Goal: Task Accomplishment & Management: Complete application form

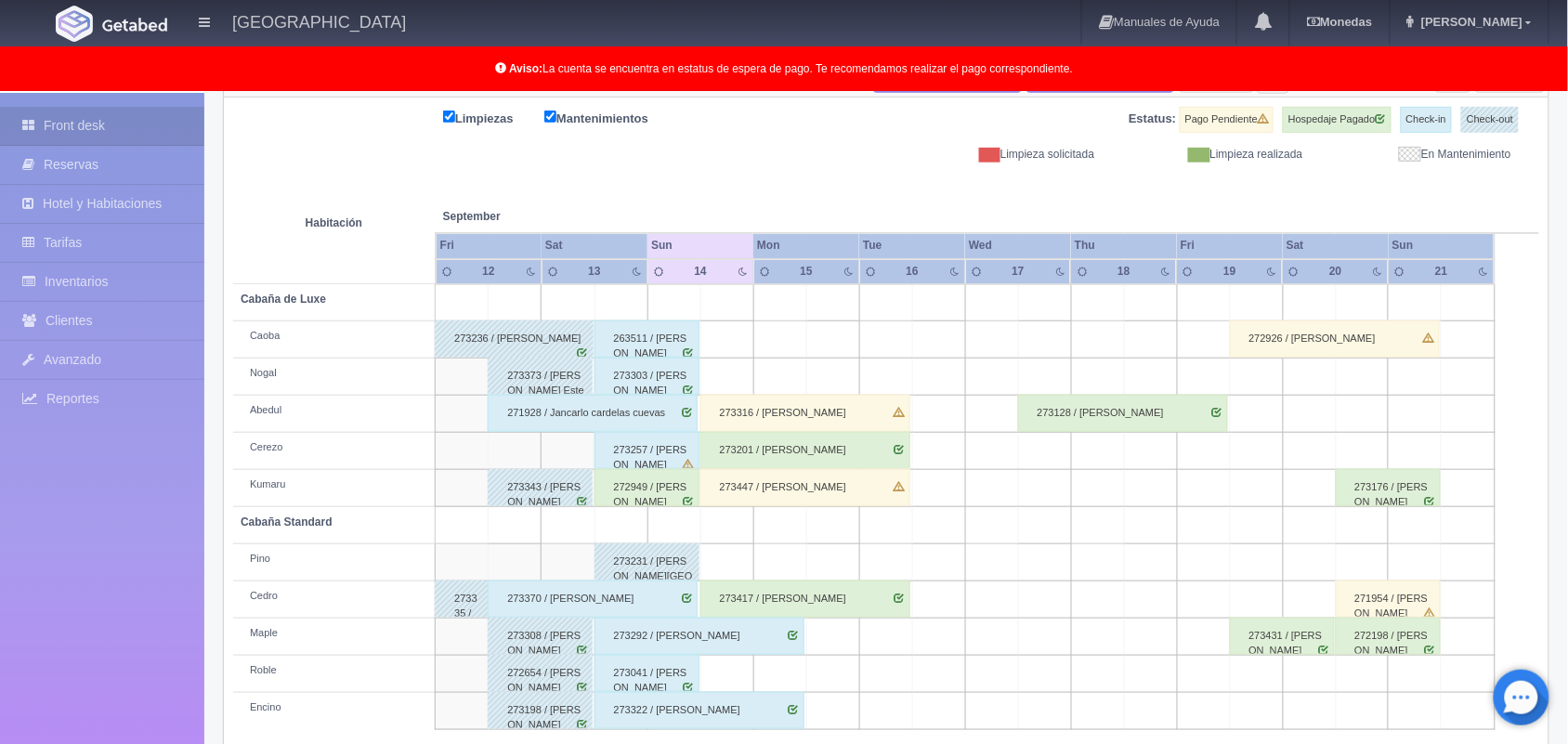
scroll to position [258, 0]
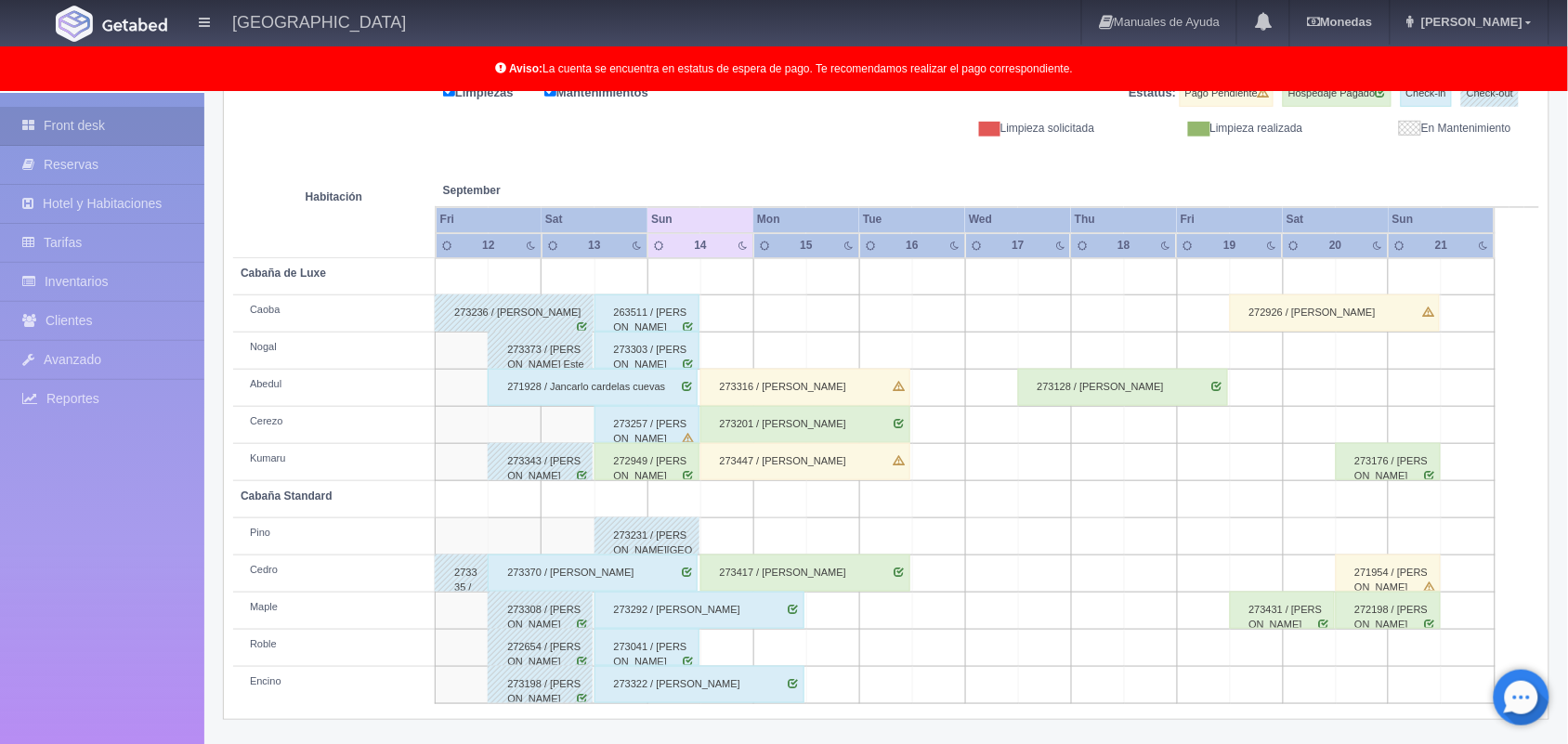
click at [753, 562] on div "273417 / [PERSON_NAME]" at bounding box center [805, 572] width 210 height 37
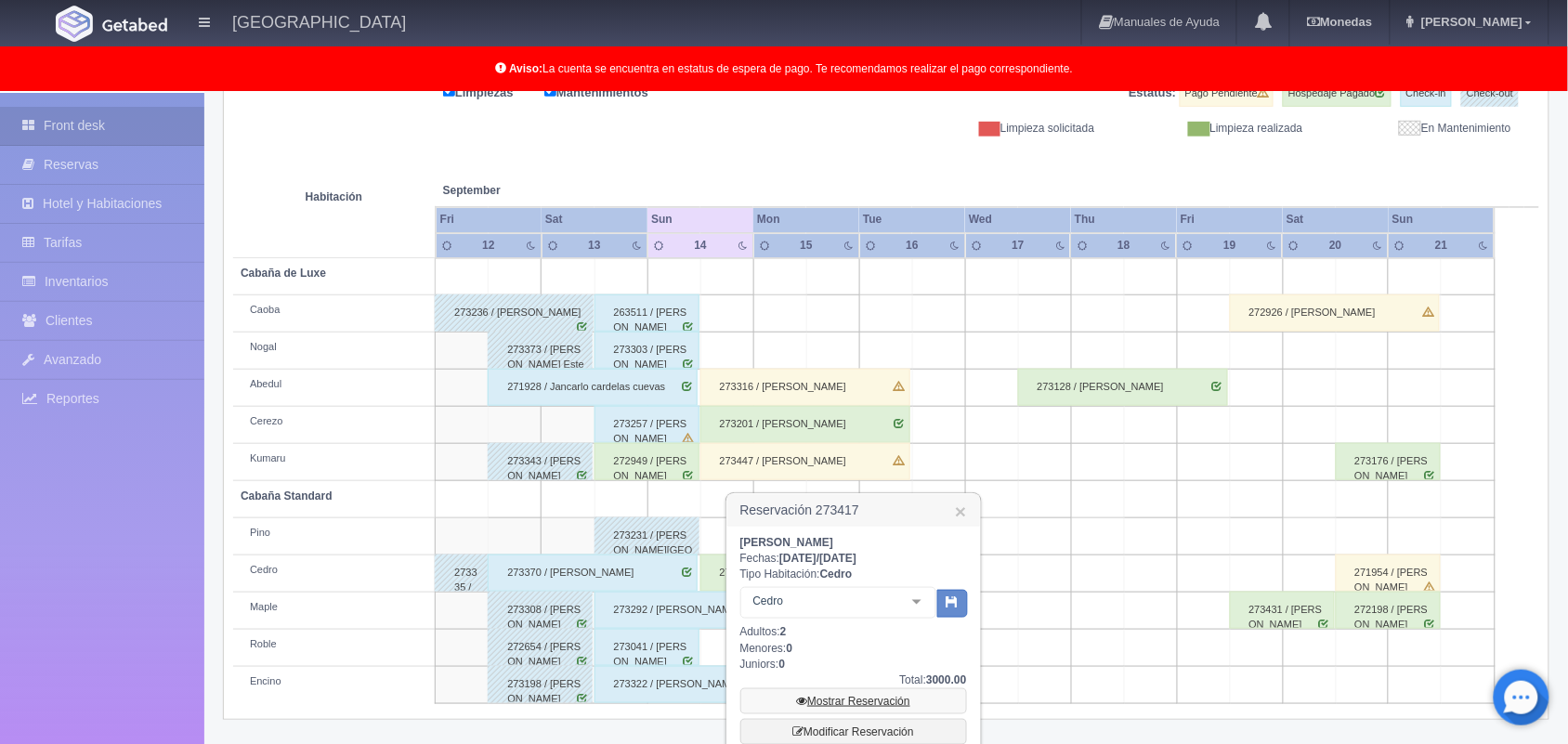
click at [902, 697] on link "Mostrar Reservación" at bounding box center [853, 700] width 227 height 26
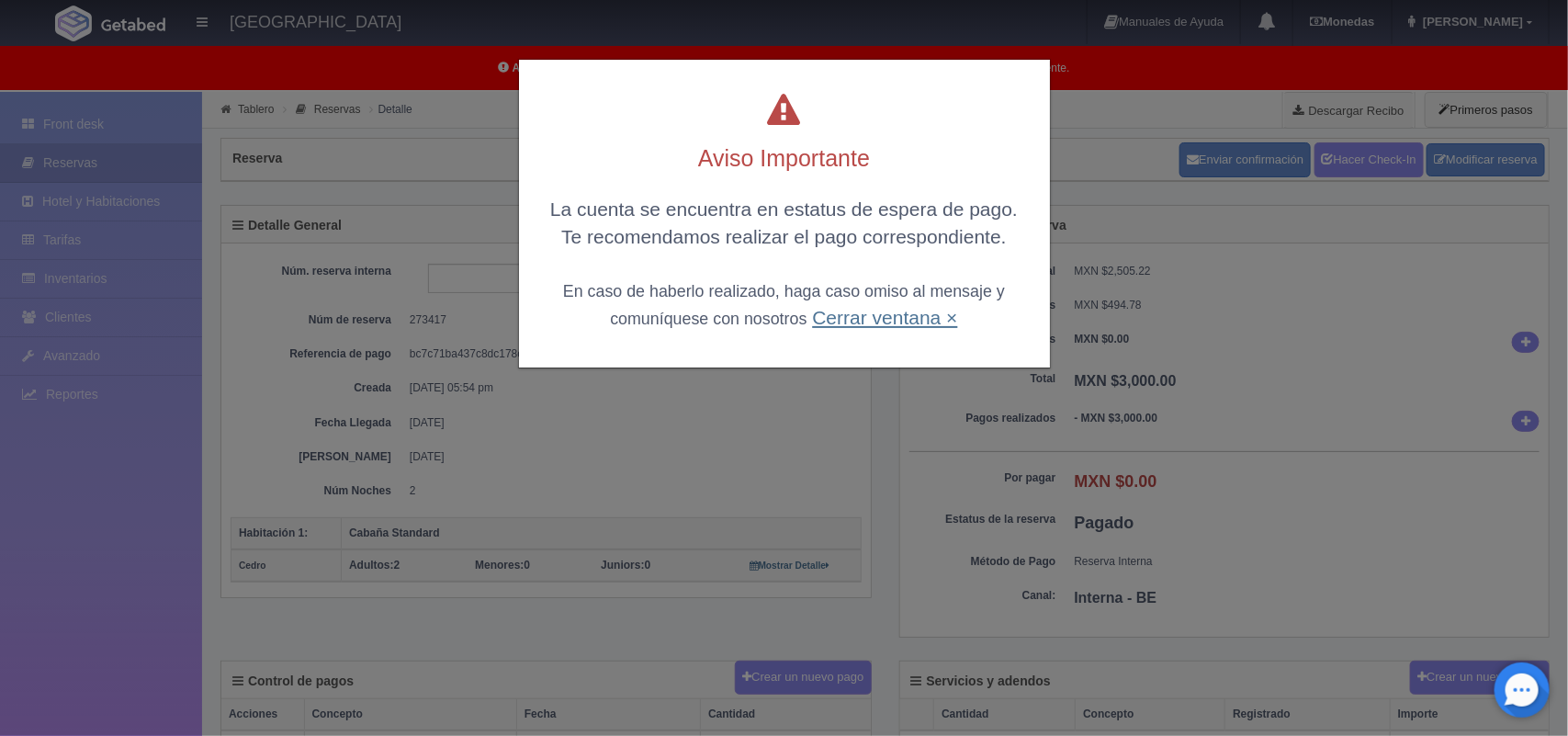
click at [842, 323] on link "Cerrar ventana ×" at bounding box center [884, 317] width 145 height 22
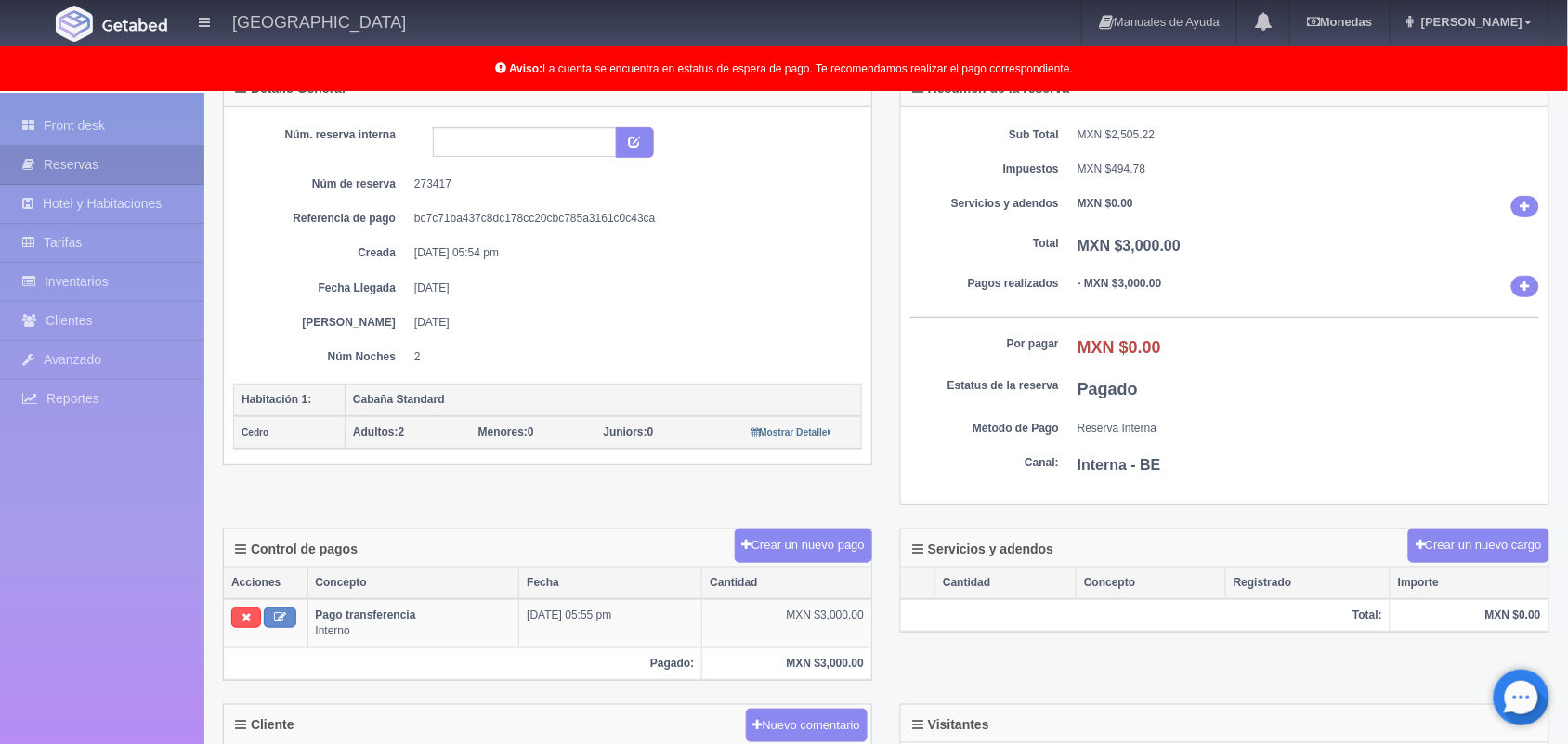
scroll to position [186, 0]
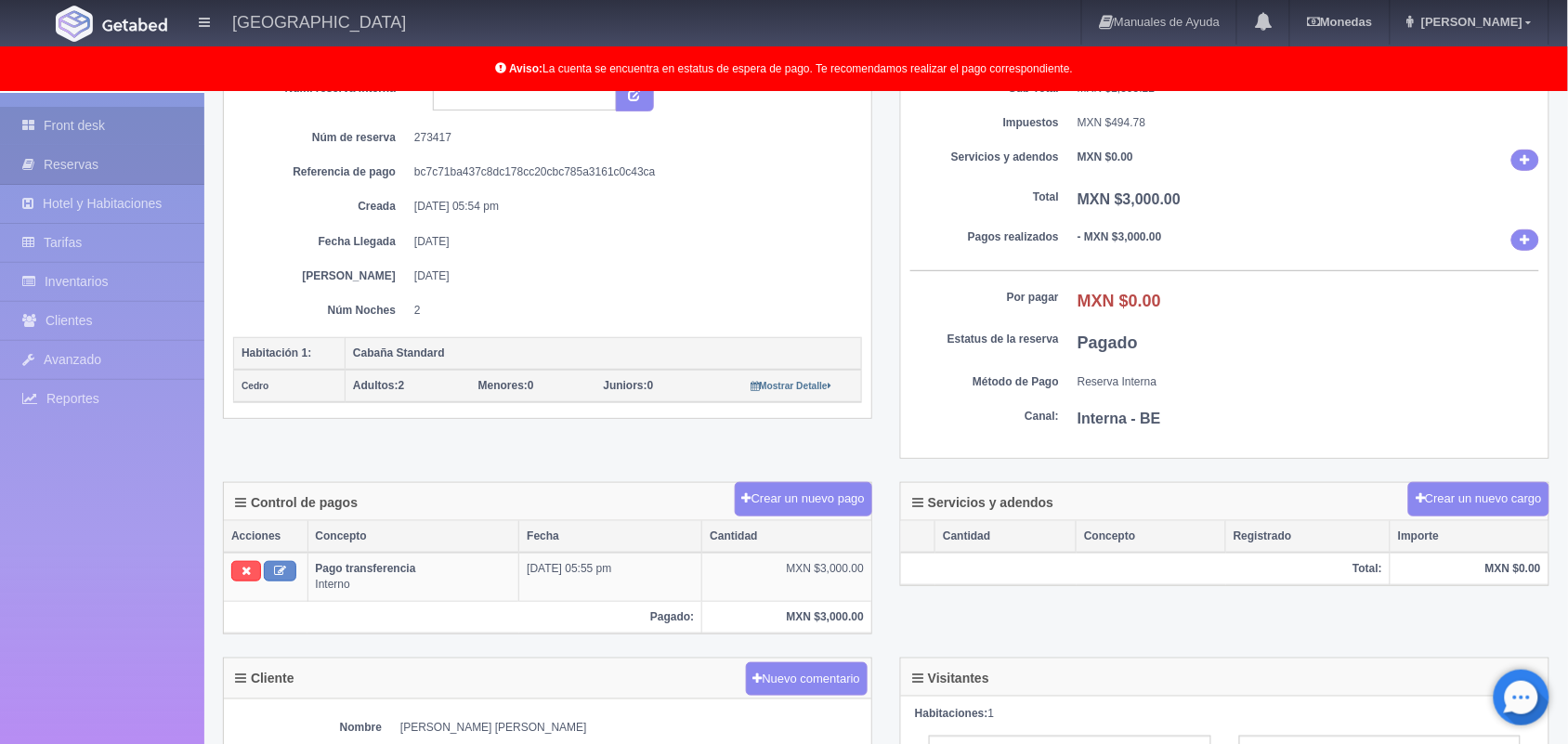
click at [138, 122] on link "Front desk" at bounding box center [102, 126] width 204 height 38
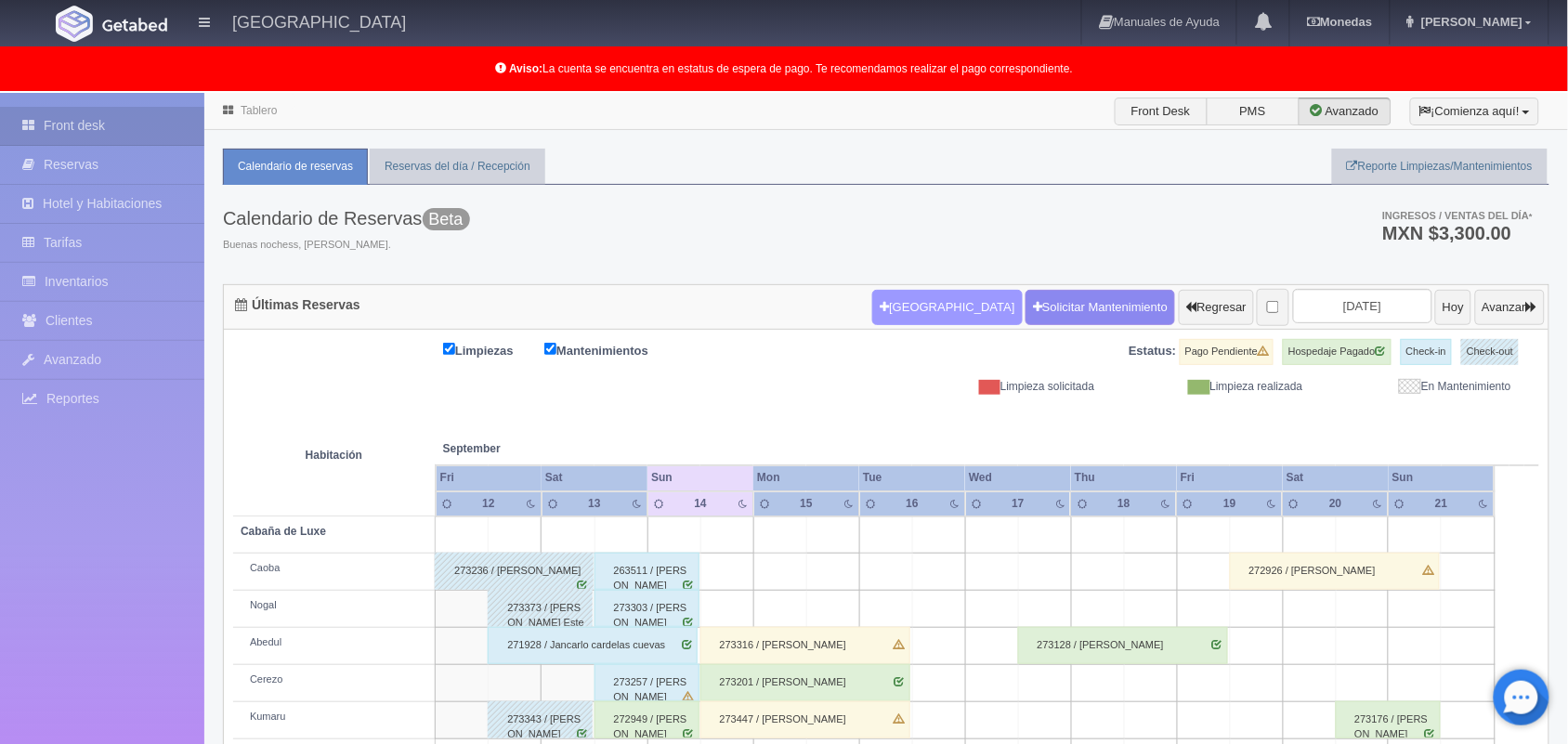
click at [903, 305] on button "Nueva Reserva" at bounding box center [947, 307] width 150 height 35
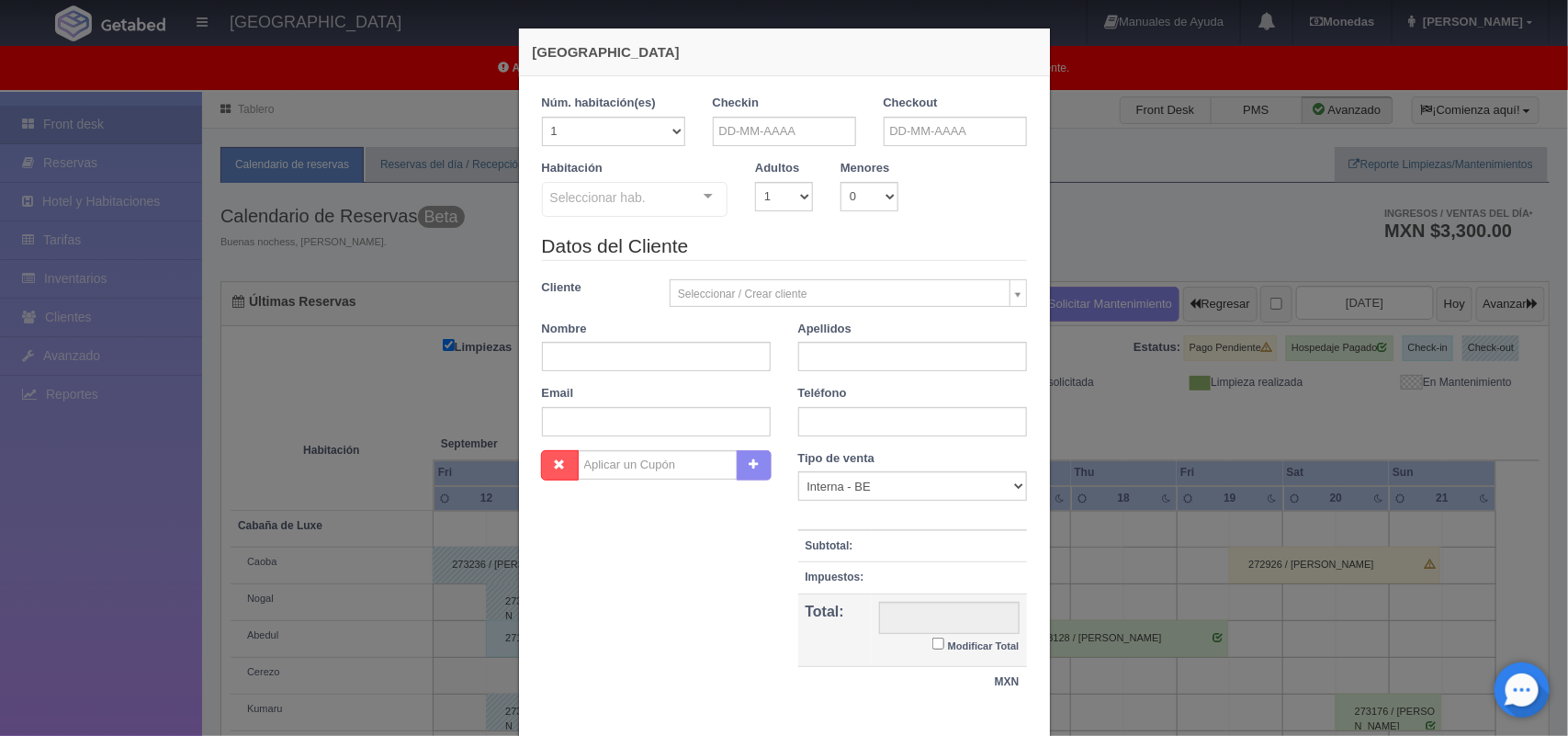
checkbox input "false"
click at [763, 126] on input "text" at bounding box center [784, 130] width 144 height 29
click at [723, 268] on link "14" at bounding box center [720, 274] width 23 height 26
type input "14-09-2025"
checkbox input "false"
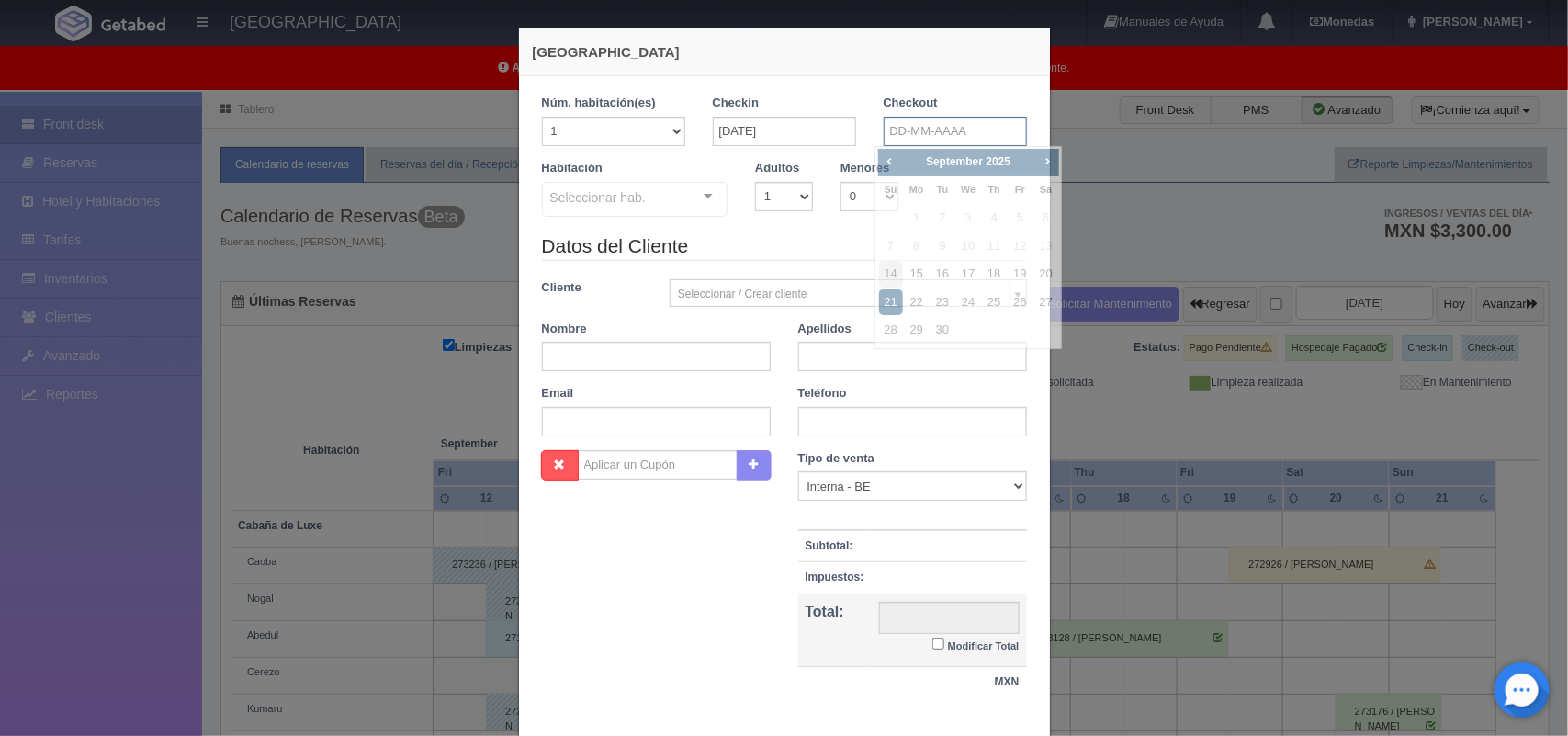
click at [930, 135] on input "text" at bounding box center [955, 130] width 144 height 29
click at [949, 269] on link "16" at bounding box center [942, 274] width 23 height 26
type input "16-09-2025"
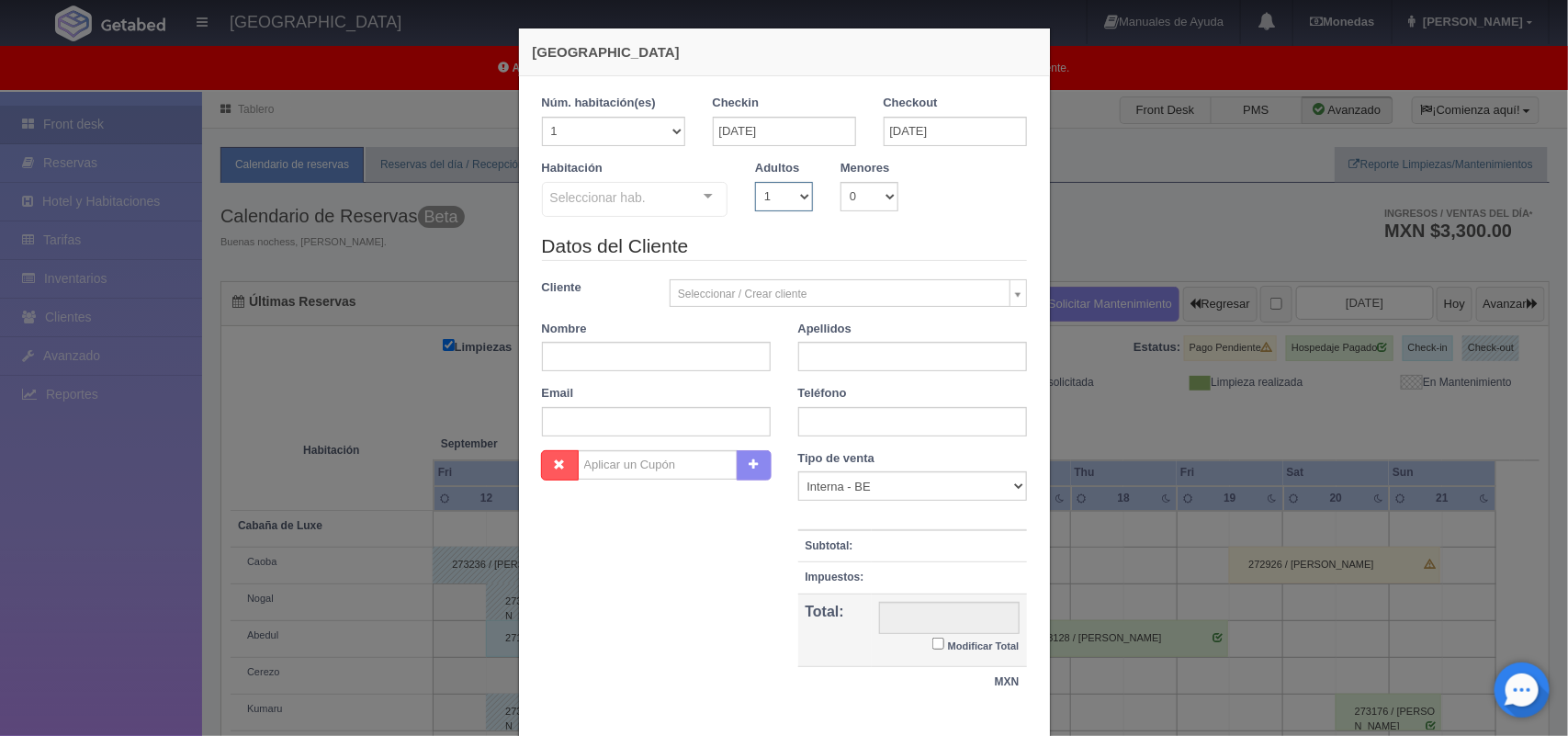
checkbox input "false"
click at [788, 193] on select "1 2 3 4 5 6 7 8 9 10" at bounding box center [784, 196] width 58 height 29
select select "2"
click at [755, 182] on select "1 2 3 4 5 6 7 8 9 10" at bounding box center [784, 196] width 58 height 29
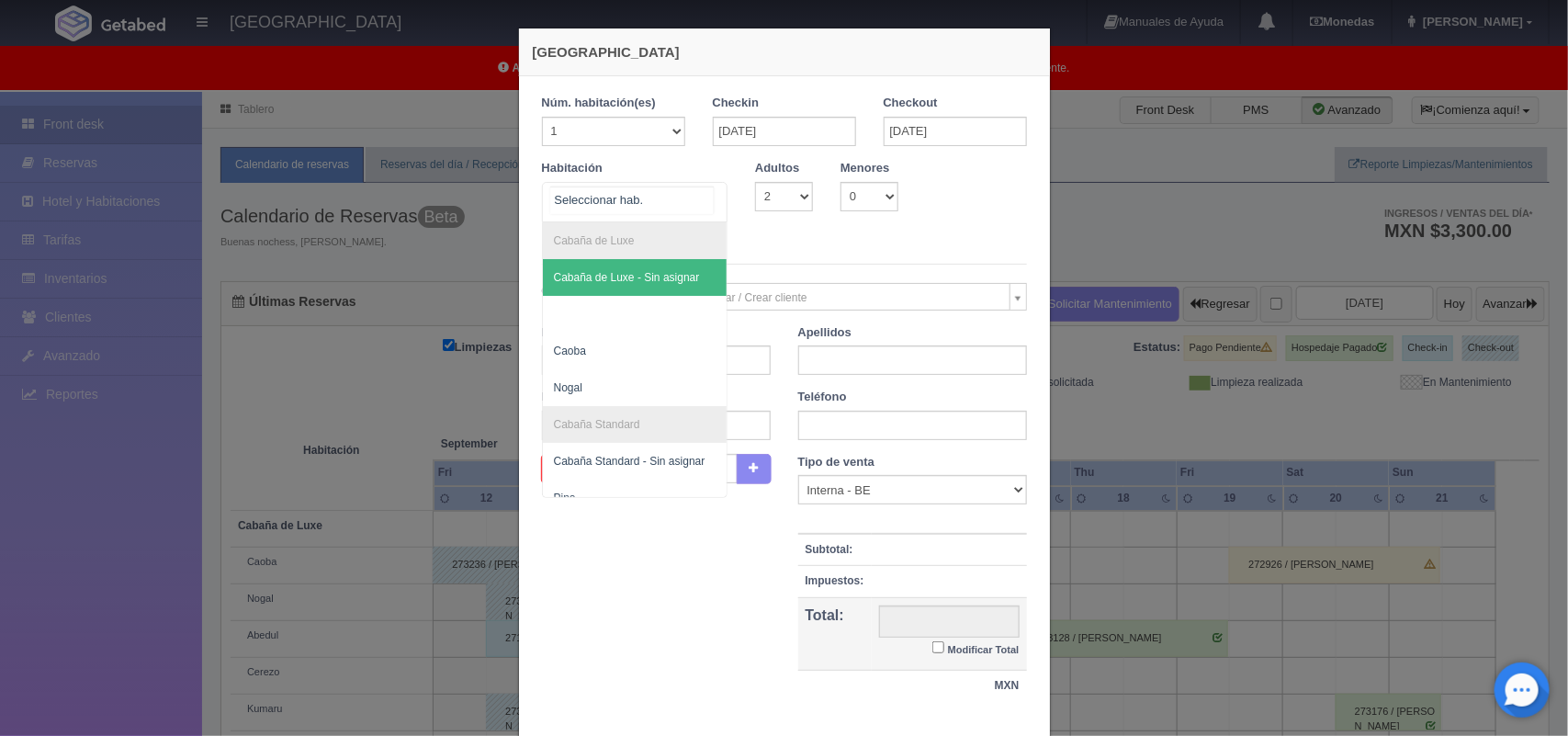
click at [695, 203] on div "Cabaña de Luxe Cabaña de Luxe - Sin asignar Caoba Nogal Cabaña Standard Cabaña …" at bounding box center [634, 202] width 187 height 40
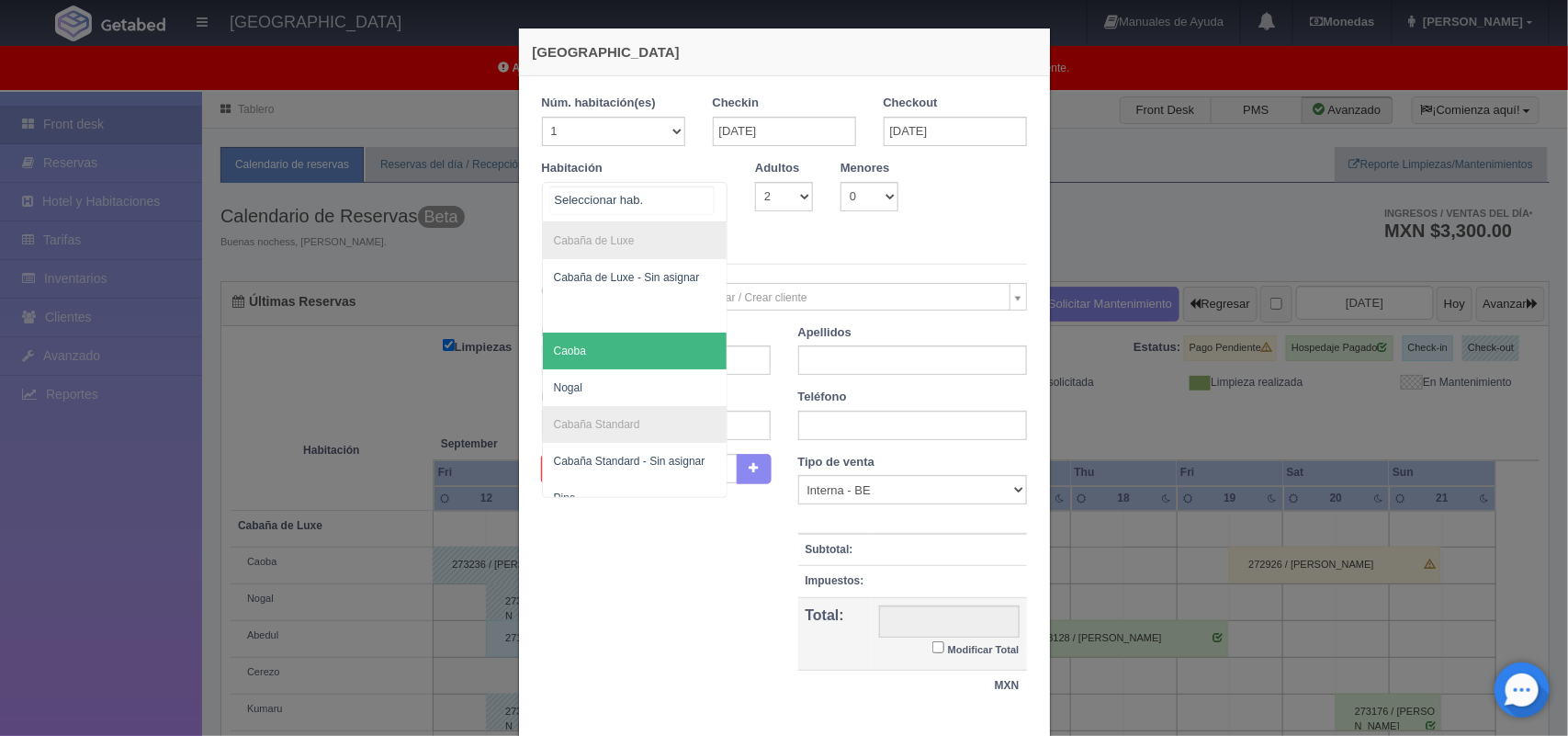
click at [673, 357] on span "Caoba" at bounding box center [634, 350] width 185 height 37
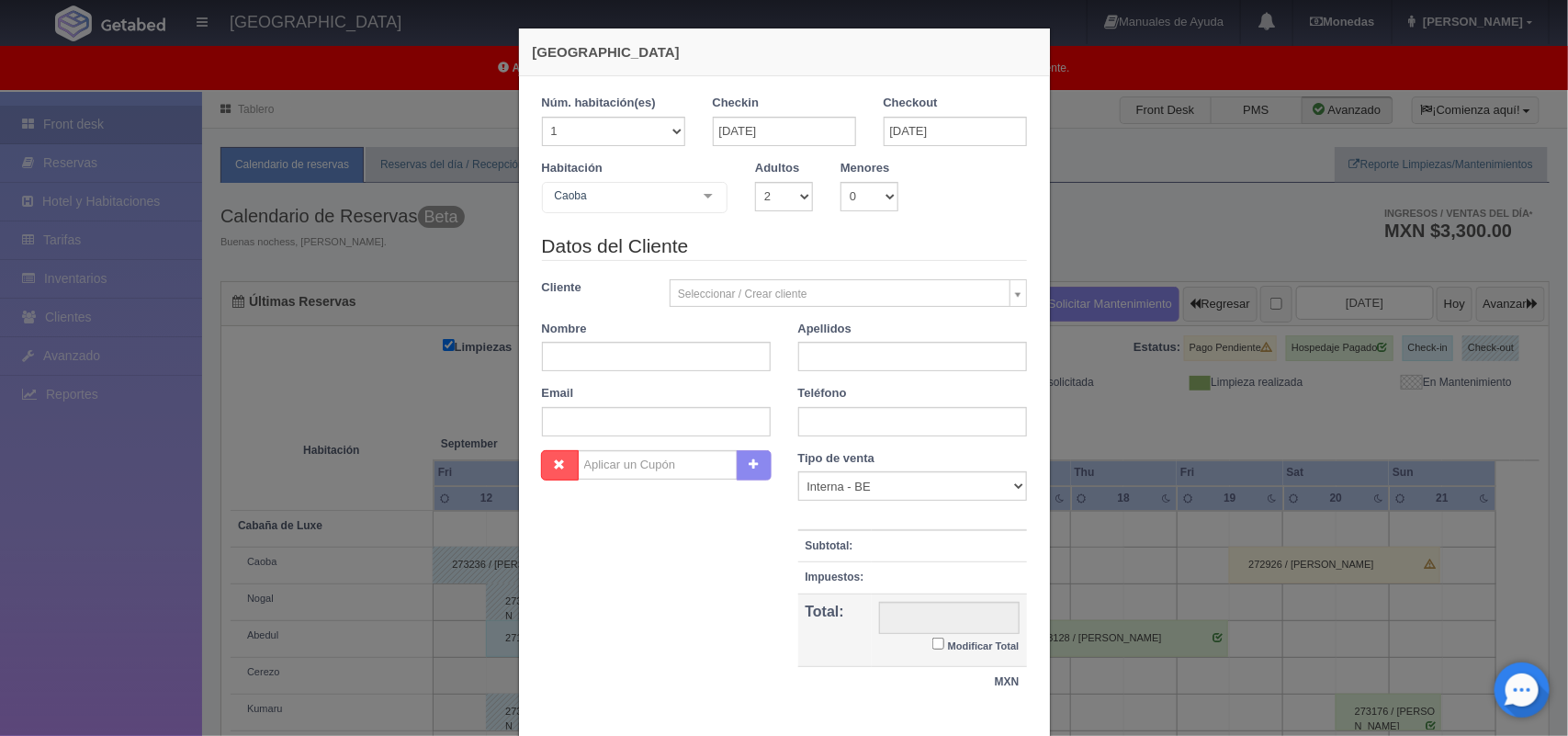
checkbox input "false"
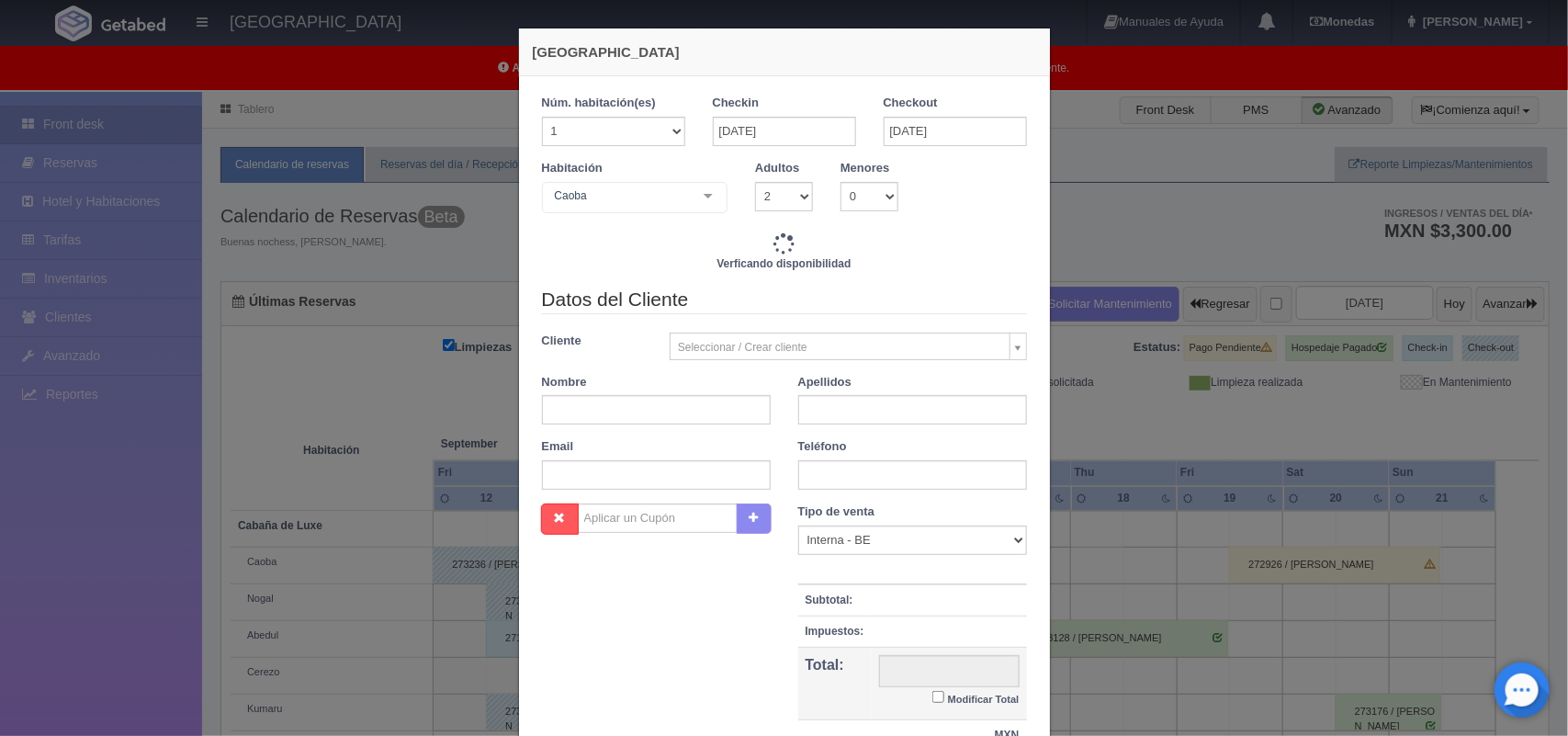
type input "3400.00"
checkbox input "false"
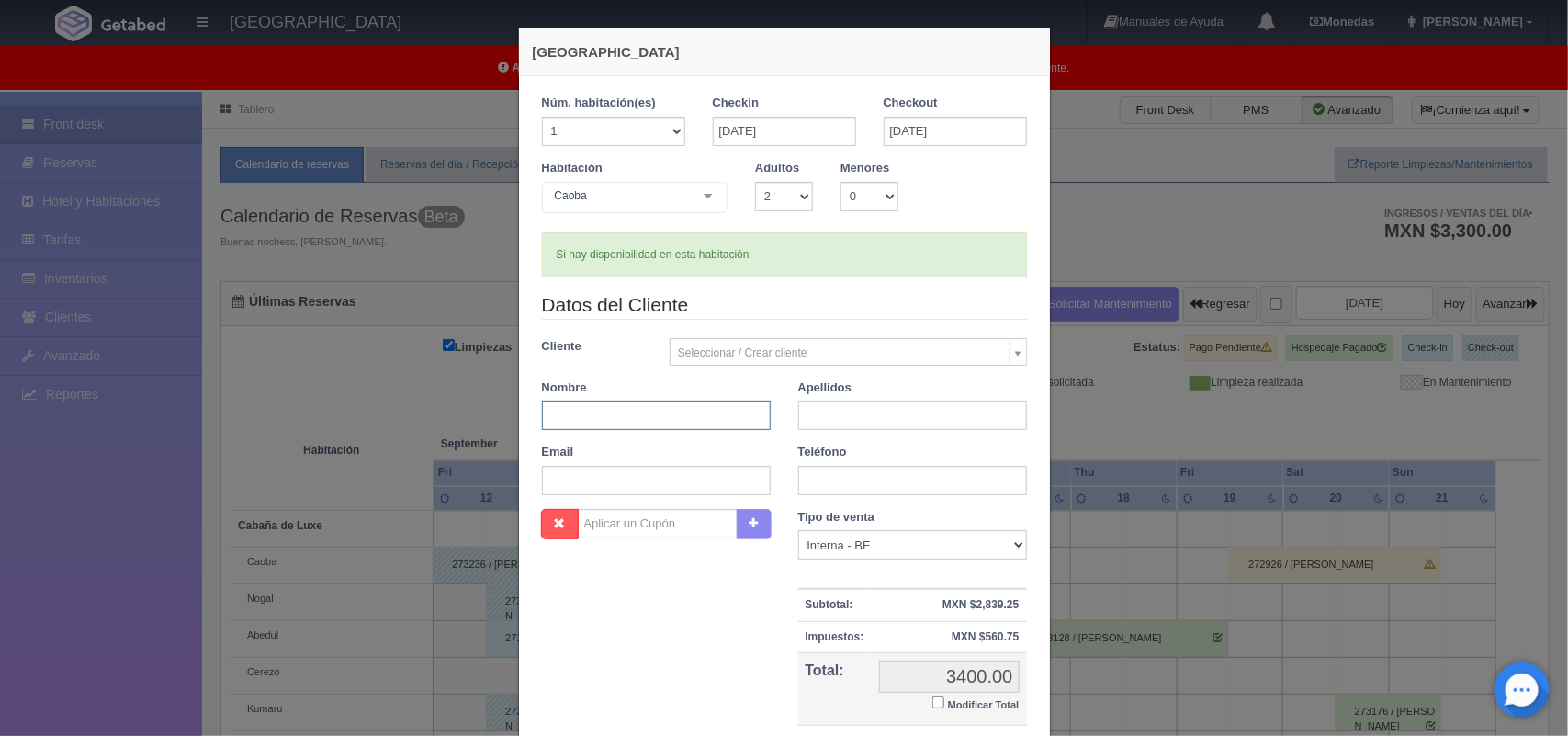
click at [633, 422] on input "text" at bounding box center [656, 415] width 229 height 29
click at [576, 427] on input "text" at bounding box center [656, 415] width 229 height 29
type input "Nayeli"
click at [819, 414] on input "text" at bounding box center [913, 415] width 229 height 29
type input "Mejia López"
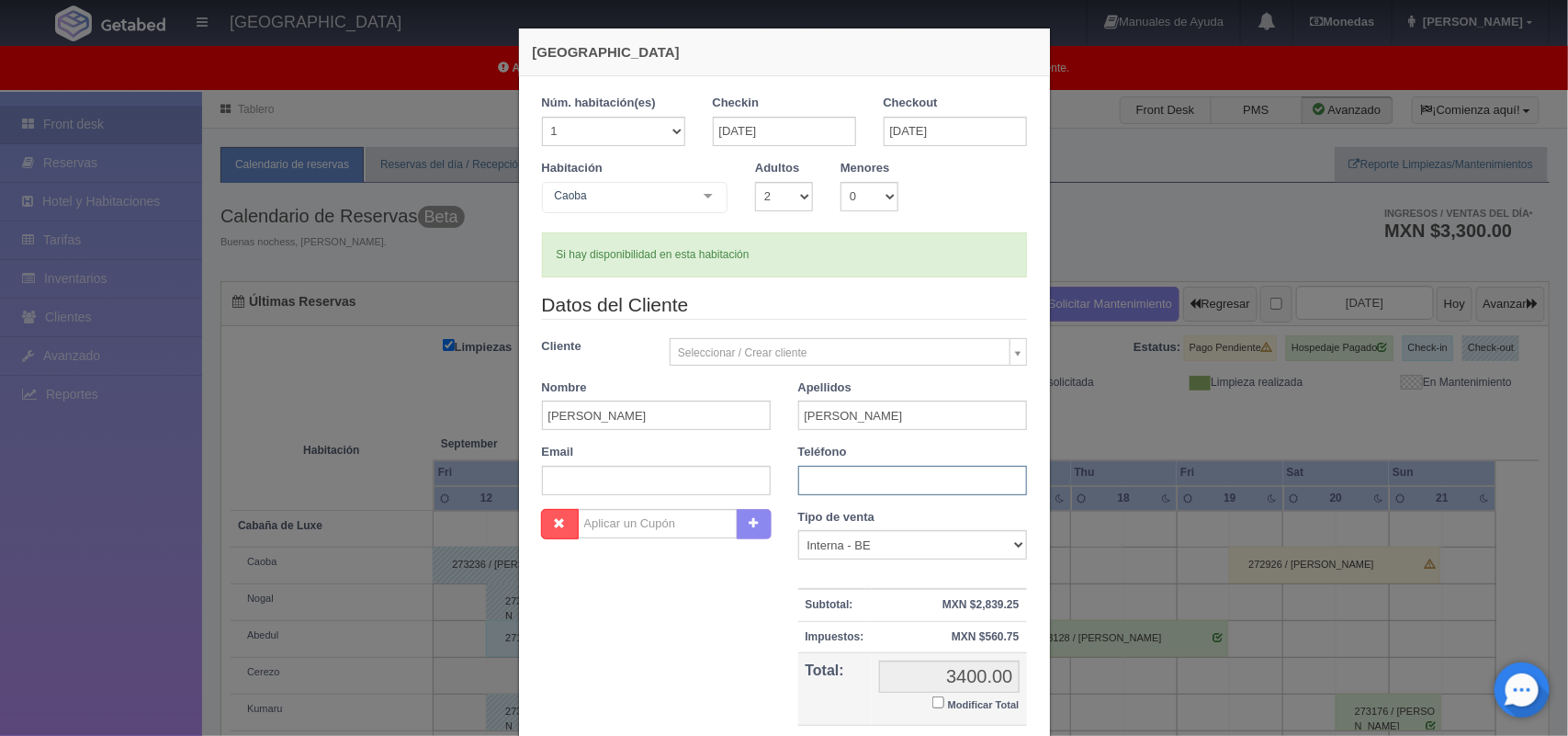
click at [869, 487] on input "text" at bounding box center [913, 480] width 229 height 29
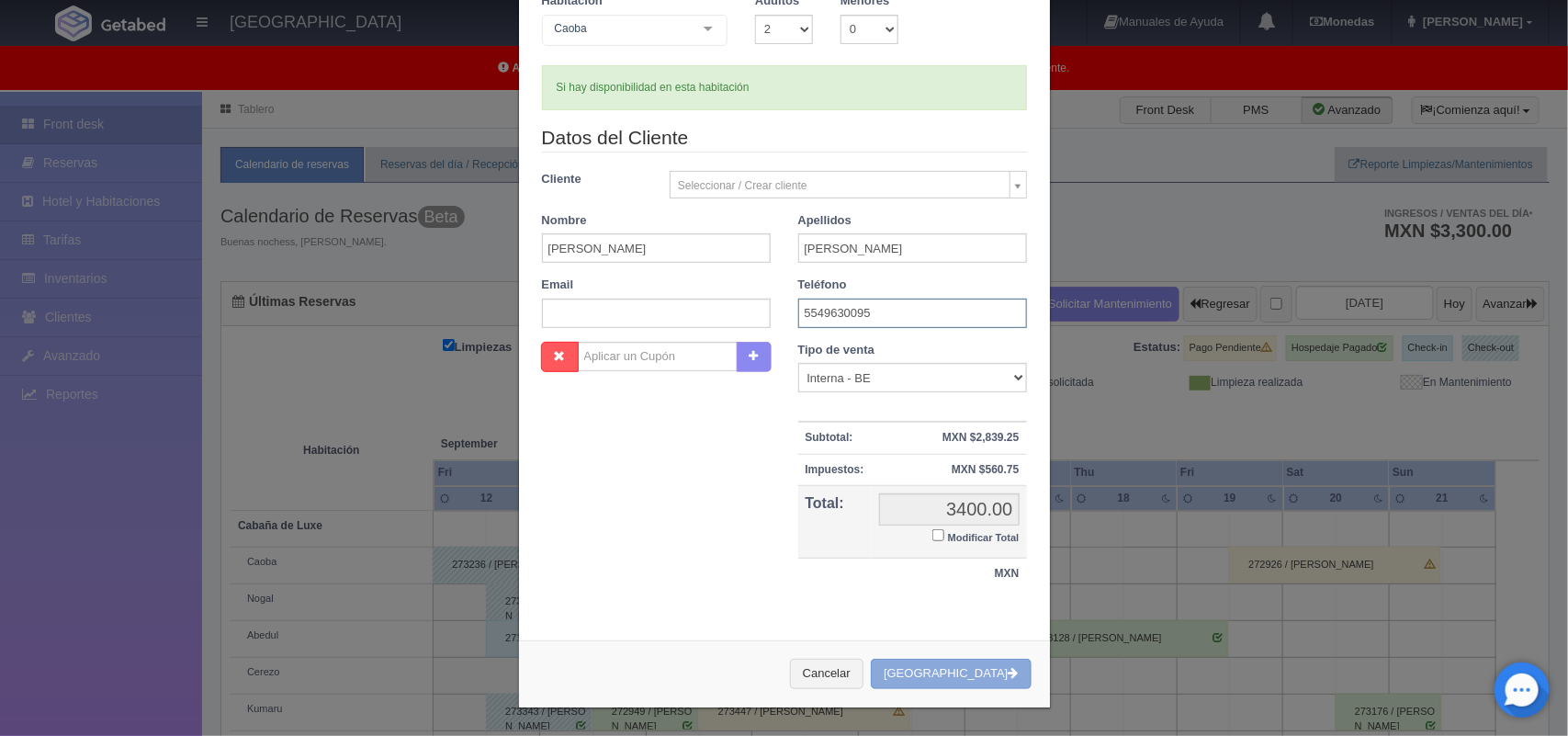
type input "5549630095"
click at [939, 669] on button "[GEOGRAPHIC_DATA]" at bounding box center [951, 674] width 160 height 30
click at [884, 175] on body "Hotel Xacallan Manuales de Ayuda Actualizaciones recientes Monedas Tipo de camb…" at bounding box center [784, 542] width 1568 height 900
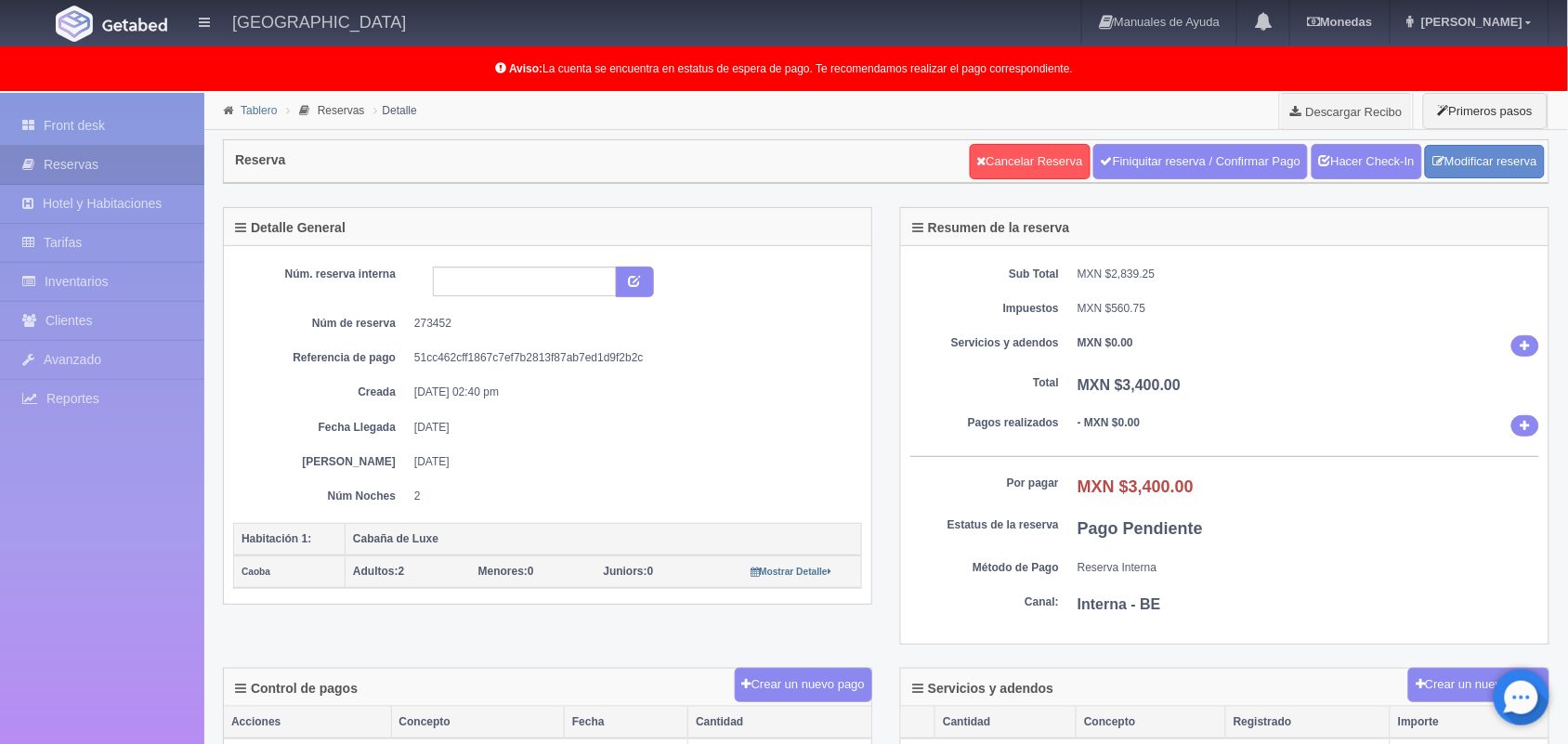
click at [258, 108] on link "Tablero" at bounding box center [259, 111] width 36 height 13
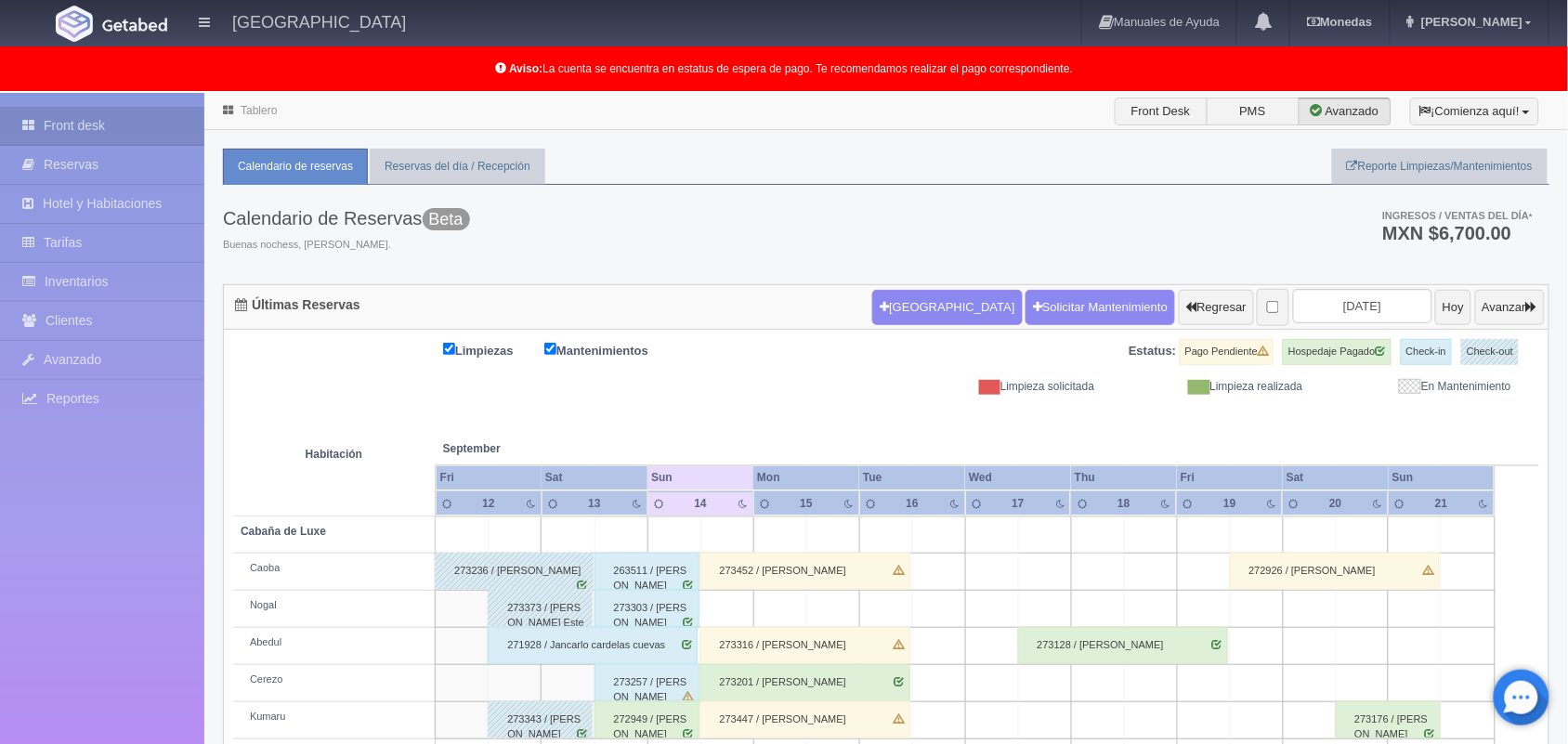
scroll to position [258, 0]
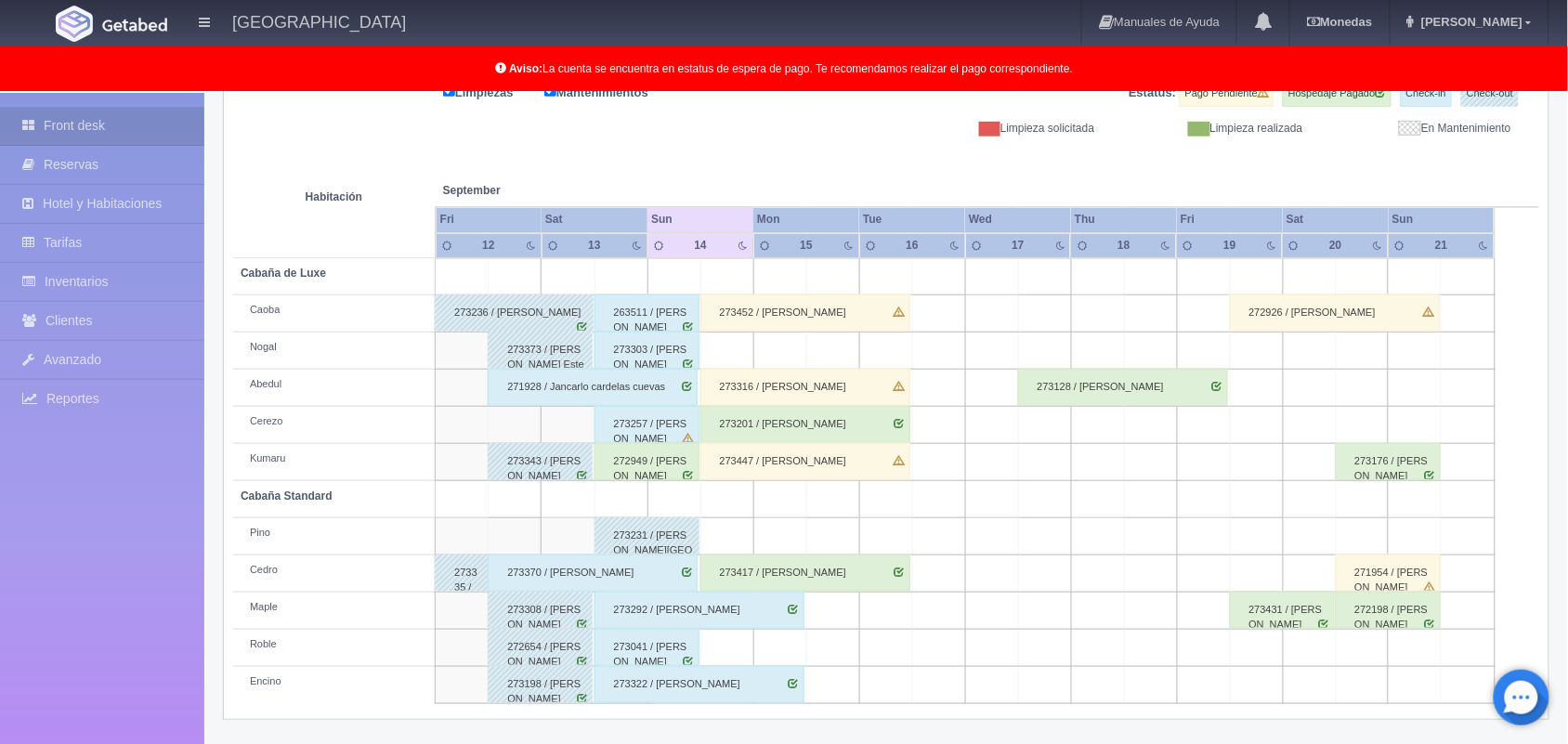
click at [804, 311] on div "273452 / [PERSON_NAME]" at bounding box center [805, 312] width 210 height 37
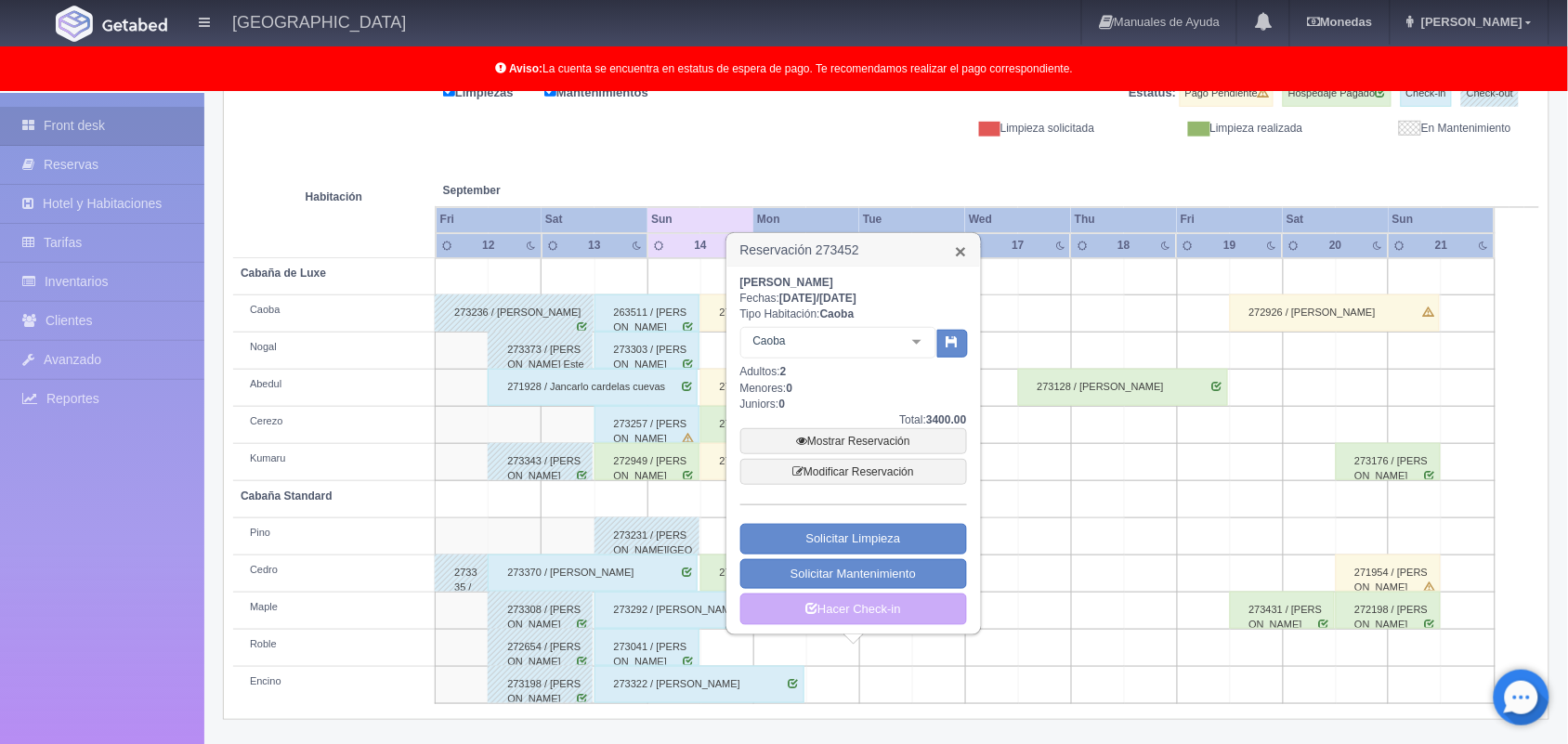
click at [960, 251] on link "×" at bounding box center [961, 251] width 11 height 20
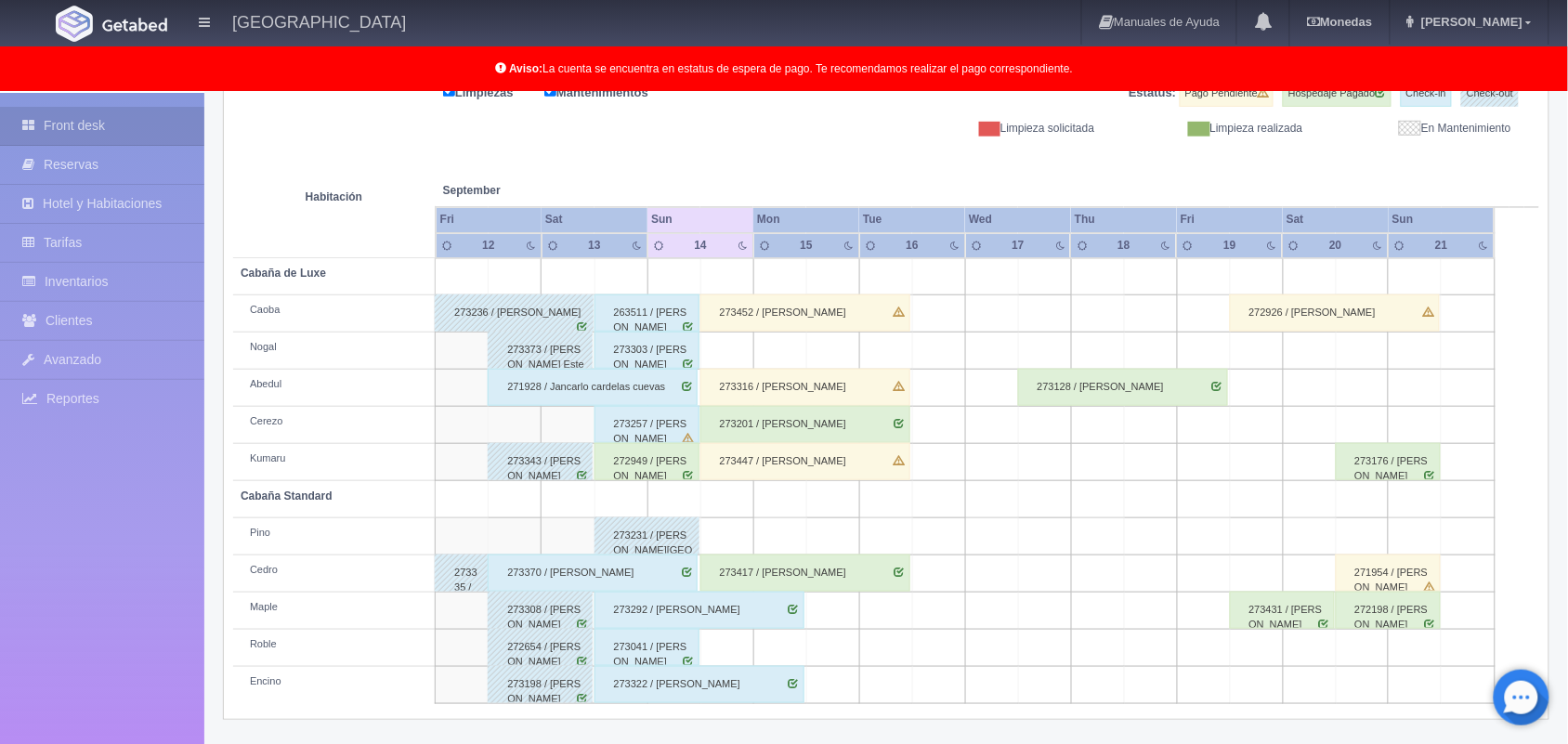
click at [788, 316] on div "273452 / [PERSON_NAME]" at bounding box center [805, 312] width 210 height 37
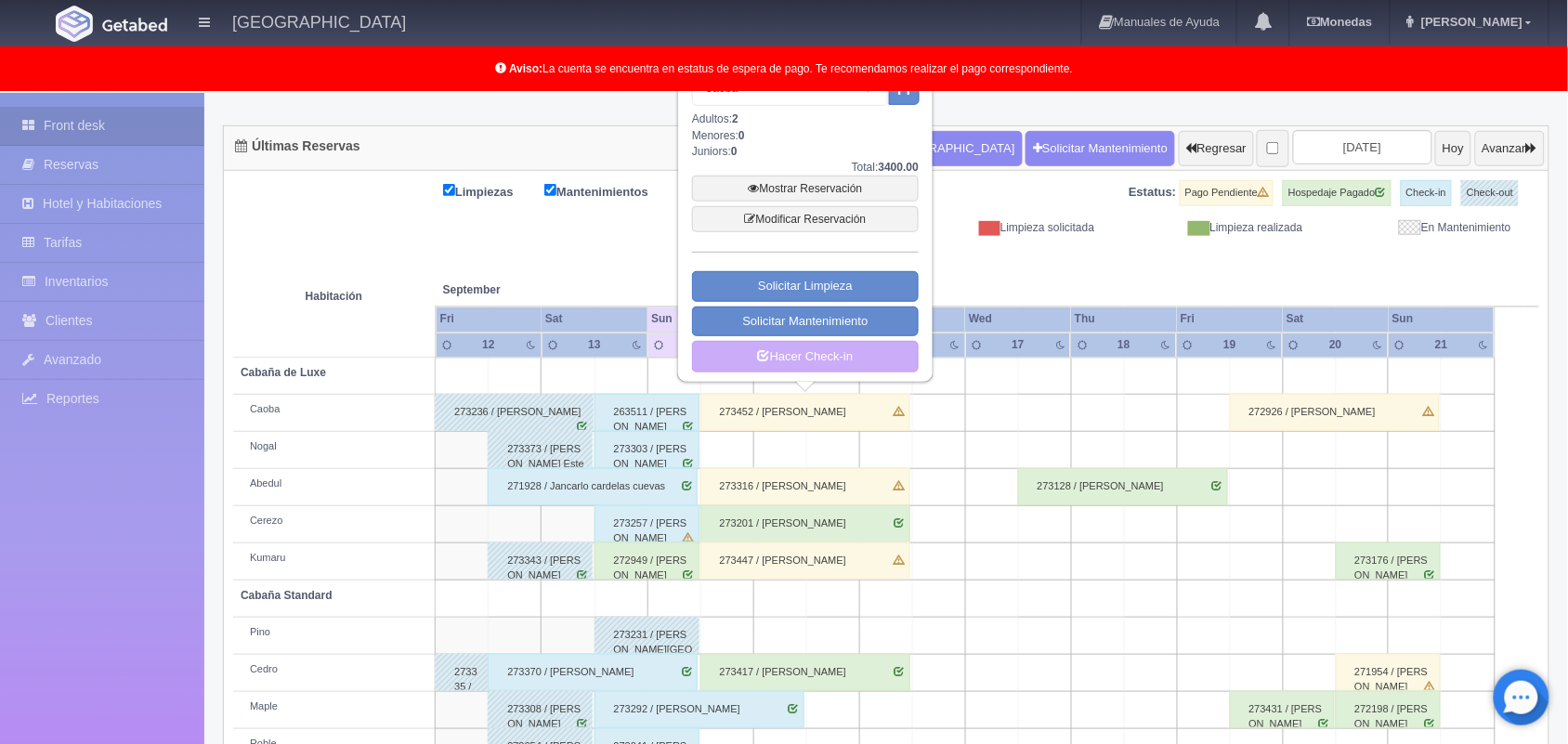
scroll to position [130, 0]
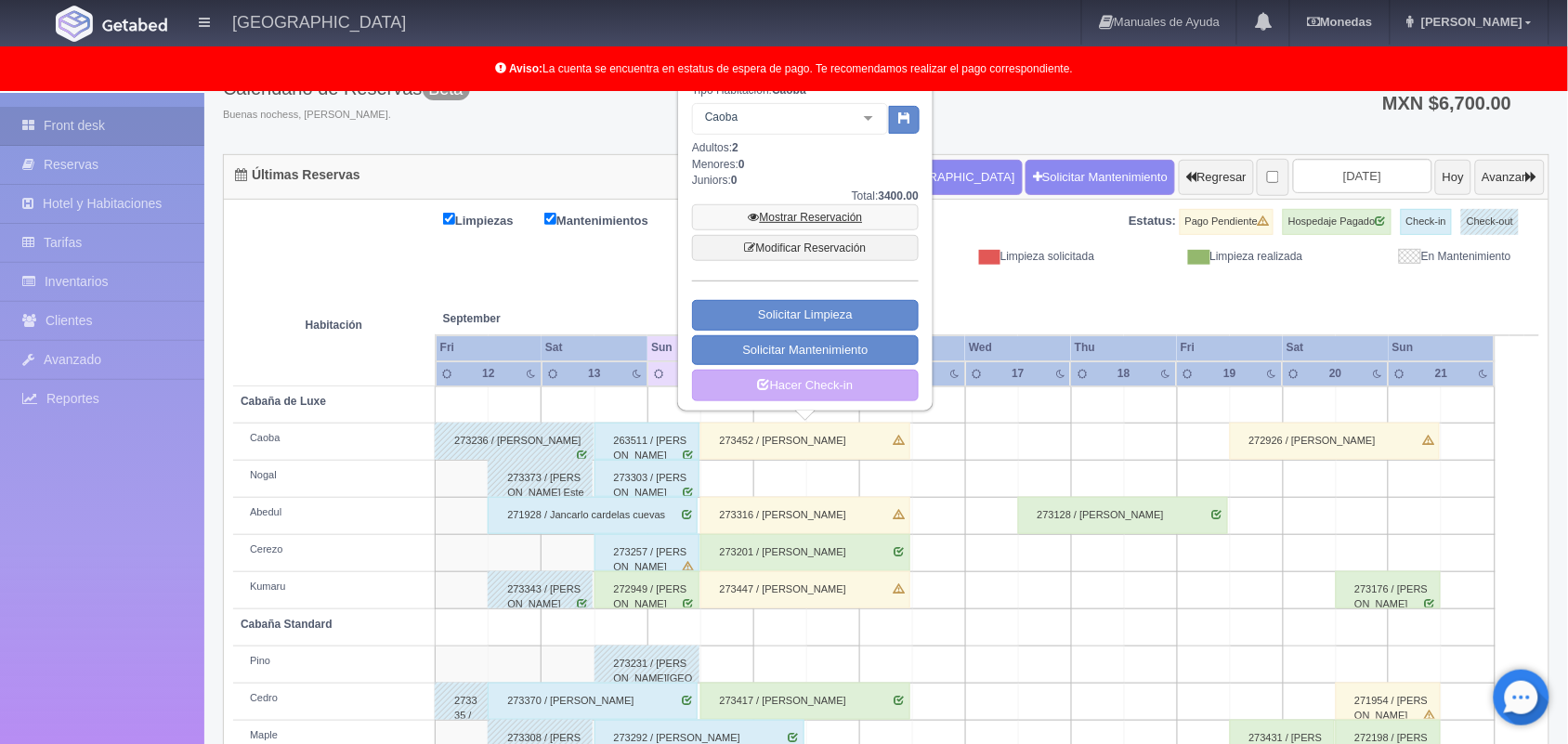
click at [767, 215] on link "Mostrar Reservación" at bounding box center [805, 216] width 227 height 26
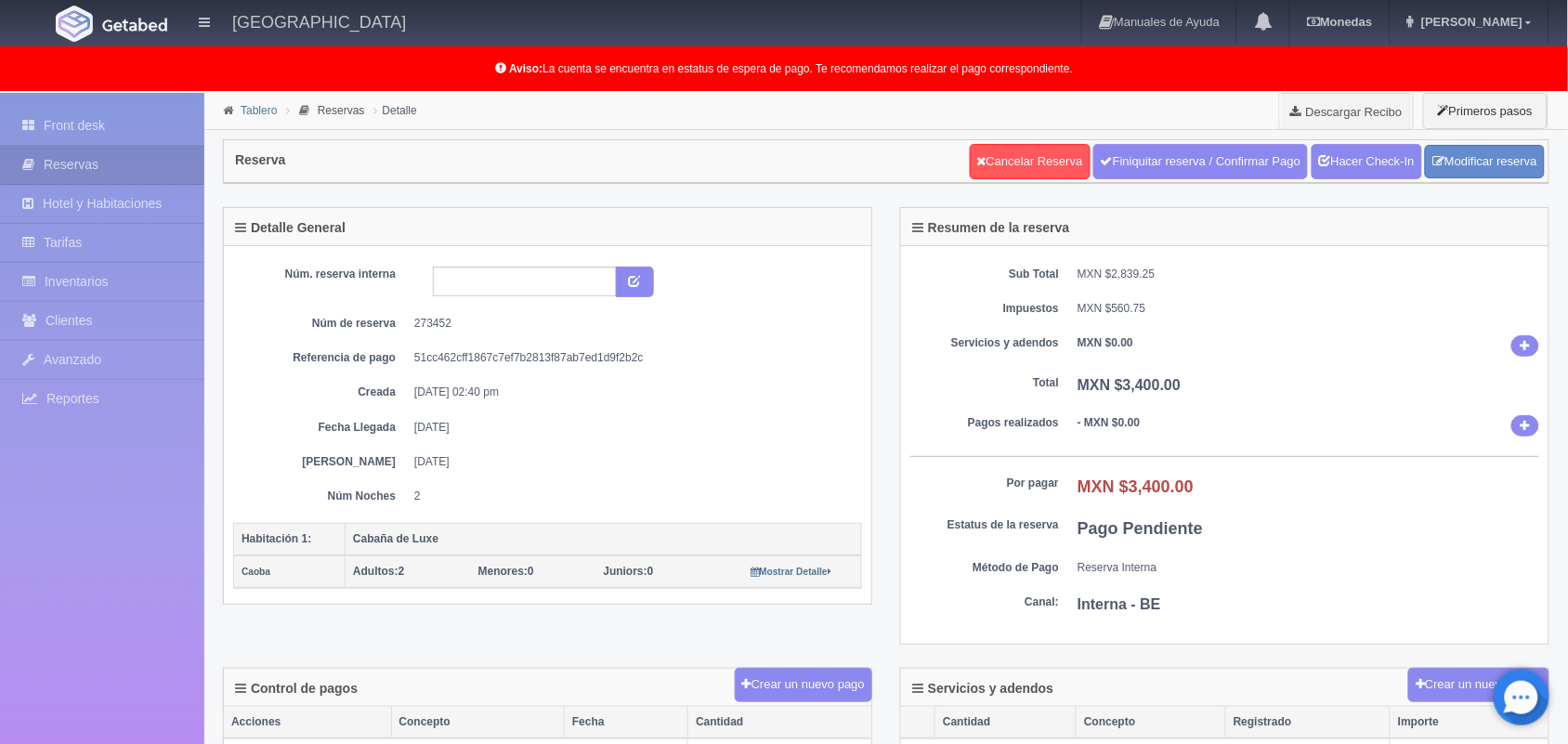
click at [251, 105] on link "Tablero" at bounding box center [259, 111] width 36 height 13
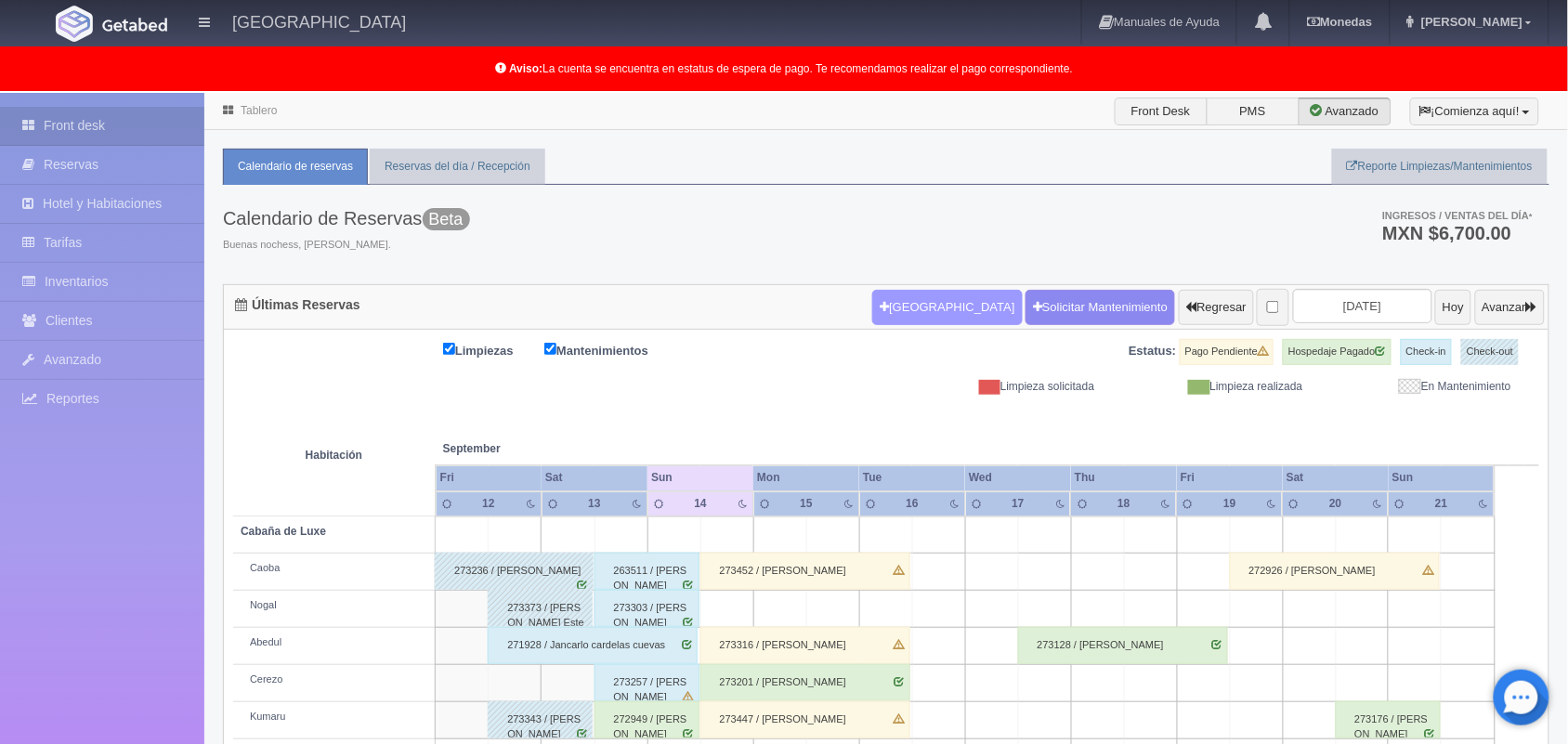
click at [898, 316] on button "Nueva Reserva" at bounding box center [947, 307] width 150 height 35
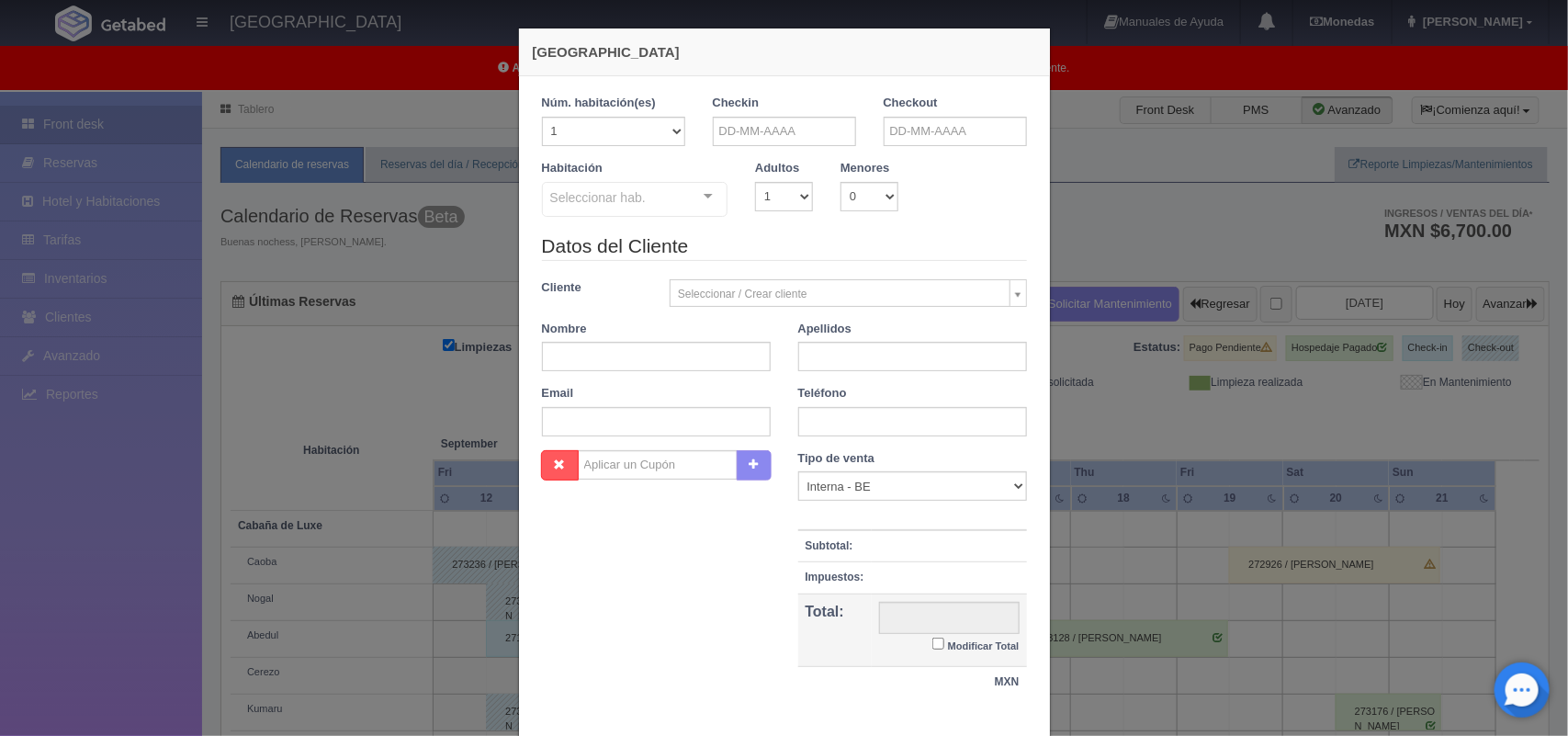
checkbox input "false"
click at [754, 135] on input "text" at bounding box center [784, 130] width 144 height 29
click at [747, 269] on link "15" at bounding box center [745, 274] width 23 height 26
type input "[DATE]"
checkbox input "false"
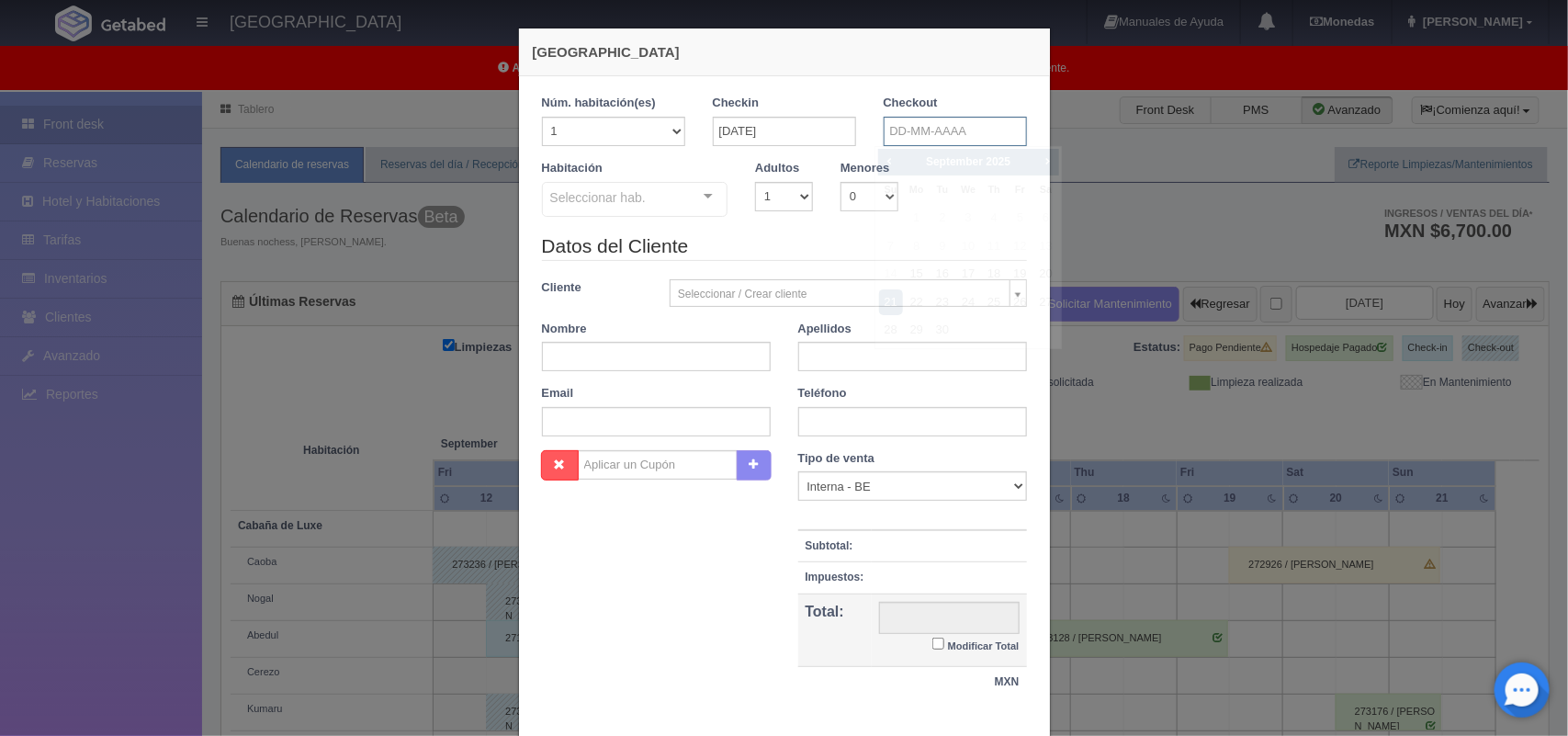
click at [943, 130] on input "text" at bounding box center [955, 130] width 144 height 29
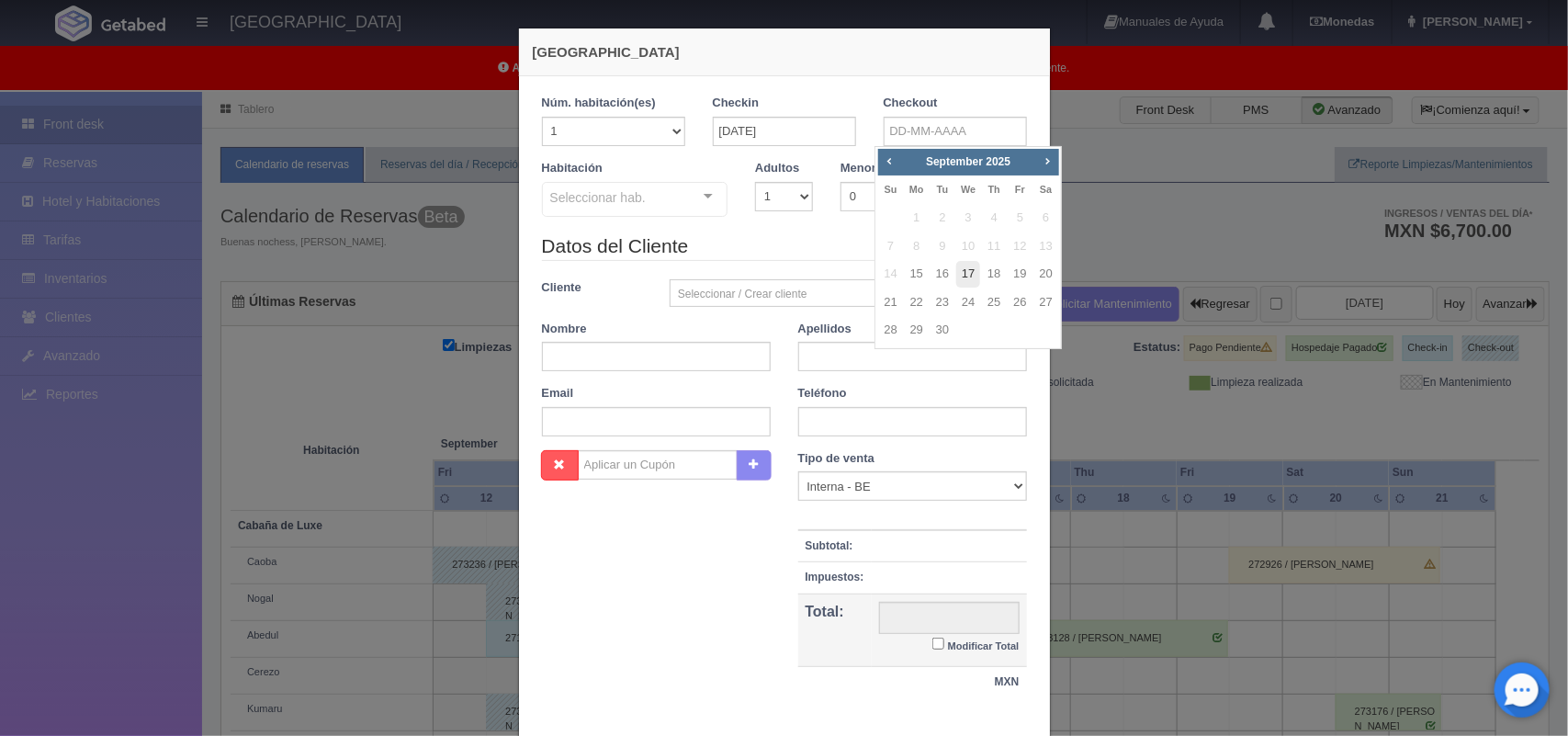
click at [965, 272] on link "17" at bounding box center [967, 274] width 23 height 26
type input "17-09-2025"
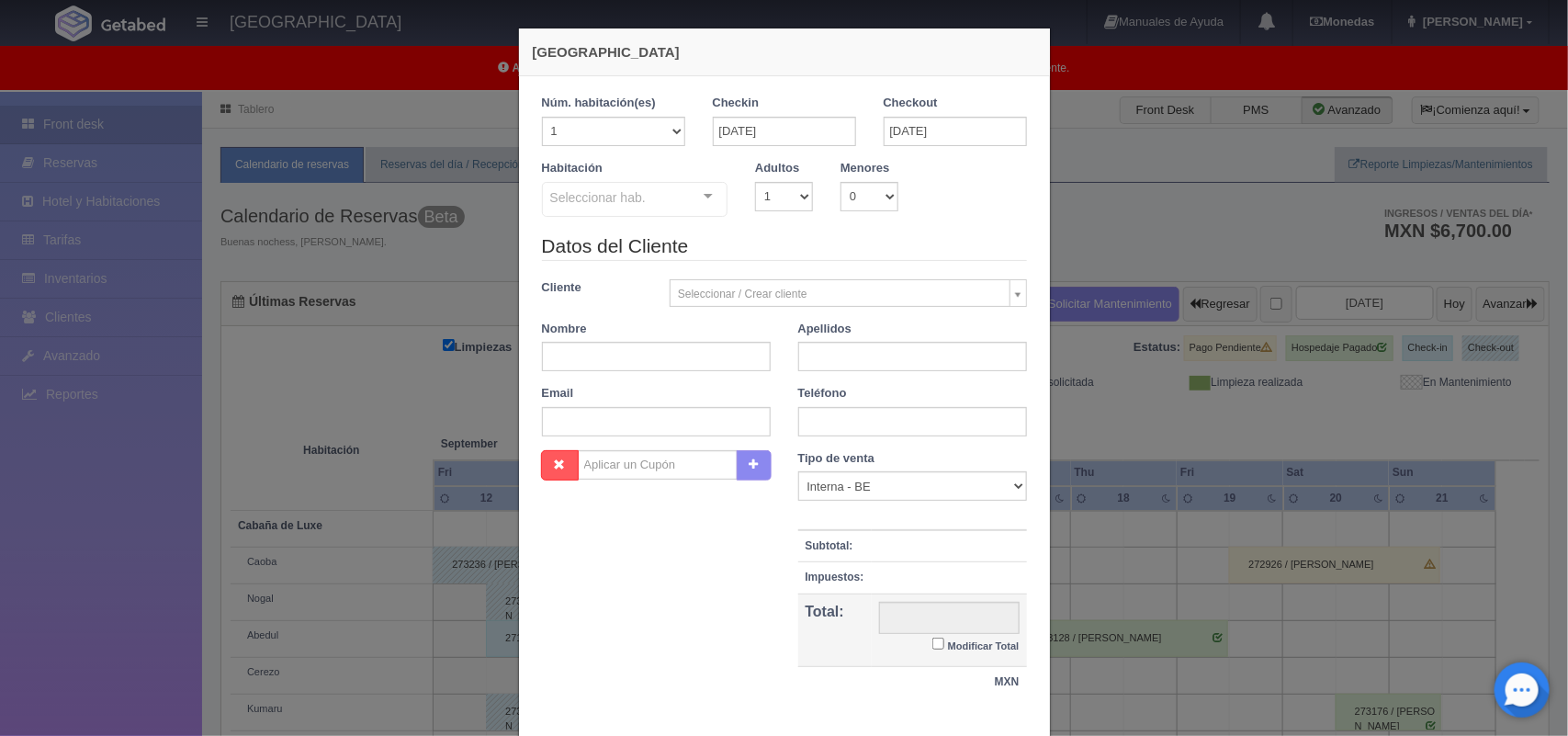
checkbox input "false"
click at [652, 363] on input "text" at bounding box center [656, 356] width 229 height 29
type input "Jorge"
click at [817, 360] on input "text" at bounding box center [913, 356] width 229 height 29
type input "Rduardo Velazquez"
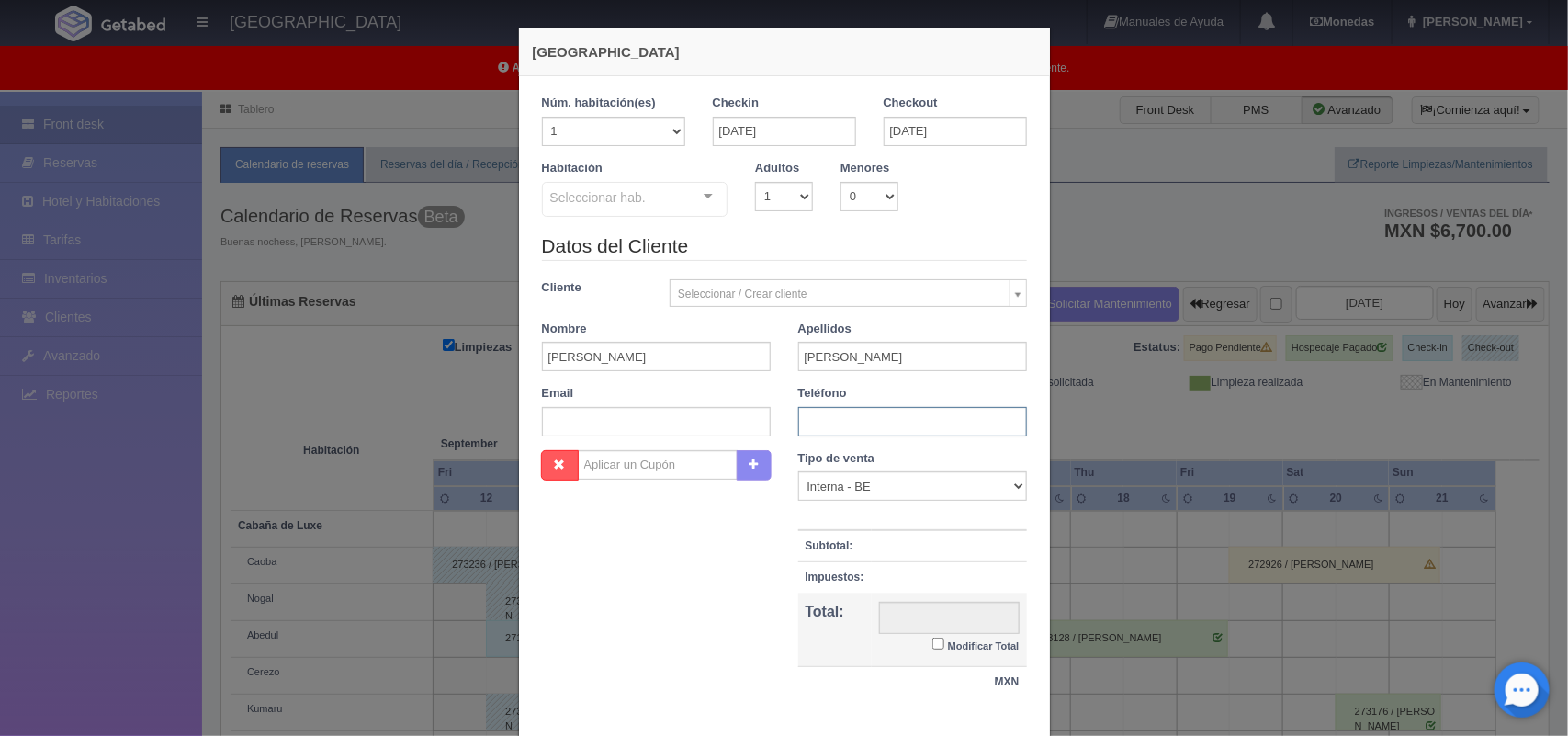
click at [846, 412] on input "text" at bounding box center [913, 422] width 229 height 29
click at [703, 205] on div at bounding box center [708, 196] width 37 height 27
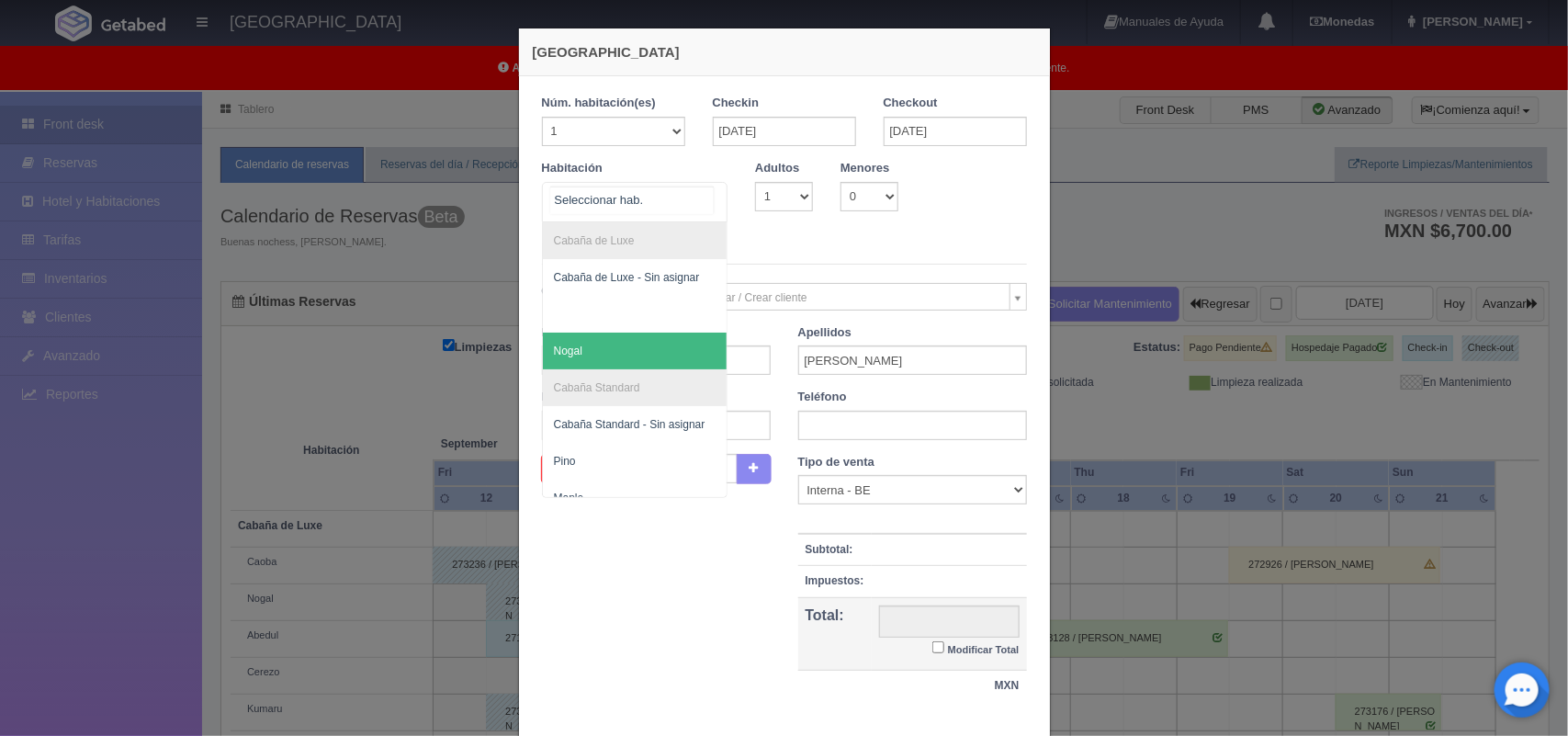
click at [689, 346] on span "Nogal" at bounding box center [634, 350] width 185 height 37
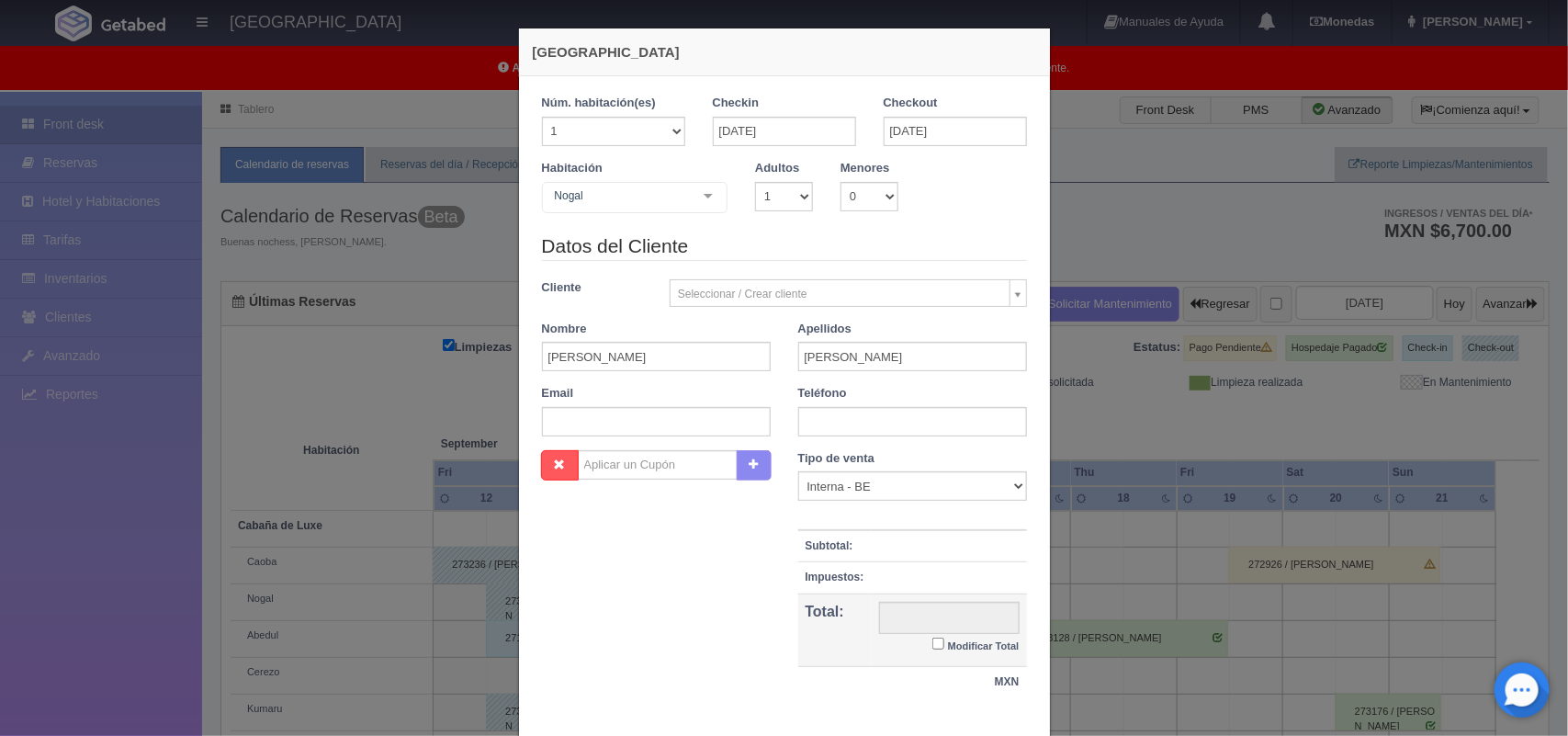
checkbox input "false"
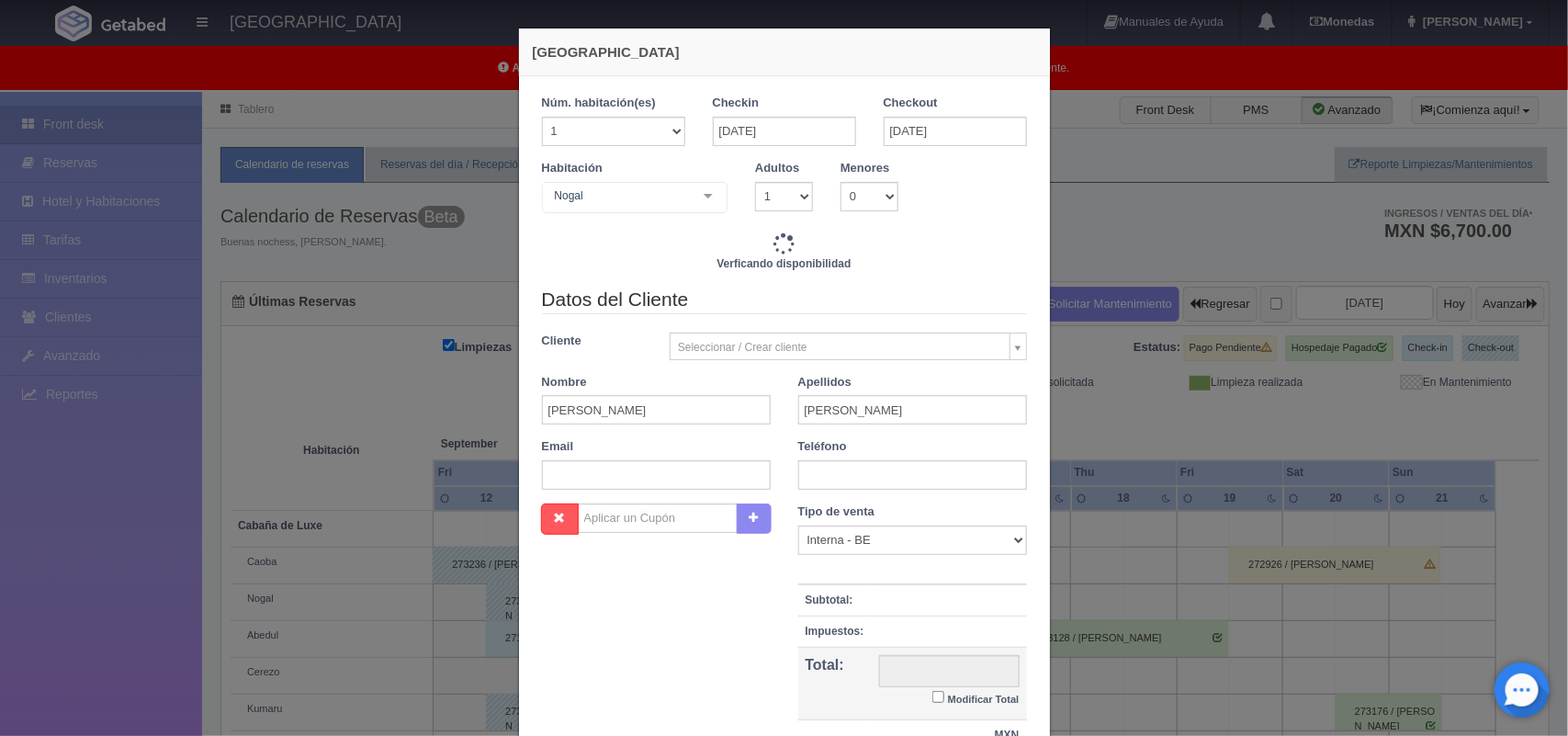
type input "3200.00"
checkbox input "false"
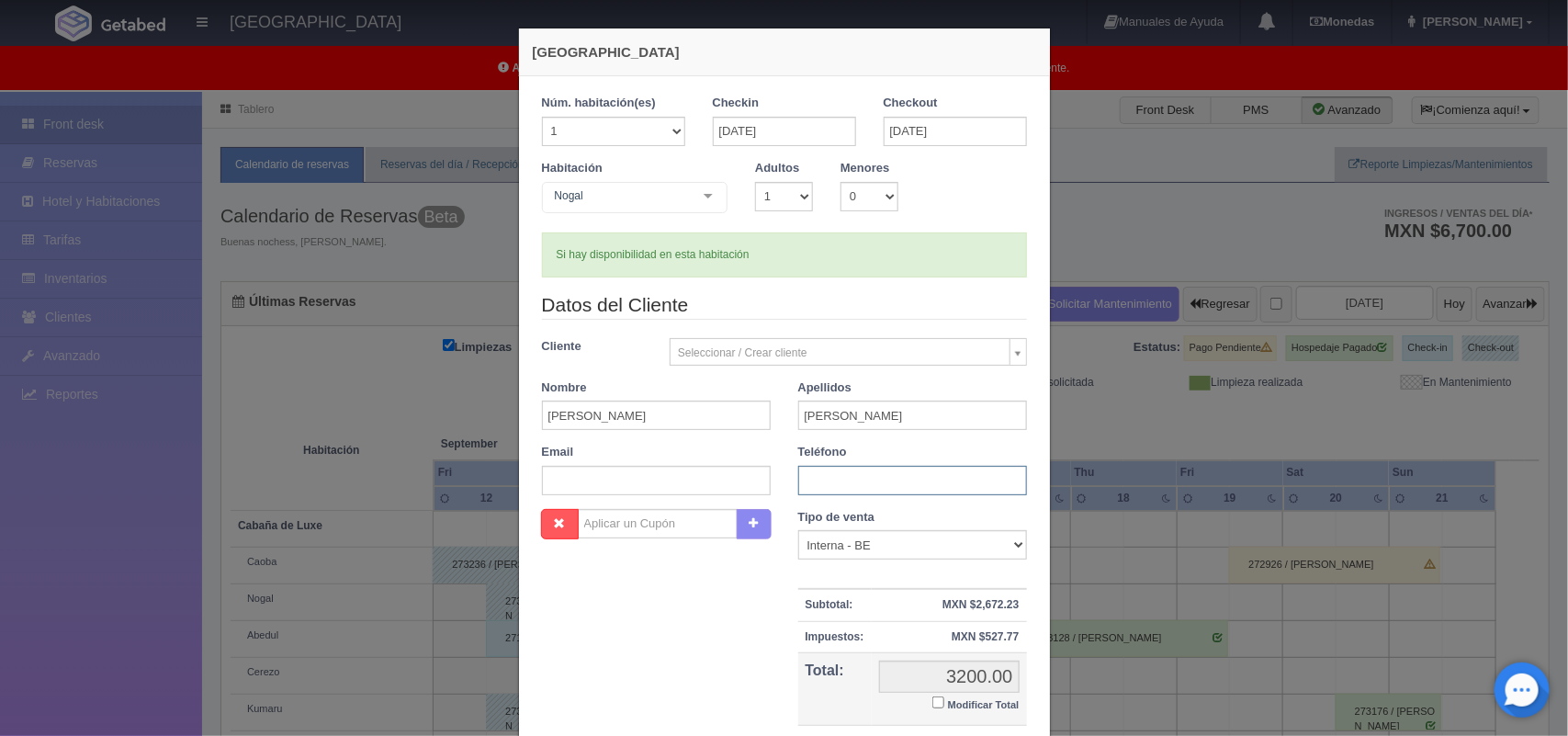
click at [874, 487] on input "text" at bounding box center [913, 480] width 229 height 29
type input "5637943546"
drag, startPoint x: 1549, startPoint y: 374, endPoint x: 1562, endPoint y: 485, distance: 111.8
click at [1549, 485] on div "Nueva Reserva 1 Núm. habitación(es) 1 2 3 4 5 6 7 8 9 10 11 12 13 14 15 16 17 1…" at bounding box center [784, 368] width 1568 height 736
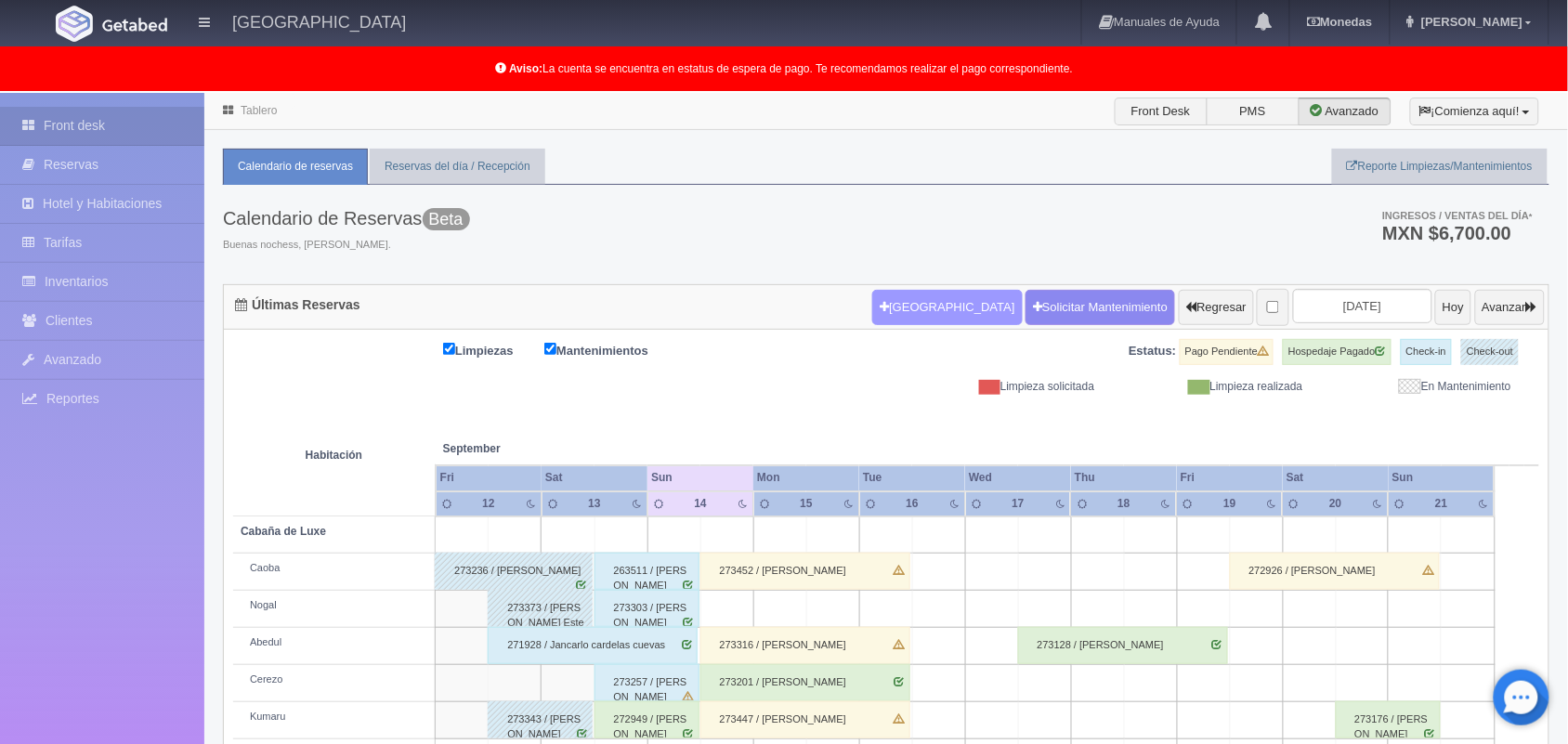
click at [890, 307] on button "Nueva Reserva" at bounding box center [947, 307] width 150 height 35
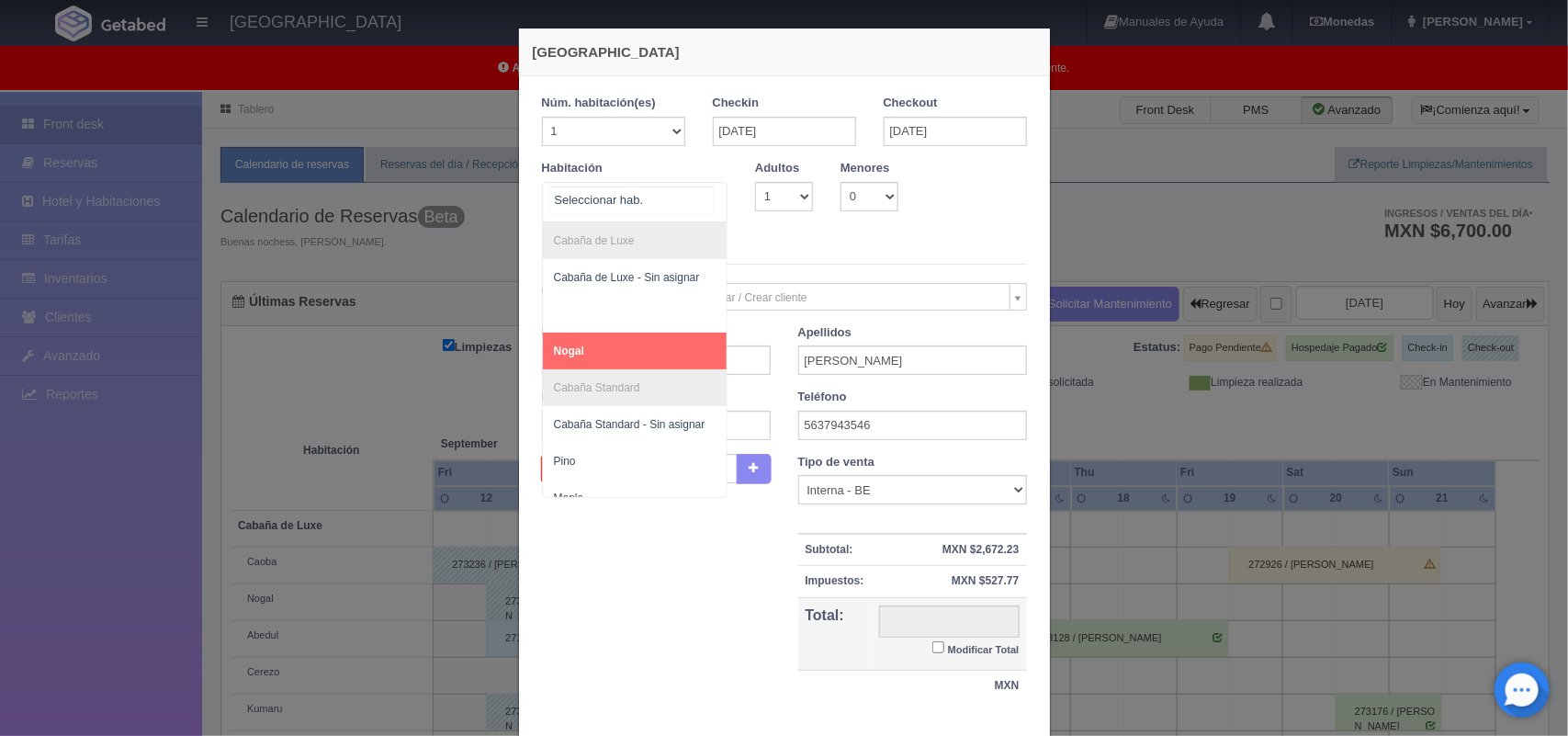
click at [700, 195] on div at bounding box center [708, 196] width 37 height 27
click at [658, 347] on span "Nogal" at bounding box center [634, 350] width 185 height 37
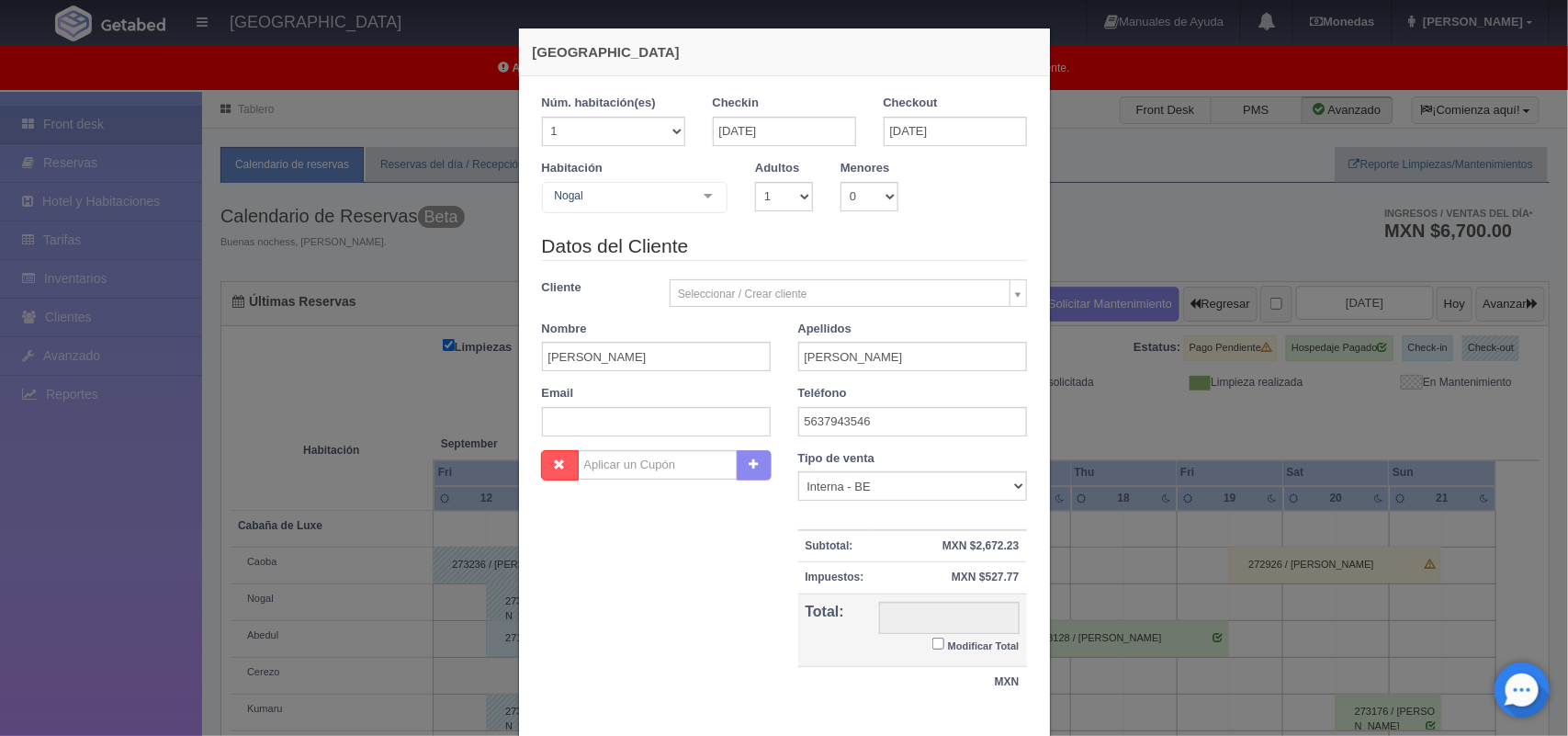
scroll to position [110, 0]
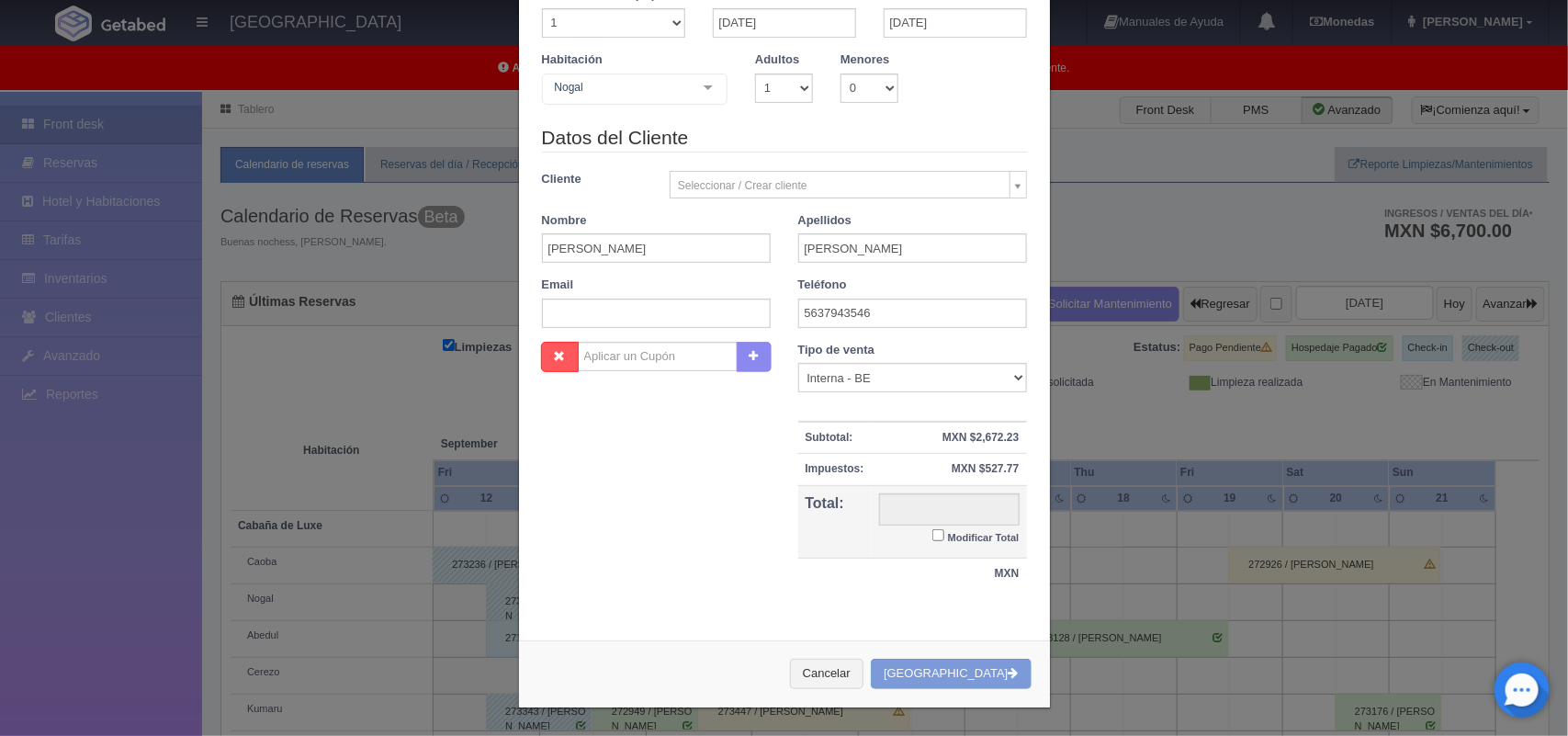
click at [932, 534] on input "Modificar Total" at bounding box center [937, 535] width 12 height 12
checkbox input "true"
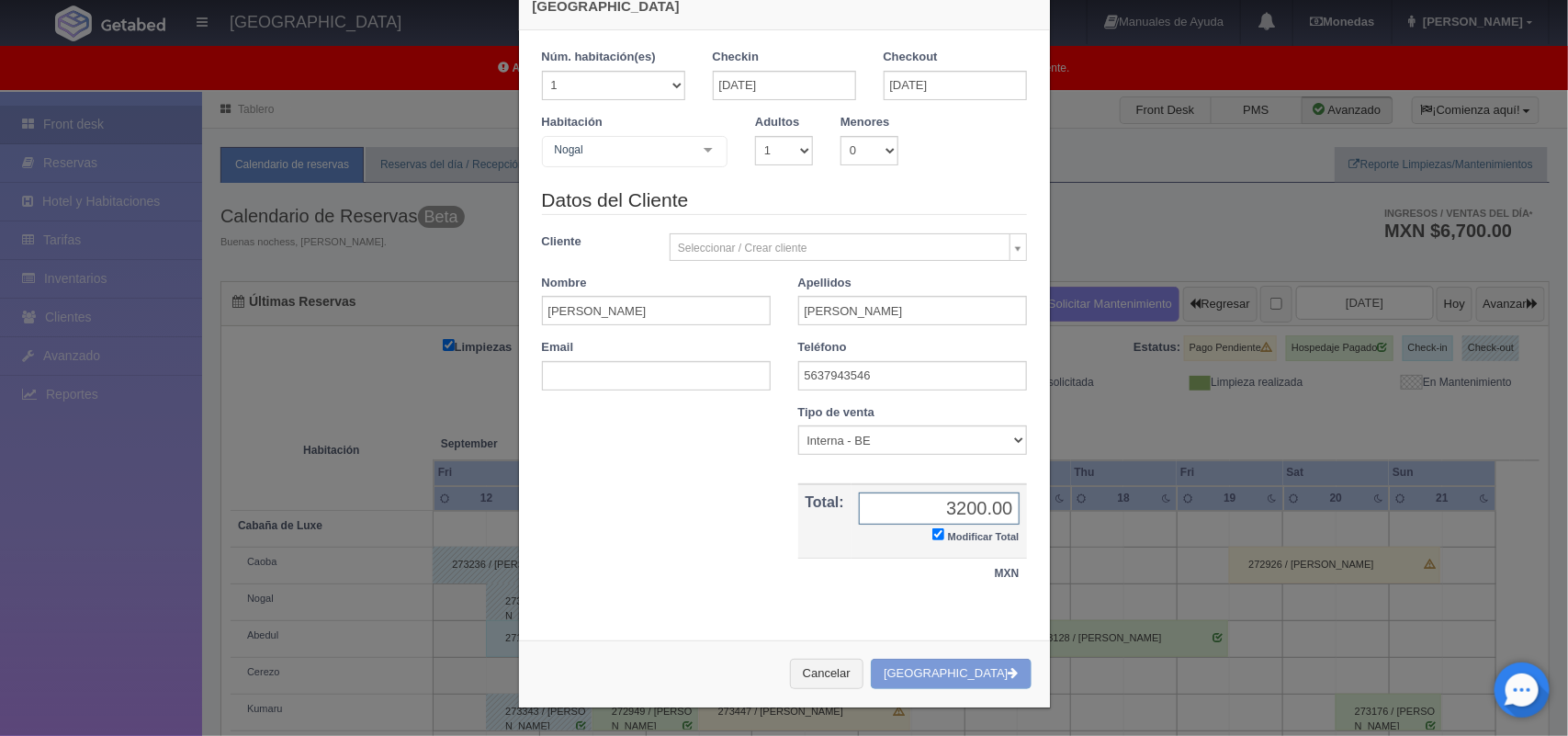
type input "3200.00"
click at [960, 678] on div "Cancelar Crear Reserva" at bounding box center [784, 673] width 531 height 67
click at [926, 671] on div "Cancelar Crear Reserva" at bounding box center [784, 673] width 531 height 67
click at [795, 147] on select "1 2 3 4 5 6 7 8 9 10" at bounding box center [784, 150] width 58 height 29
select select "2"
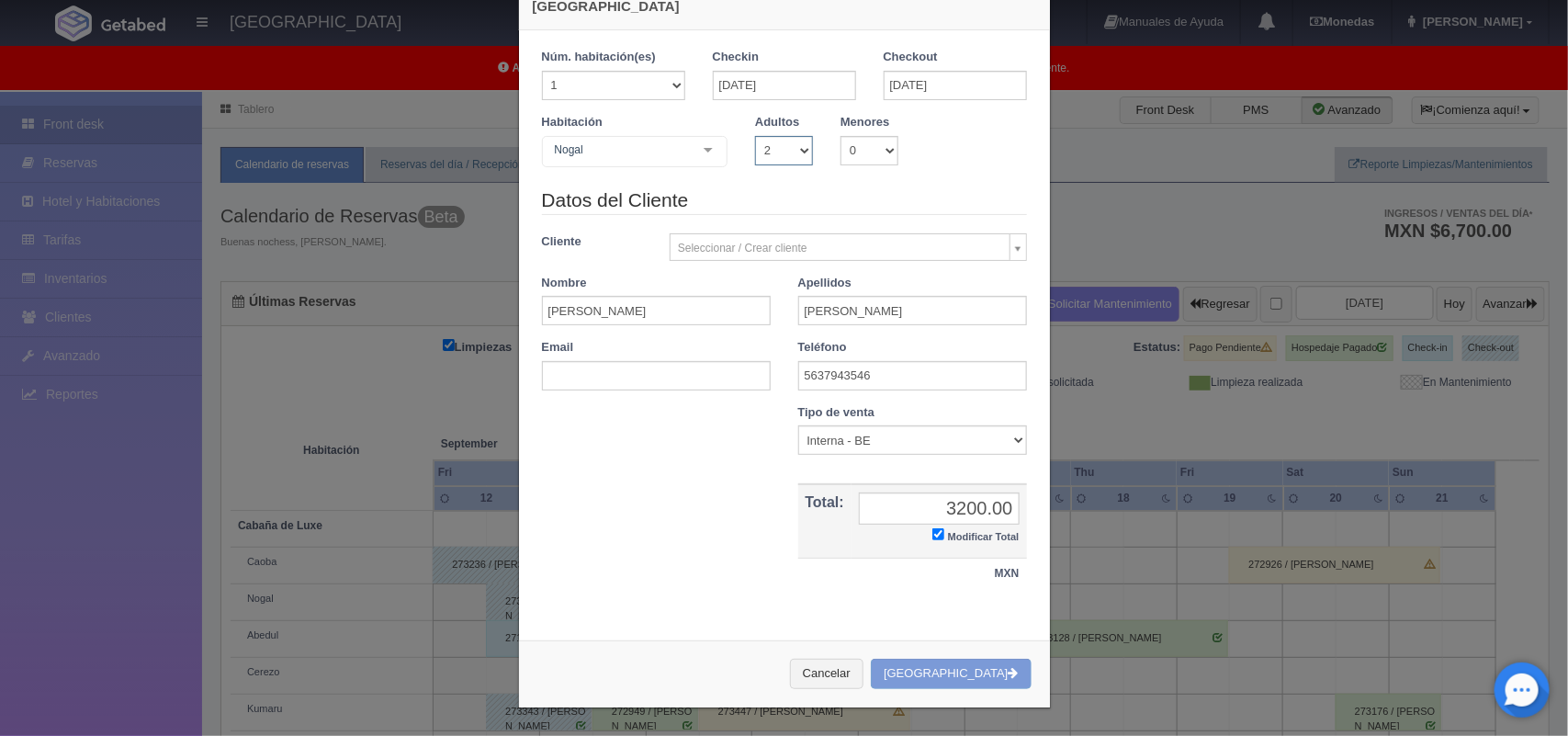
click at [755, 136] on select "1 2 3 4 5 6 7 8 9 10" at bounding box center [784, 150] width 58 height 29
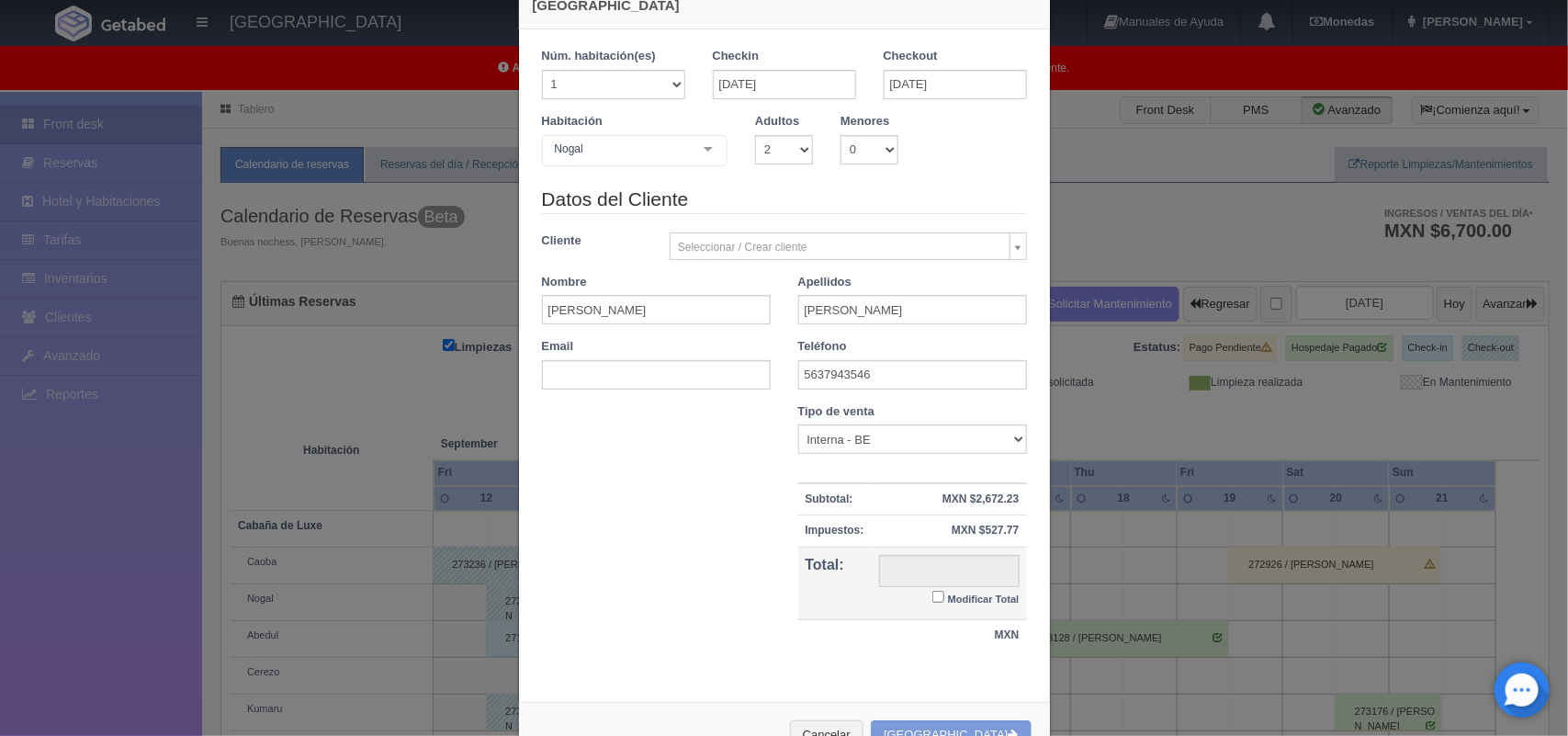
click at [695, 148] on div "Nogal Cabaña de Luxe Cabaña de Luxe - Sin asignar Nogal Cabaña Standard Cabaña …" at bounding box center [634, 153] width 187 height 37
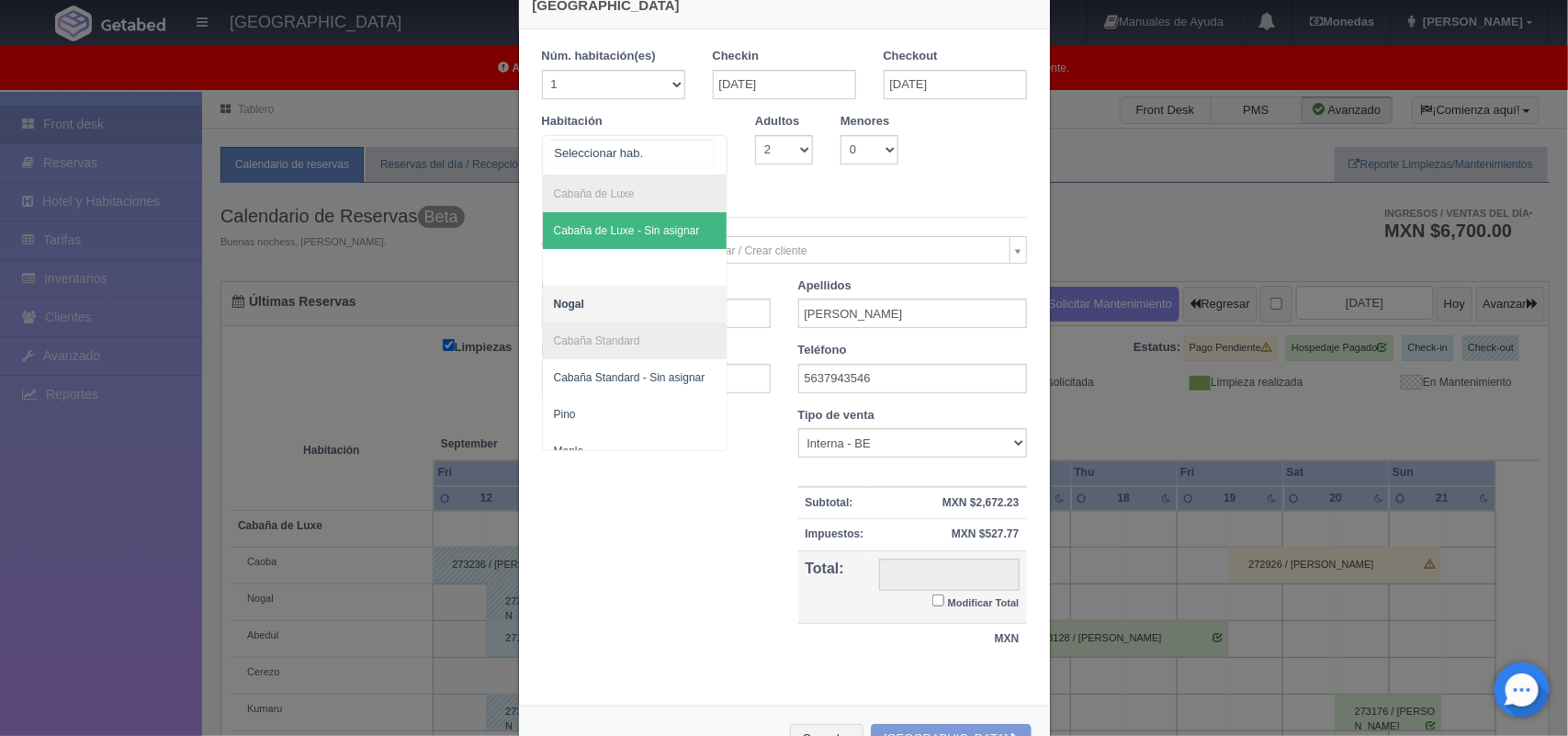
click at [681, 240] on span "Cabaña de Luxe - Sin asignar" at bounding box center [634, 230] width 185 height 37
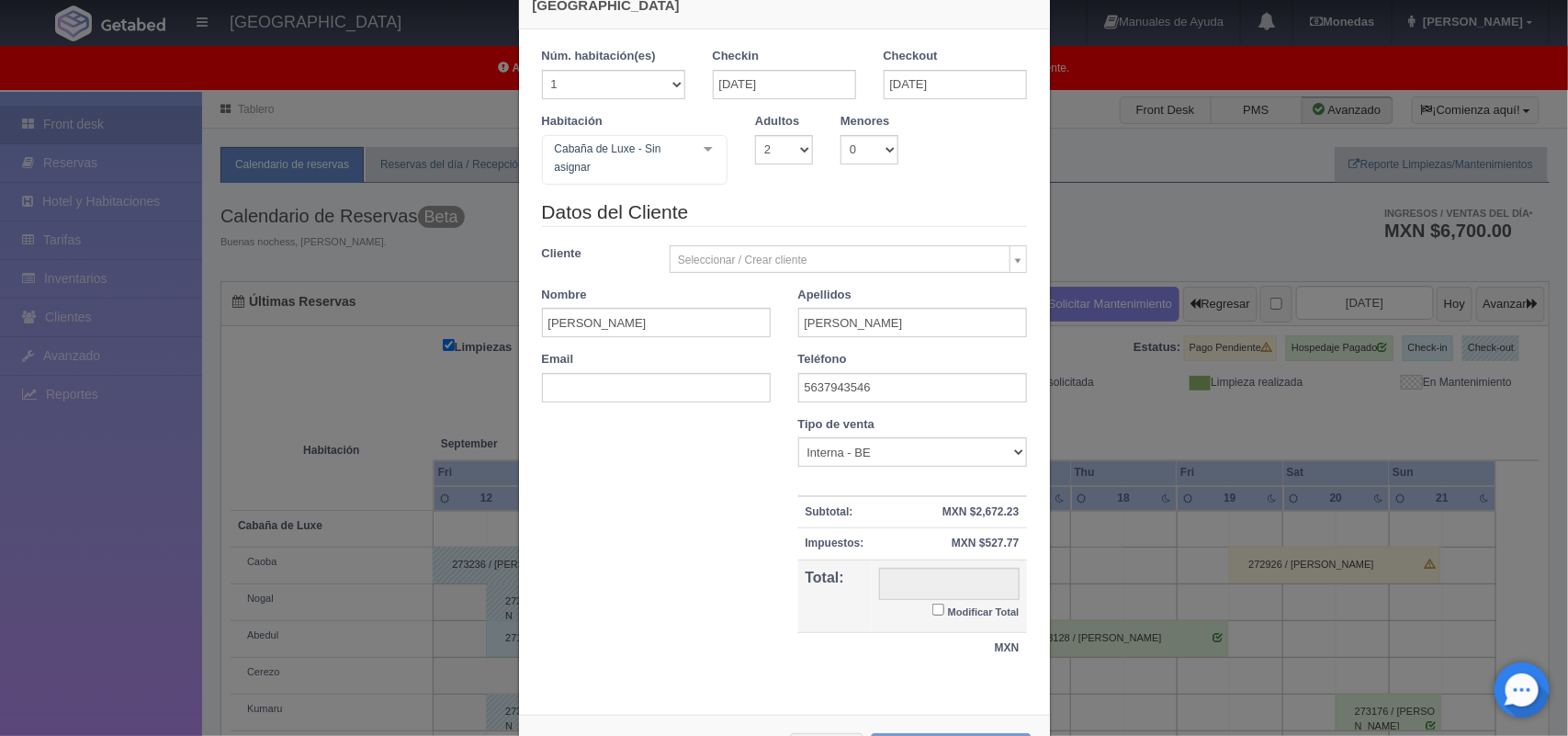
checkbox input "false"
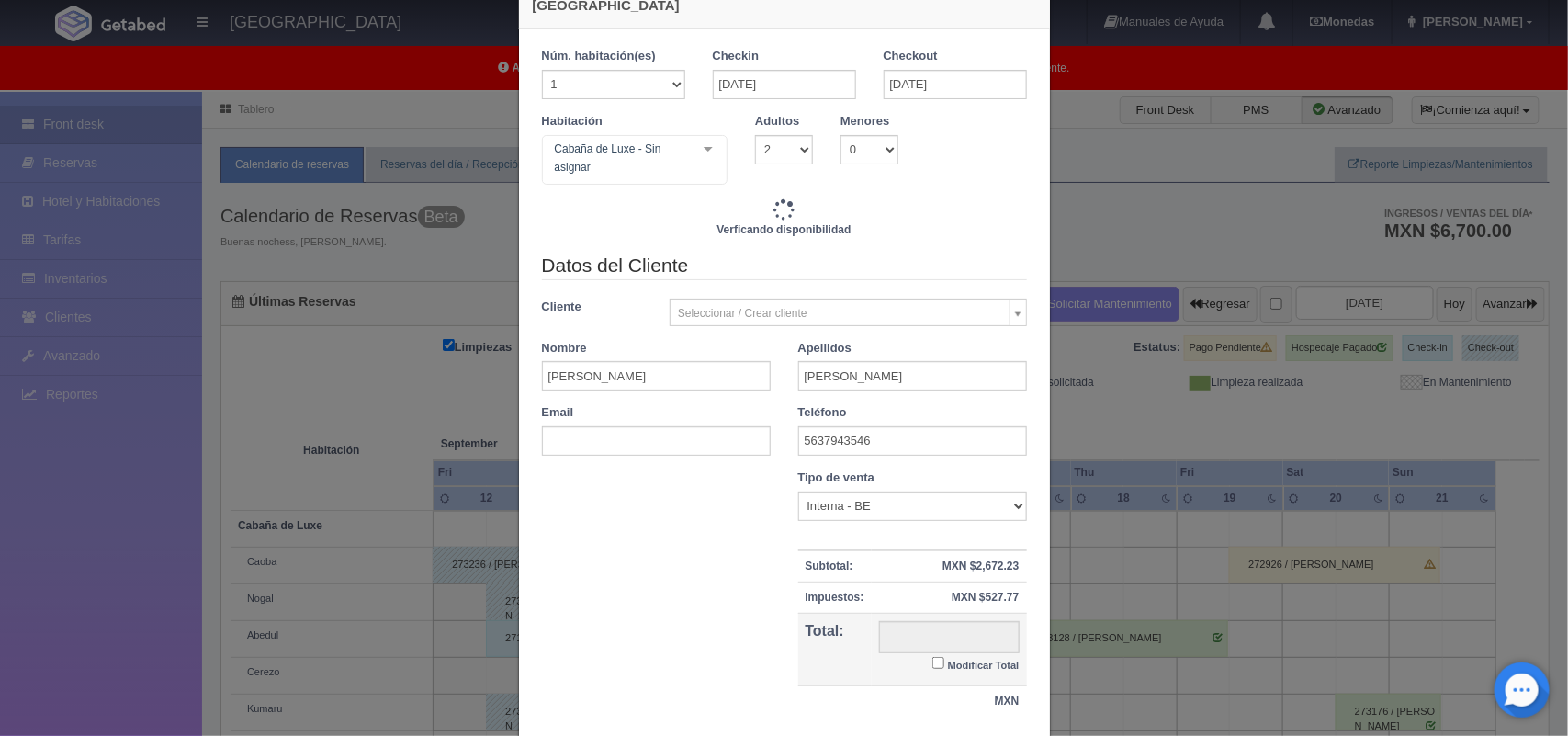
type input "3200.00"
checkbox input "false"
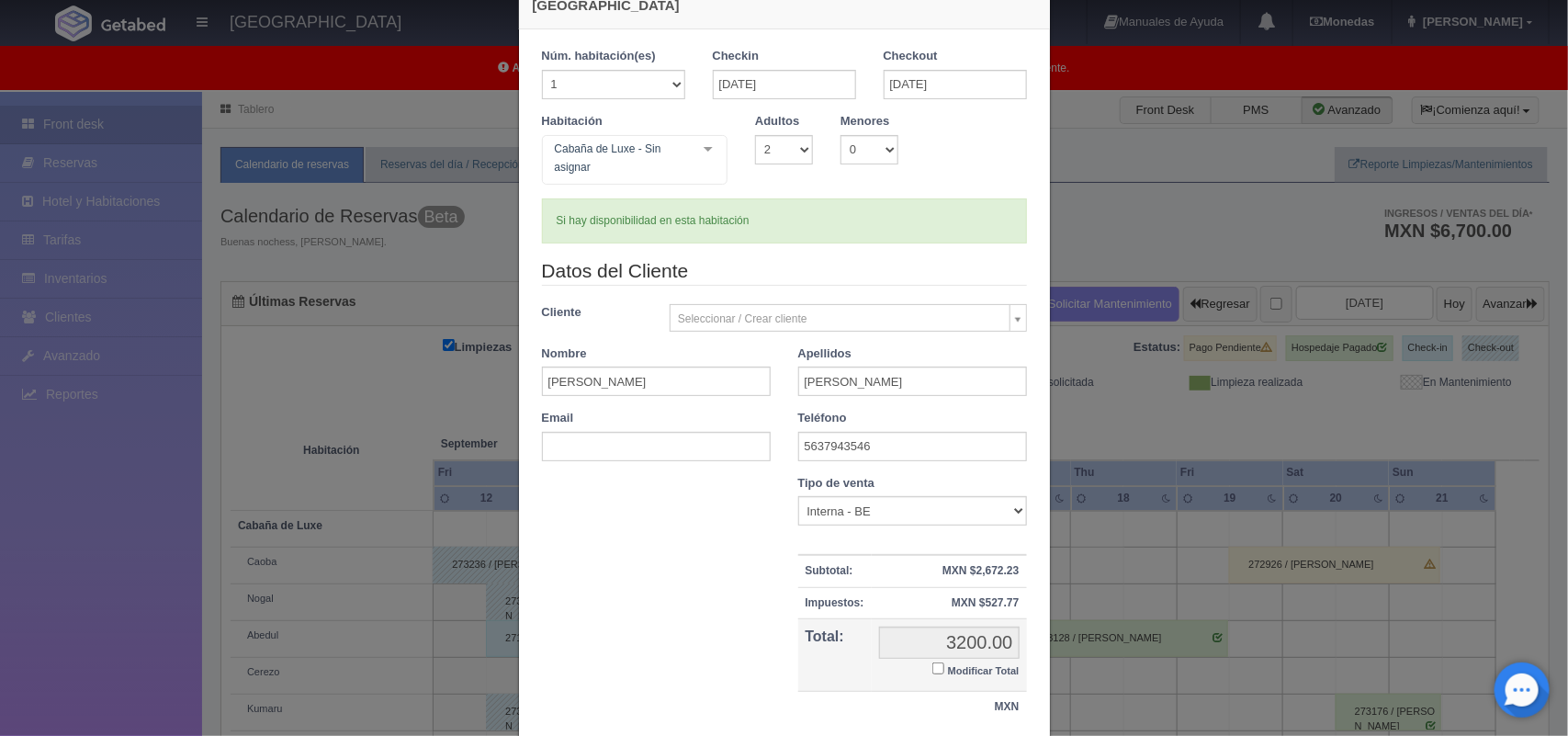
click at [693, 168] on div "Cabaña de Luxe - Sin asignar Cabaña de Luxe Cabaña de Luxe - Sin asignar Nogal …" at bounding box center [634, 160] width 187 height 50
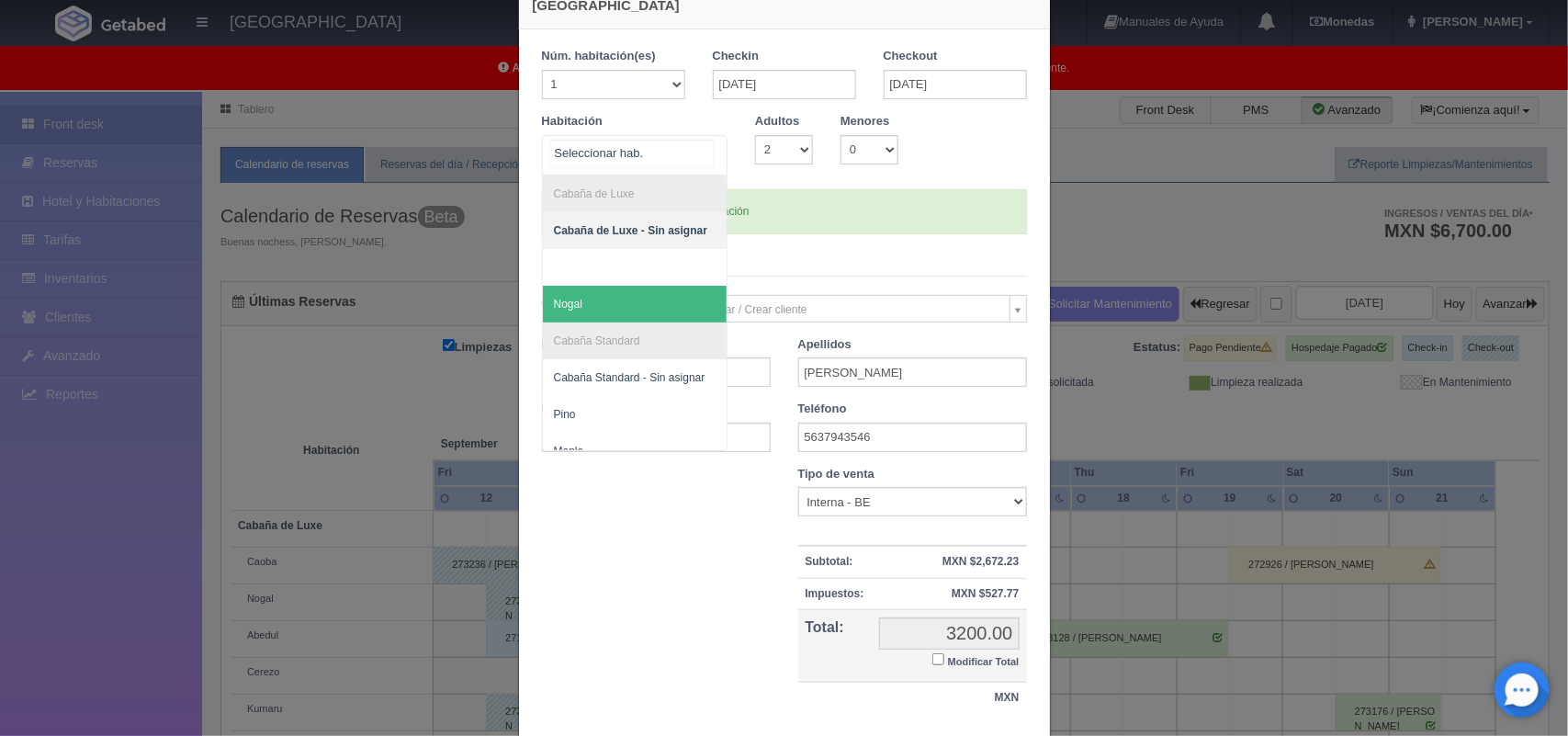
click at [664, 296] on span "Nogal" at bounding box center [634, 303] width 185 height 37
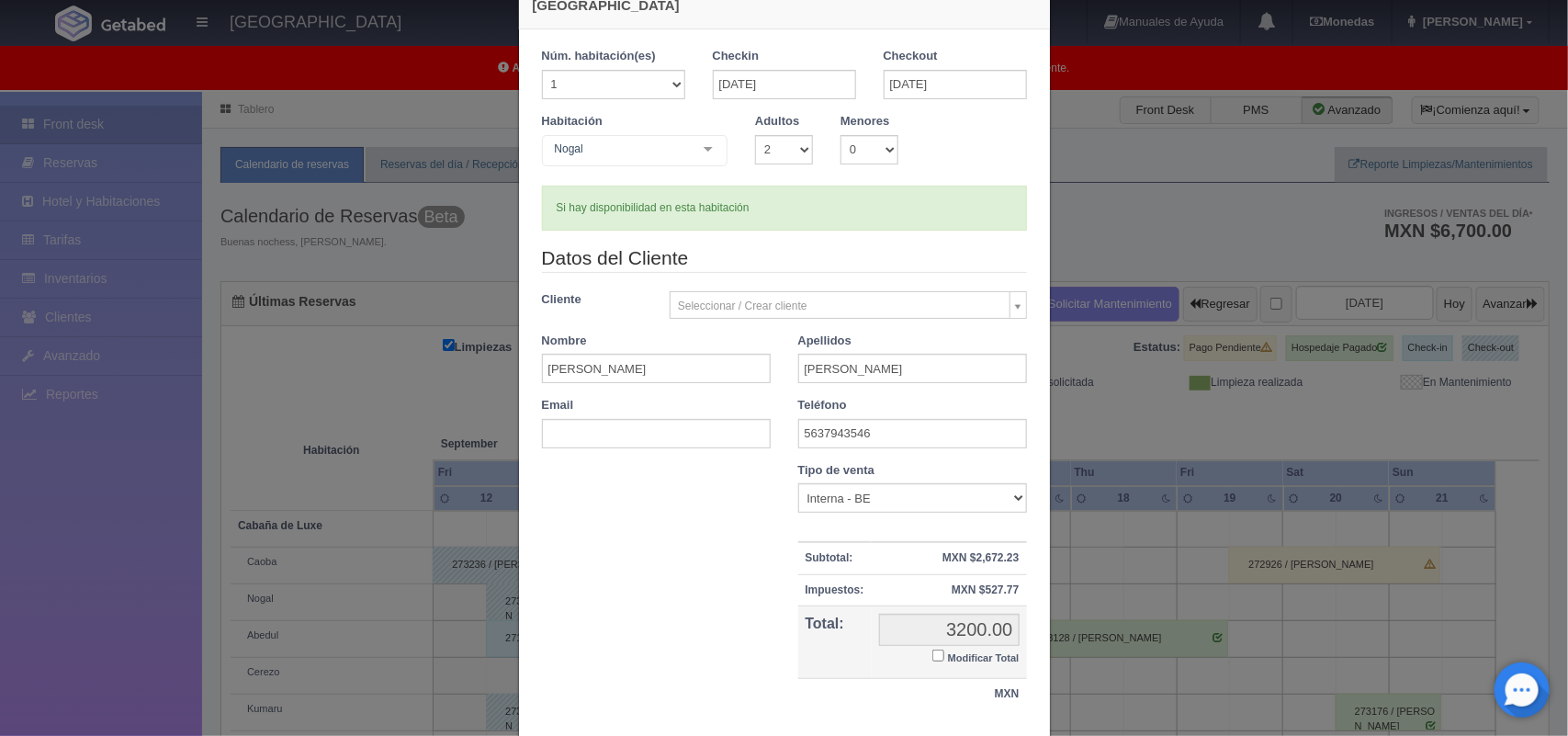
checkbox input "false"
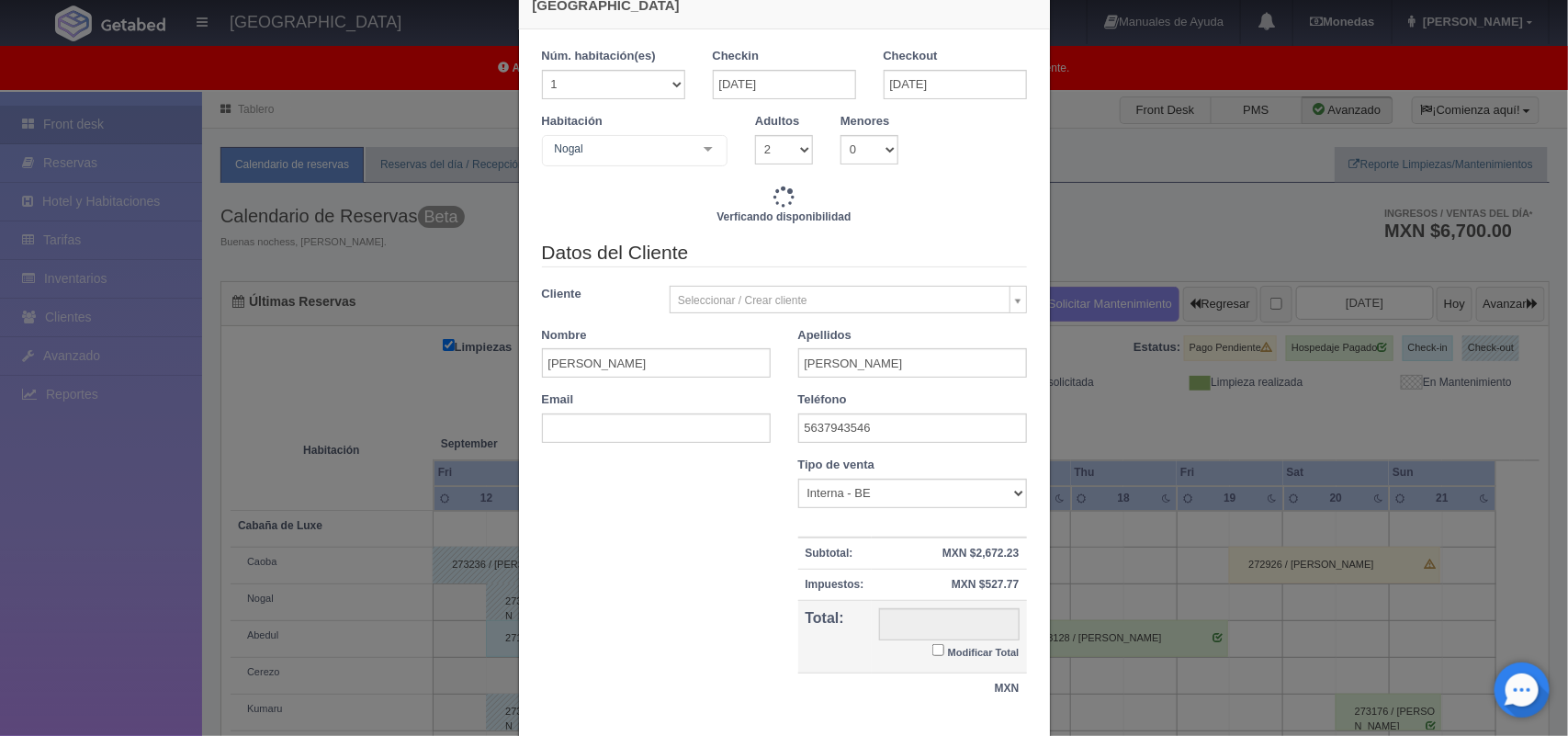
type input "3200.00"
checkbox input "false"
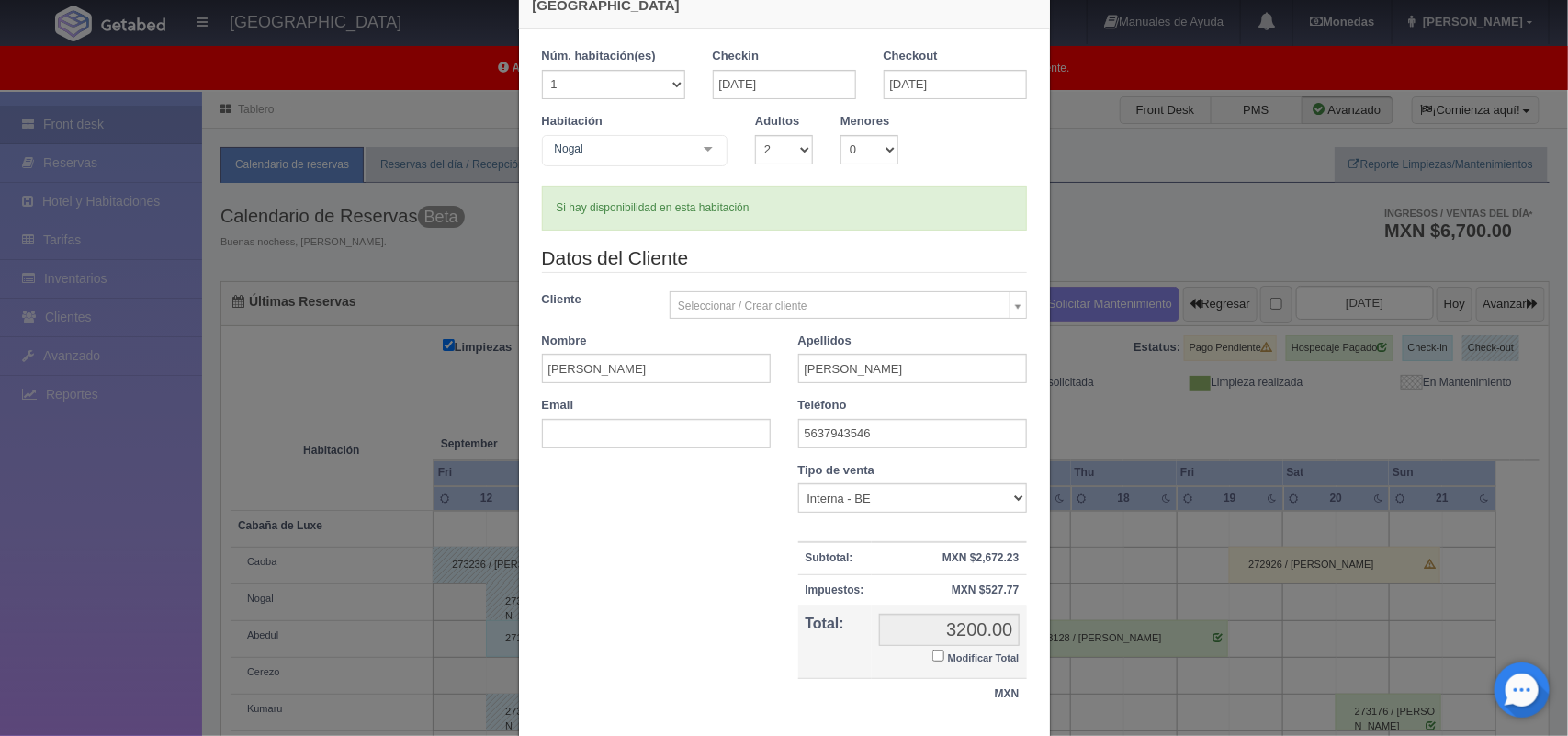
scroll to position [168, 0]
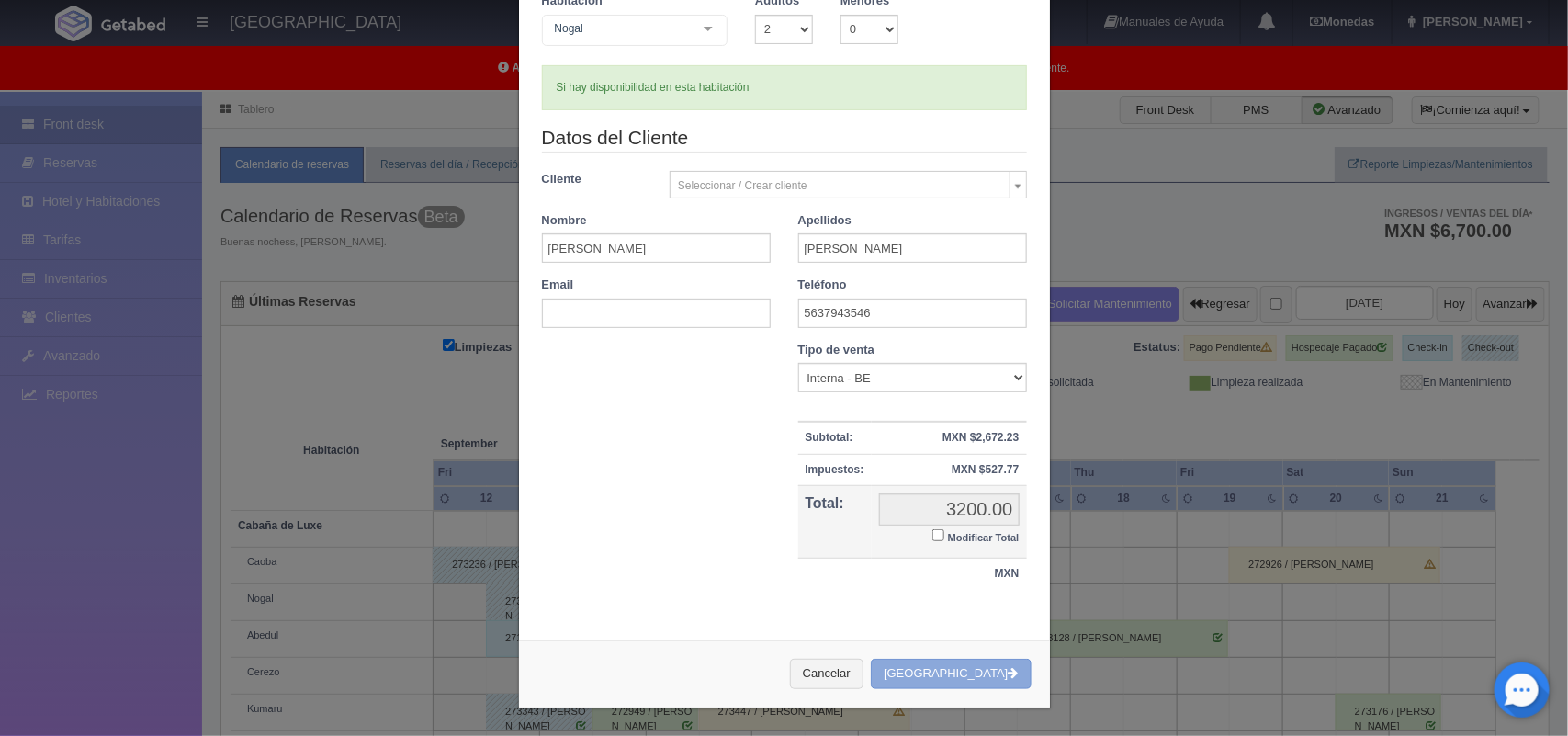
click at [972, 677] on button "Crear Reserva" at bounding box center [951, 674] width 160 height 30
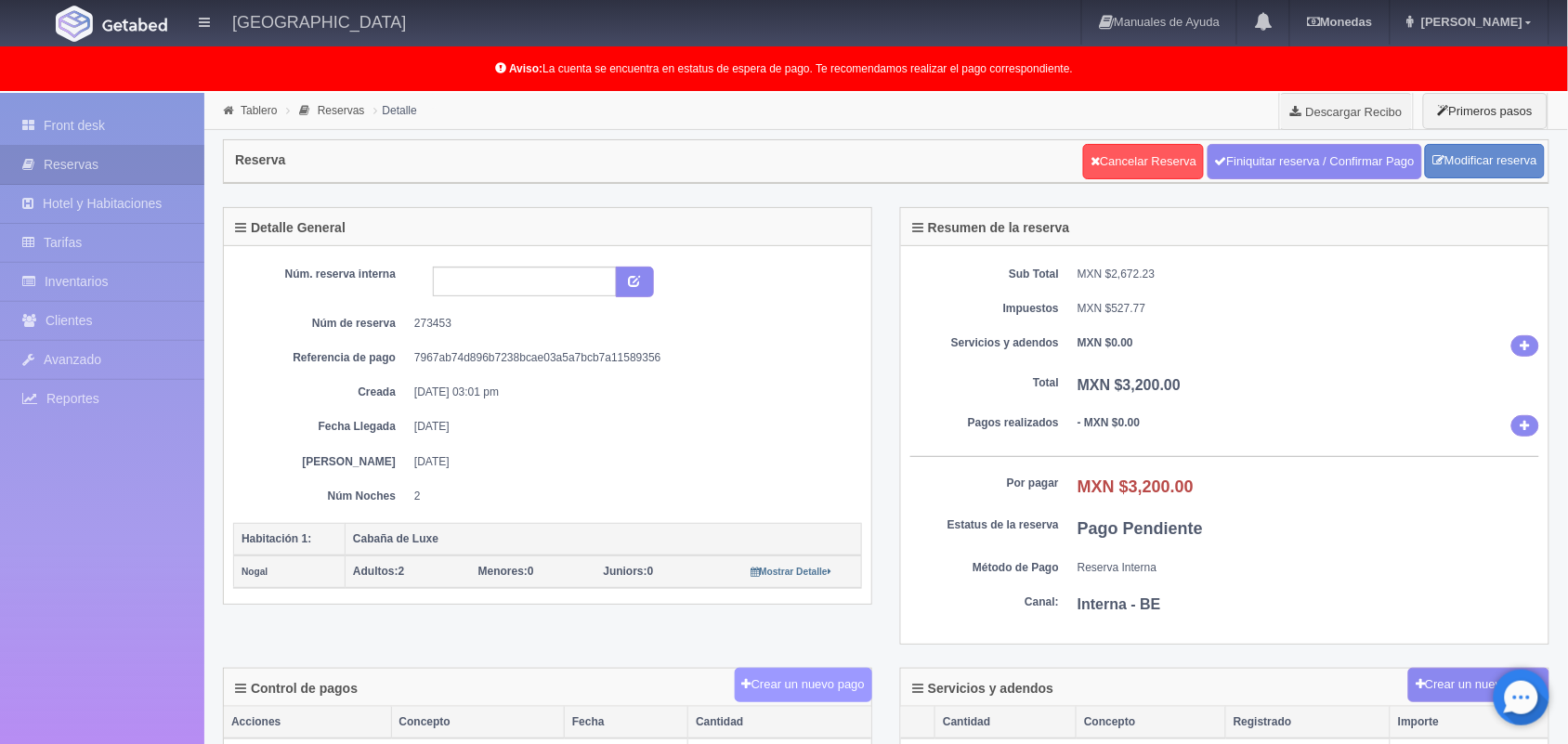
click at [810, 689] on button "Crear un nuevo pago" at bounding box center [803, 685] width 138 height 34
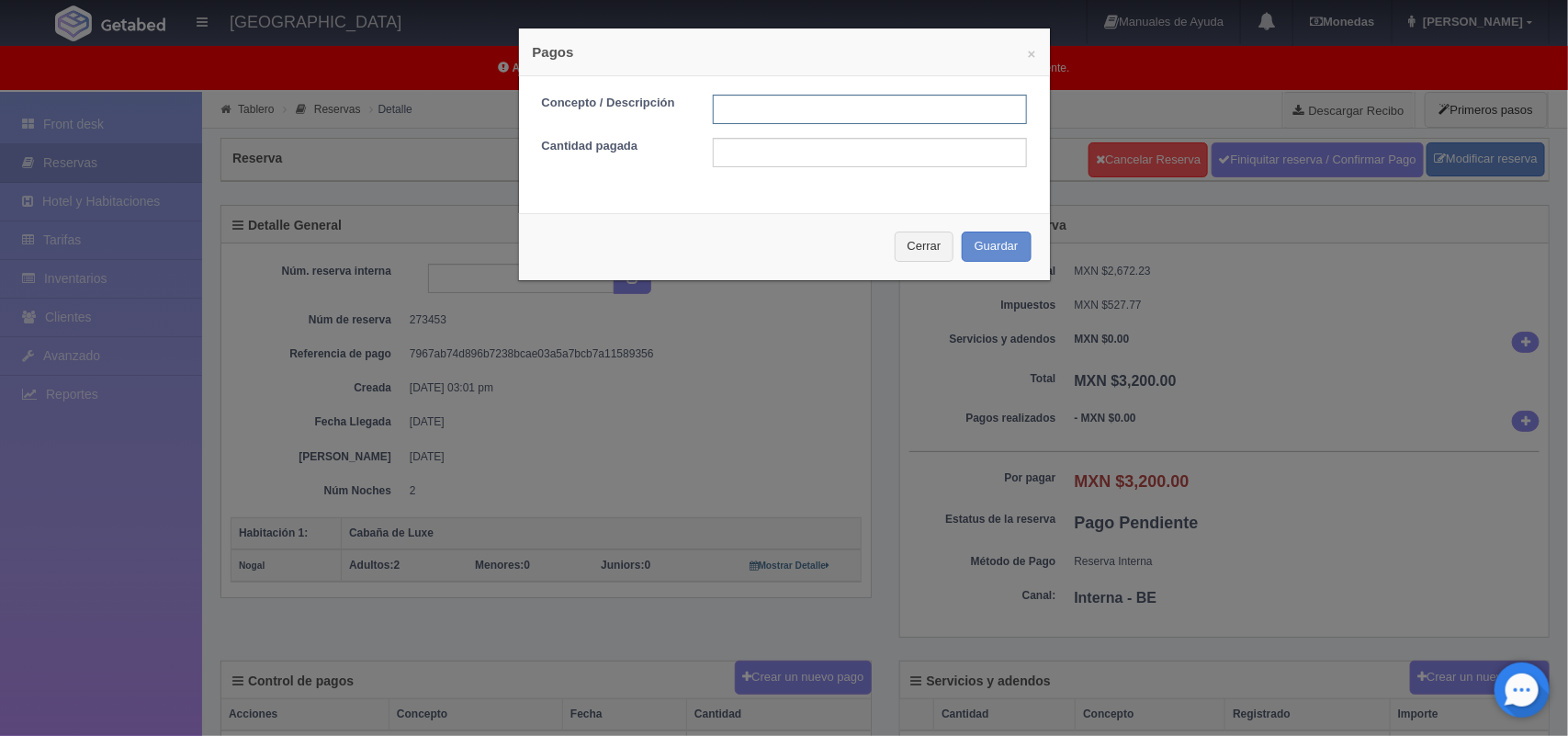
click at [736, 121] on input "text" at bounding box center [870, 109] width 314 height 29
type input "Pago transferencia 14/09/2025"
click at [860, 148] on input "text" at bounding box center [870, 152] width 314 height 29
type input "1600.00"
click at [975, 243] on button "Guardar" at bounding box center [997, 247] width 69 height 30
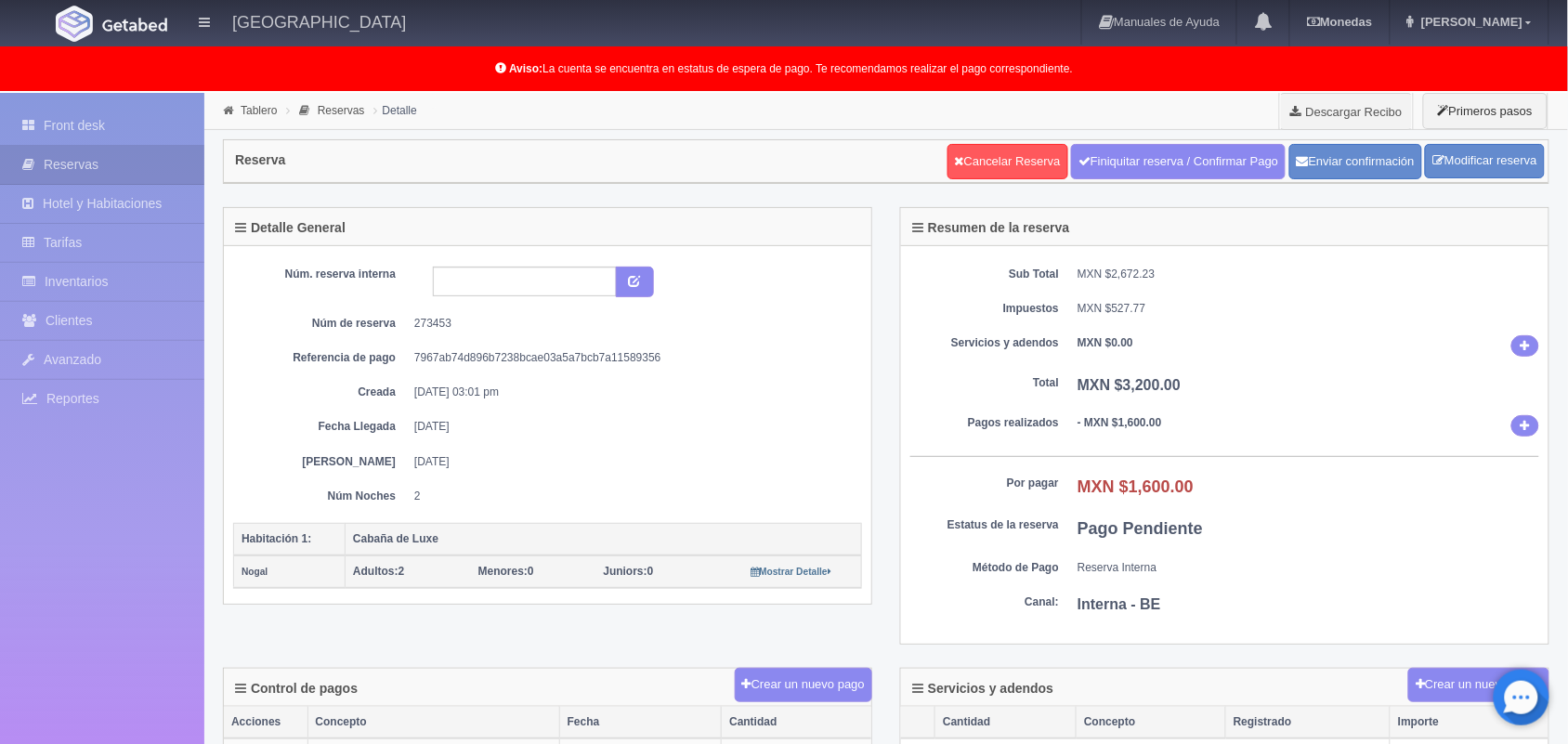
drag, startPoint x: 0, startPoint y: 0, endPoint x: 119, endPoint y: 422, distance: 438.5
click at [119, 422] on div "Front desk Reservas Hotel y Habitaciones Tarifas Inventarios Clientes Avanzado …" at bounding box center [784, 705] width 1568 height 1224
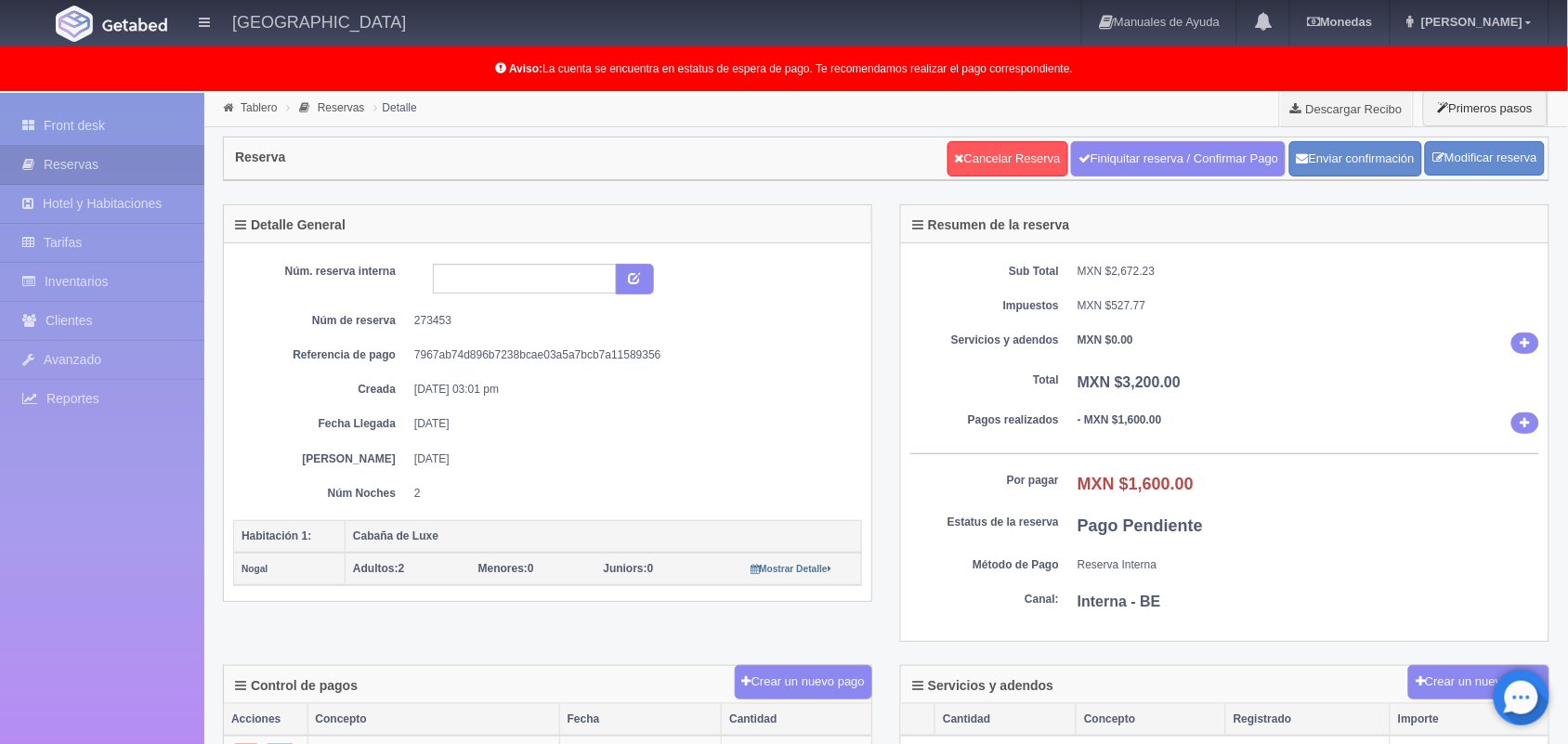
scroll to position [2, 0]
click at [162, 743] on div "Front desk Reservas Hotel y Habitaciones Tarifas Inventarios Clientes Avanzado …" at bounding box center [102, 465] width 204 height 744
click at [249, 109] on link "Tablero" at bounding box center [259, 109] width 36 height 13
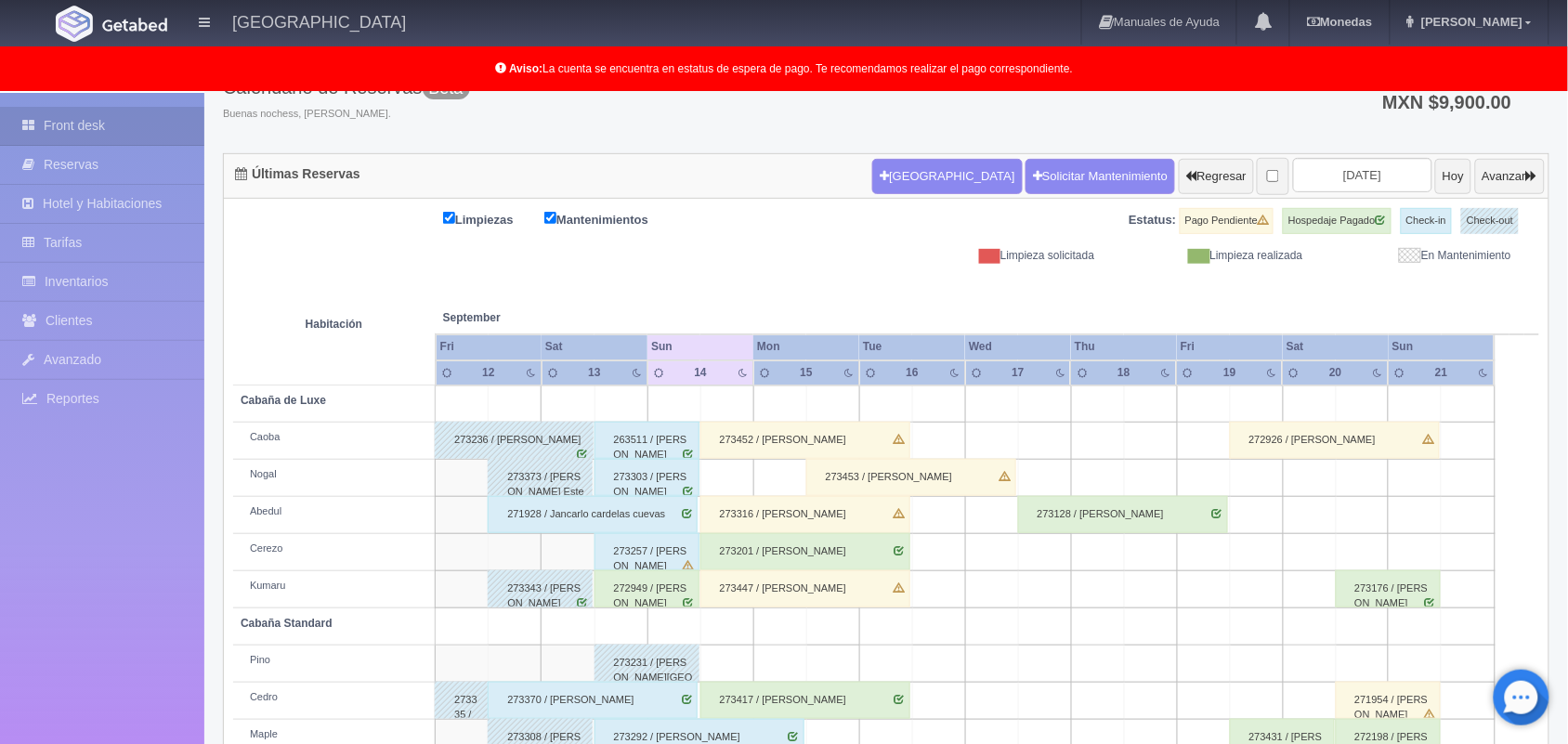
scroll to position [258, 0]
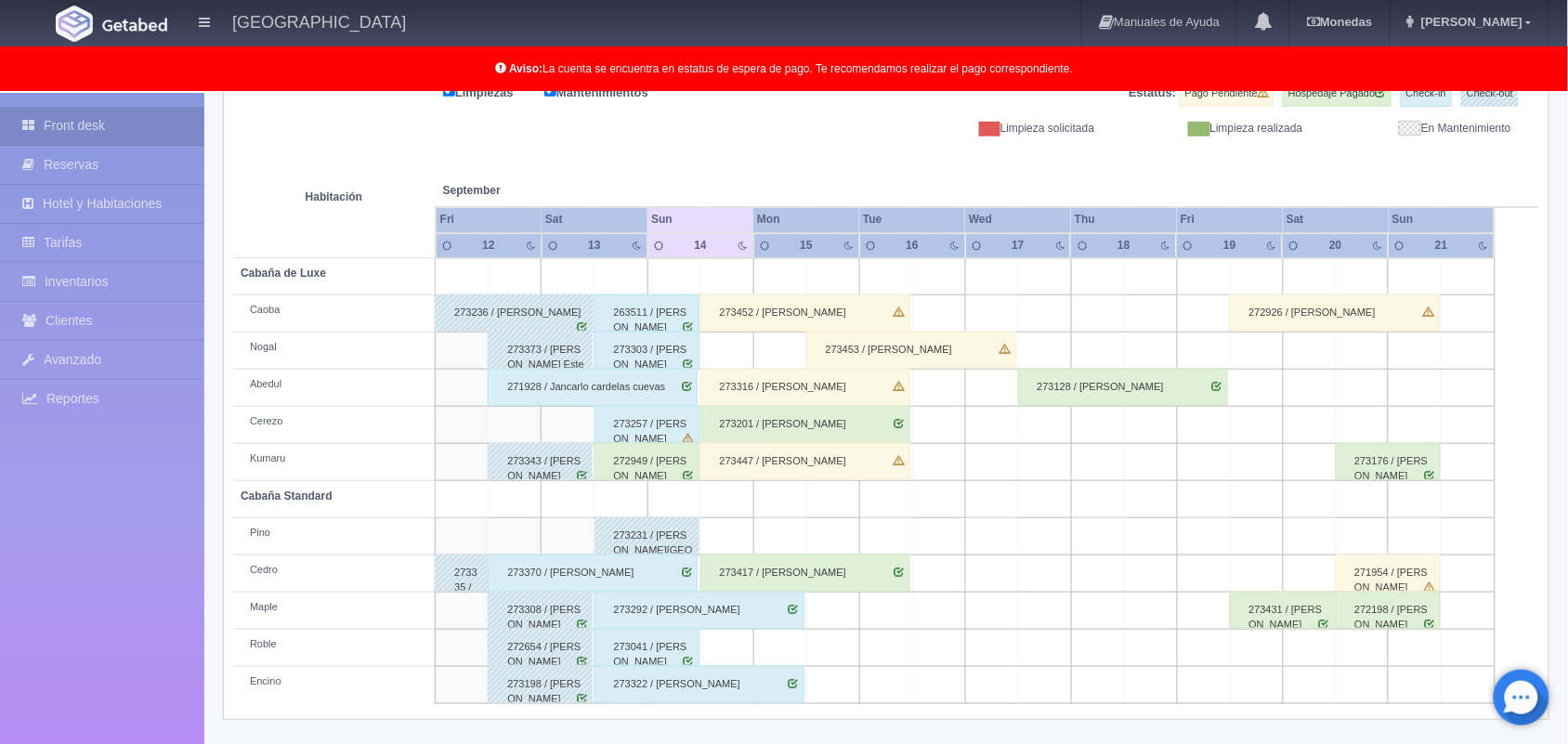
click at [646, 321] on div "263511 / [PERSON_NAME]" at bounding box center [646, 312] width 105 height 37
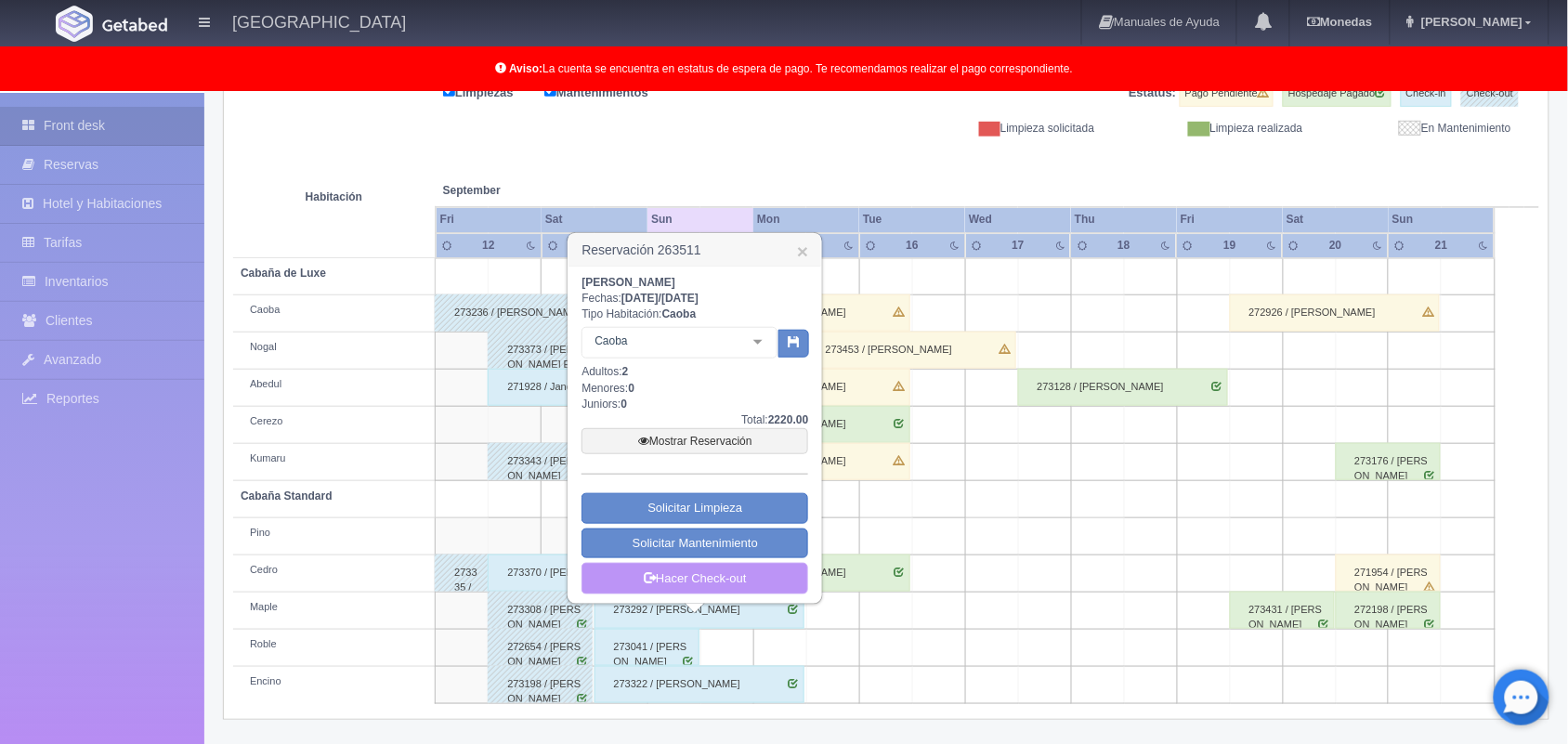
click at [675, 586] on link "Hacer Check-out" at bounding box center [695, 578] width 227 height 31
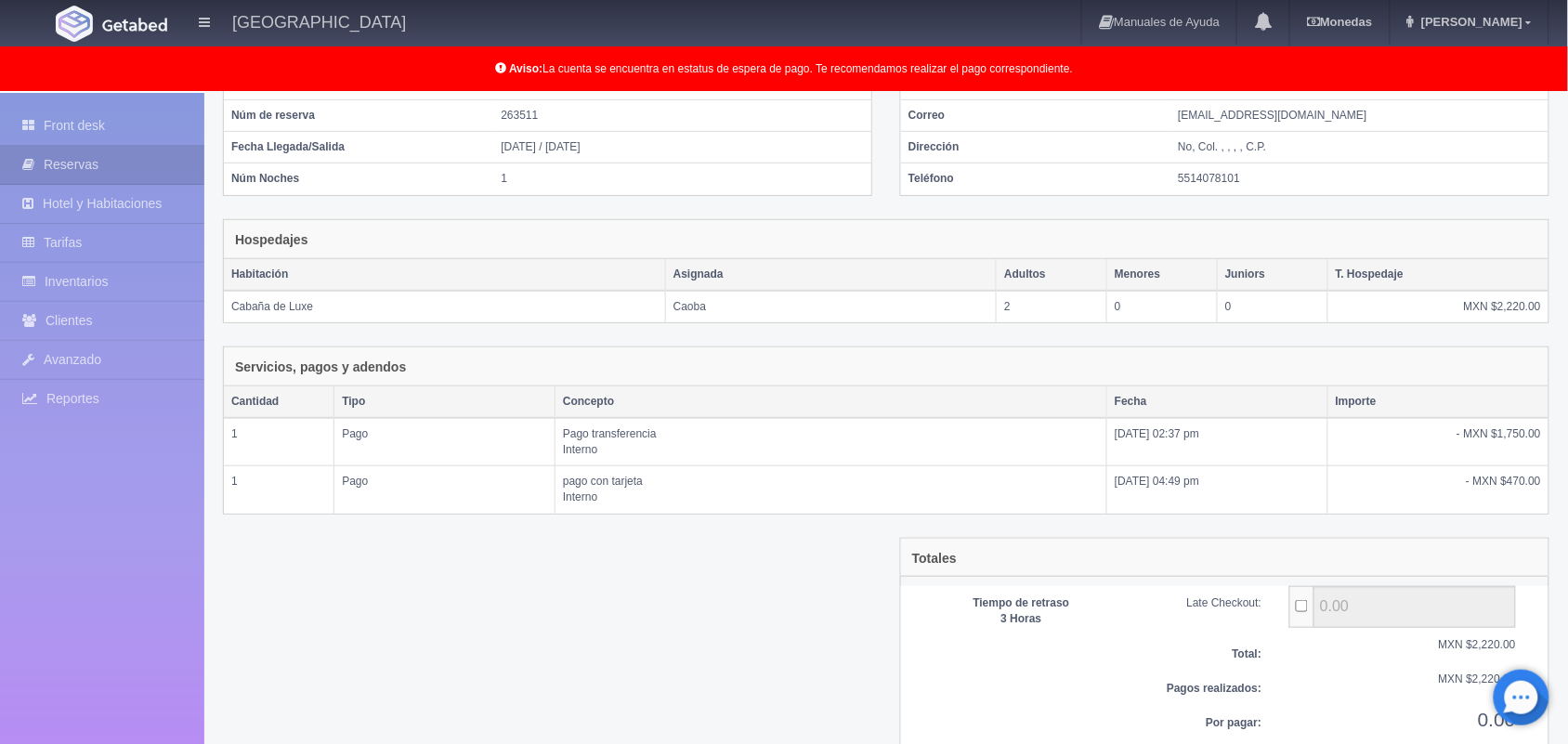
scroll to position [251, 0]
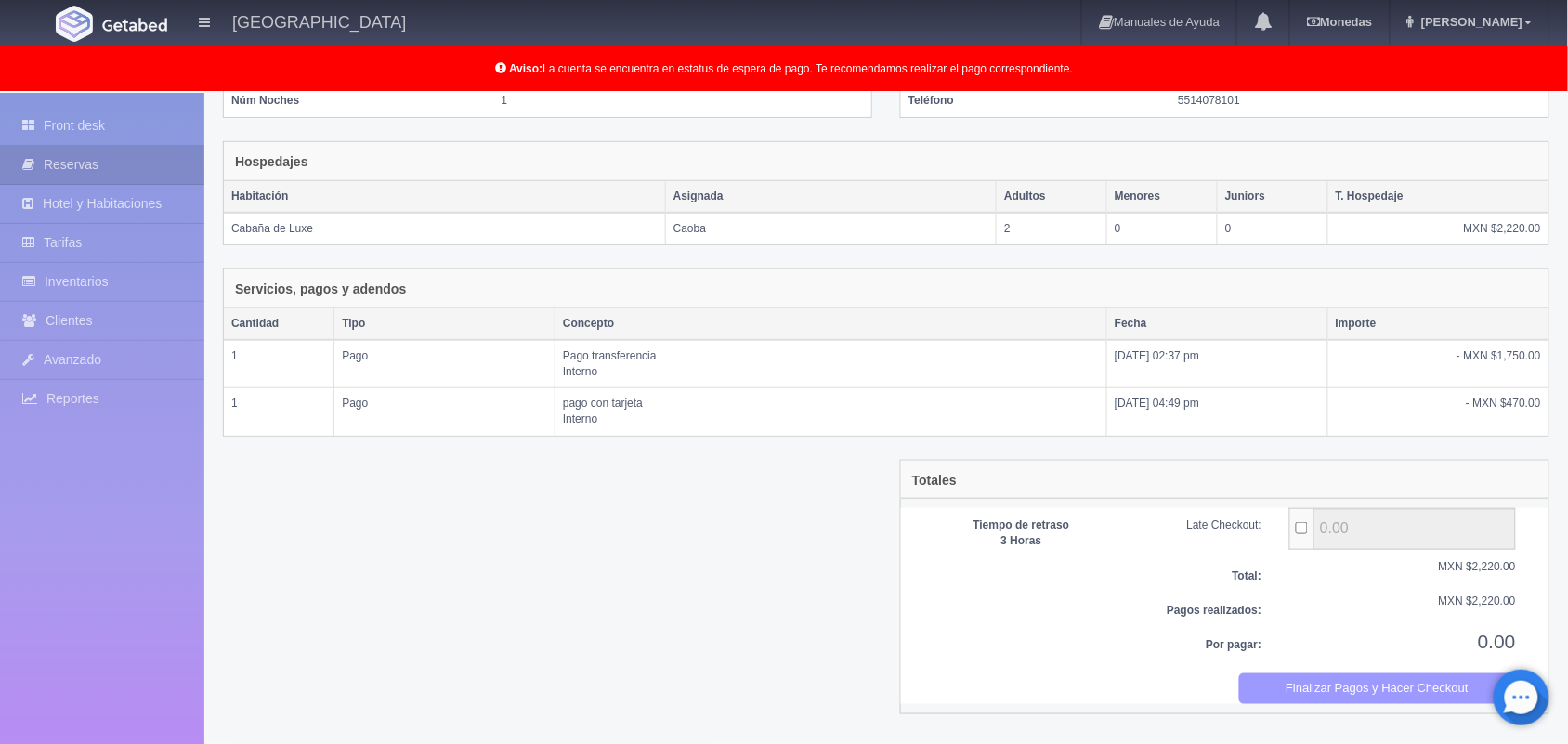
click at [1420, 690] on button "Finalizar Pagos y Hacer Checkout" at bounding box center [1378, 689] width 278 height 30
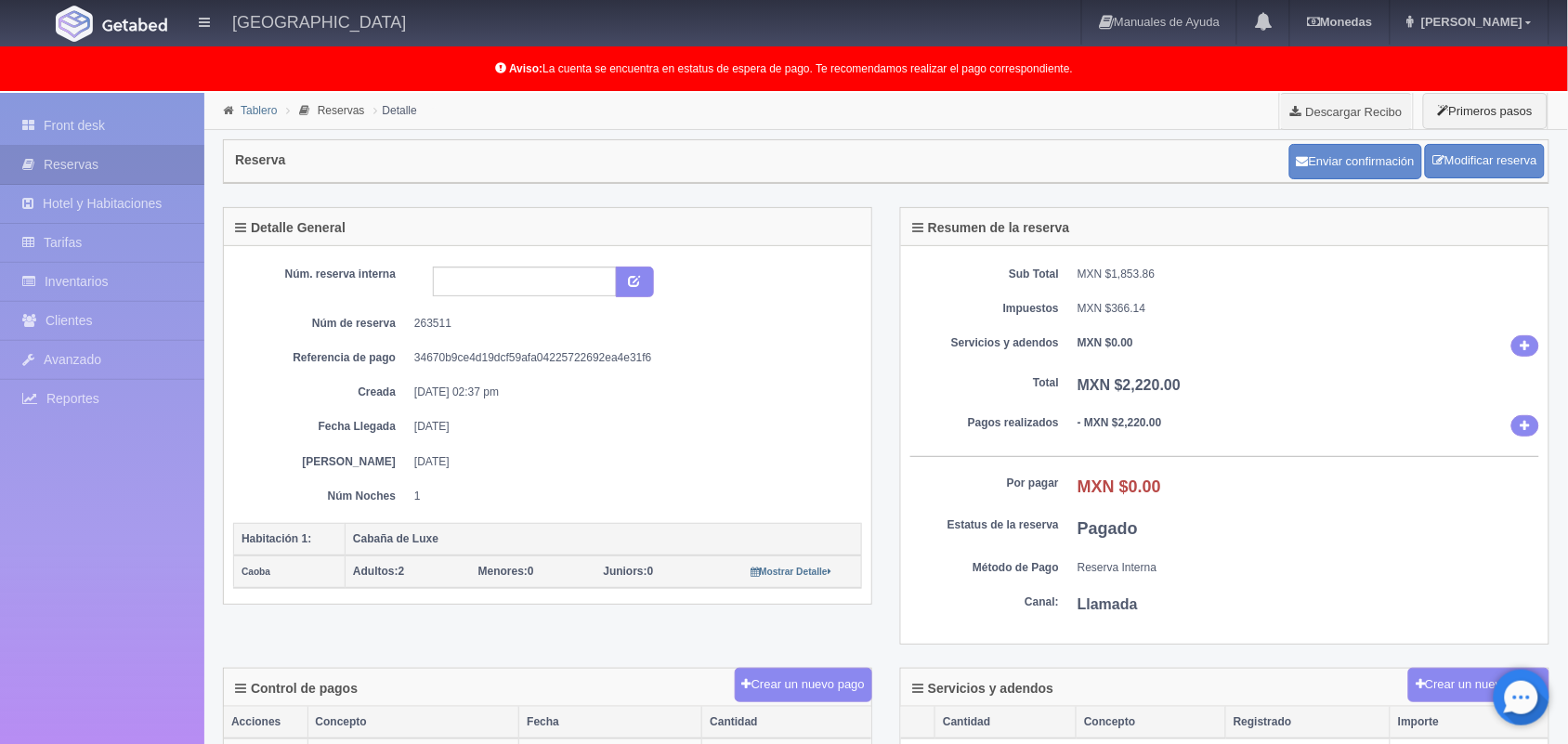
click at [252, 112] on link "Tablero" at bounding box center [259, 111] width 36 height 13
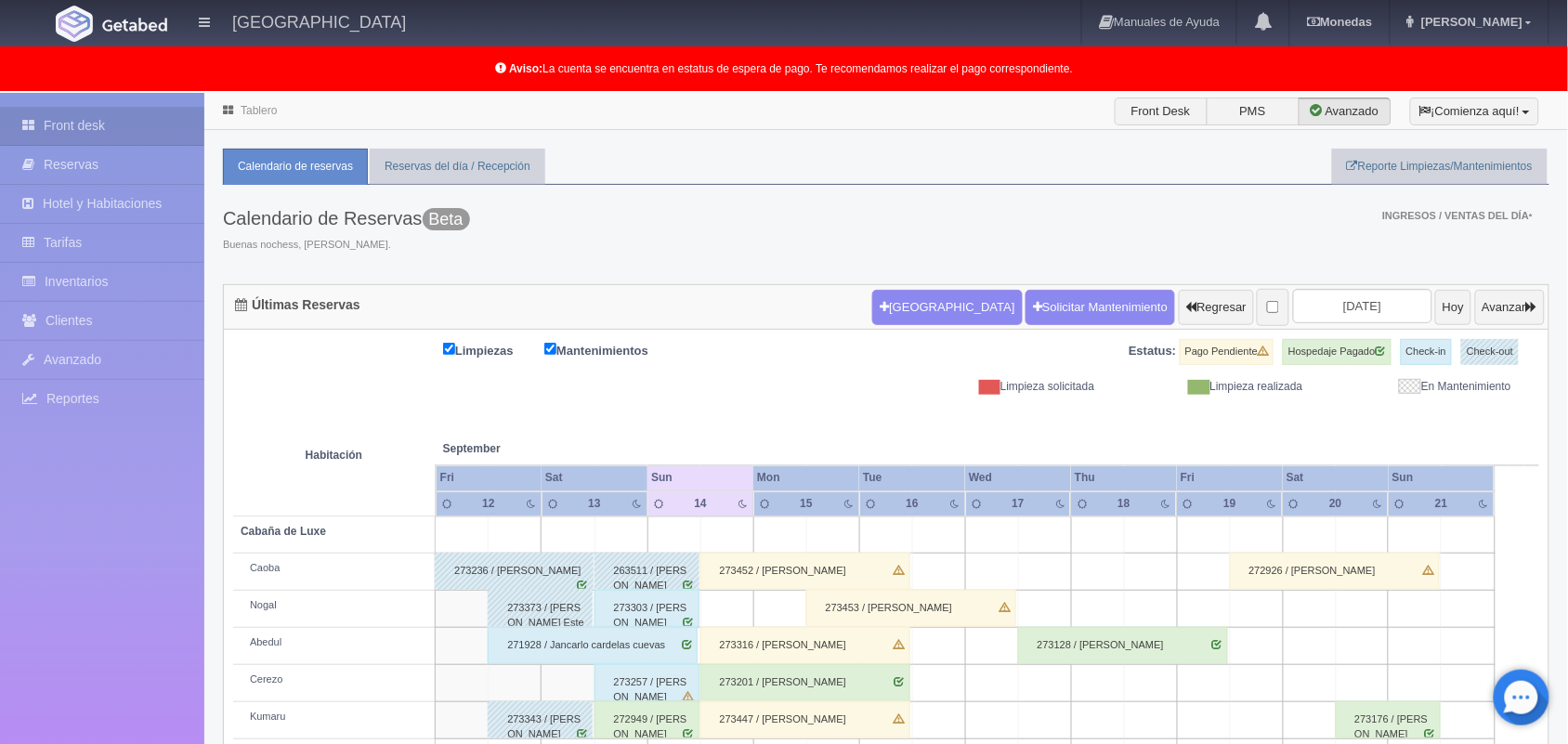
scroll to position [257, 0]
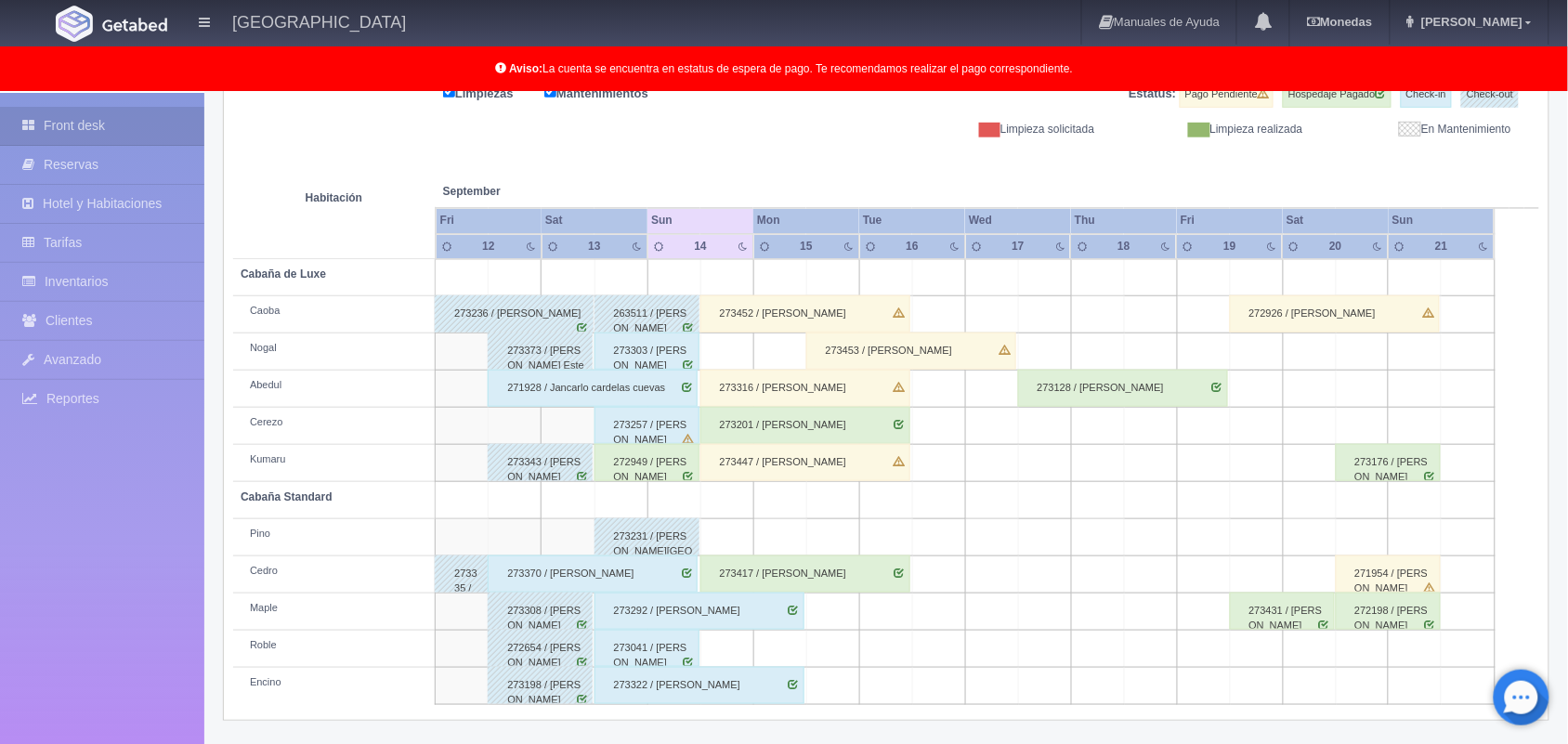
click at [1567, 379] on html "Hotel Xacallan Manuales de Ayuda Actualizaciones recientes Monedas Tipo de camb…" at bounding box center [784, 115] width 1568 height 744
click at [641, 351] on div "273303 / Samuel Bautizta" at bounding box center [646, 350] width 105 height 37
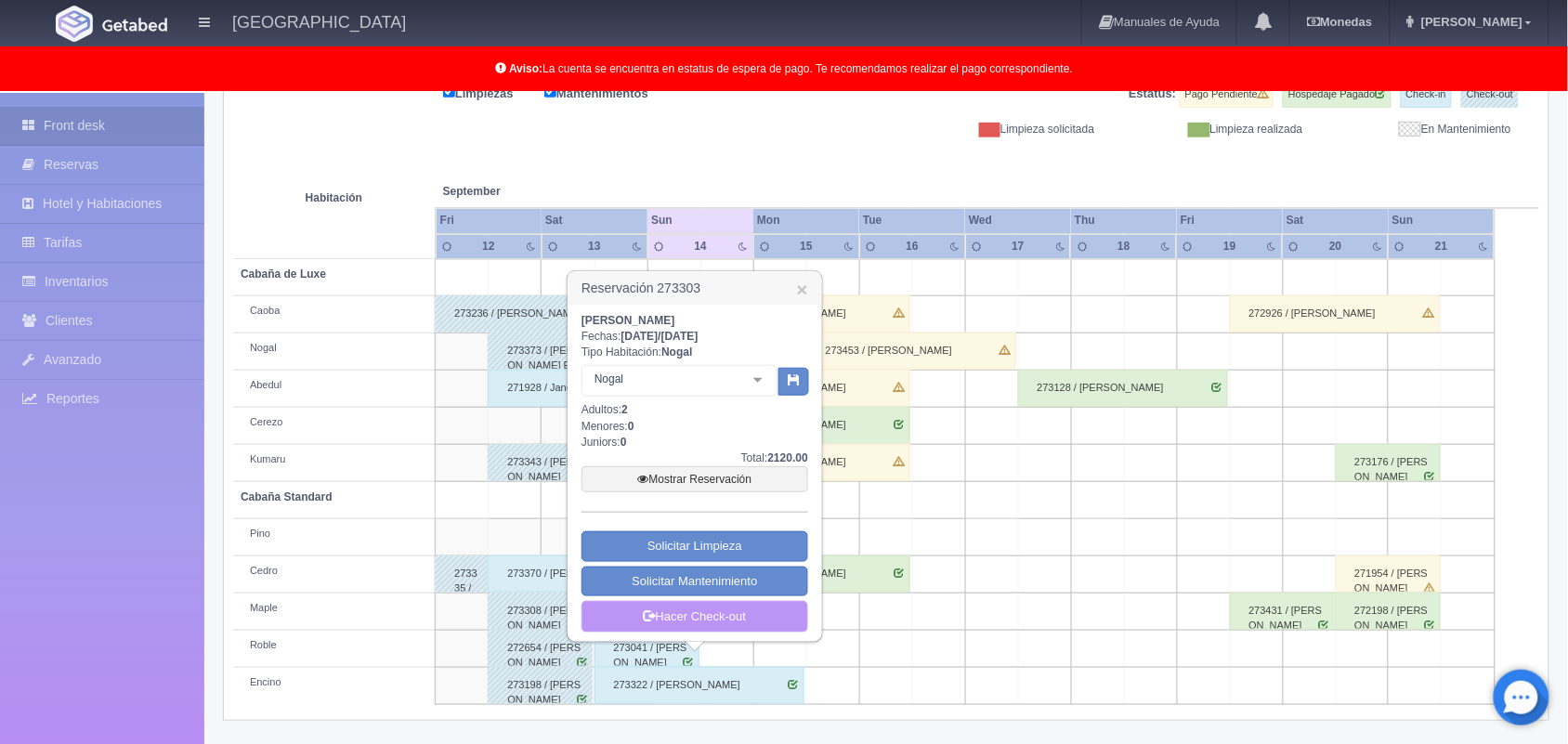
click at [690, 618] on link "Hacer Check-out" at bounding box center [695, 616] width 227 height 31
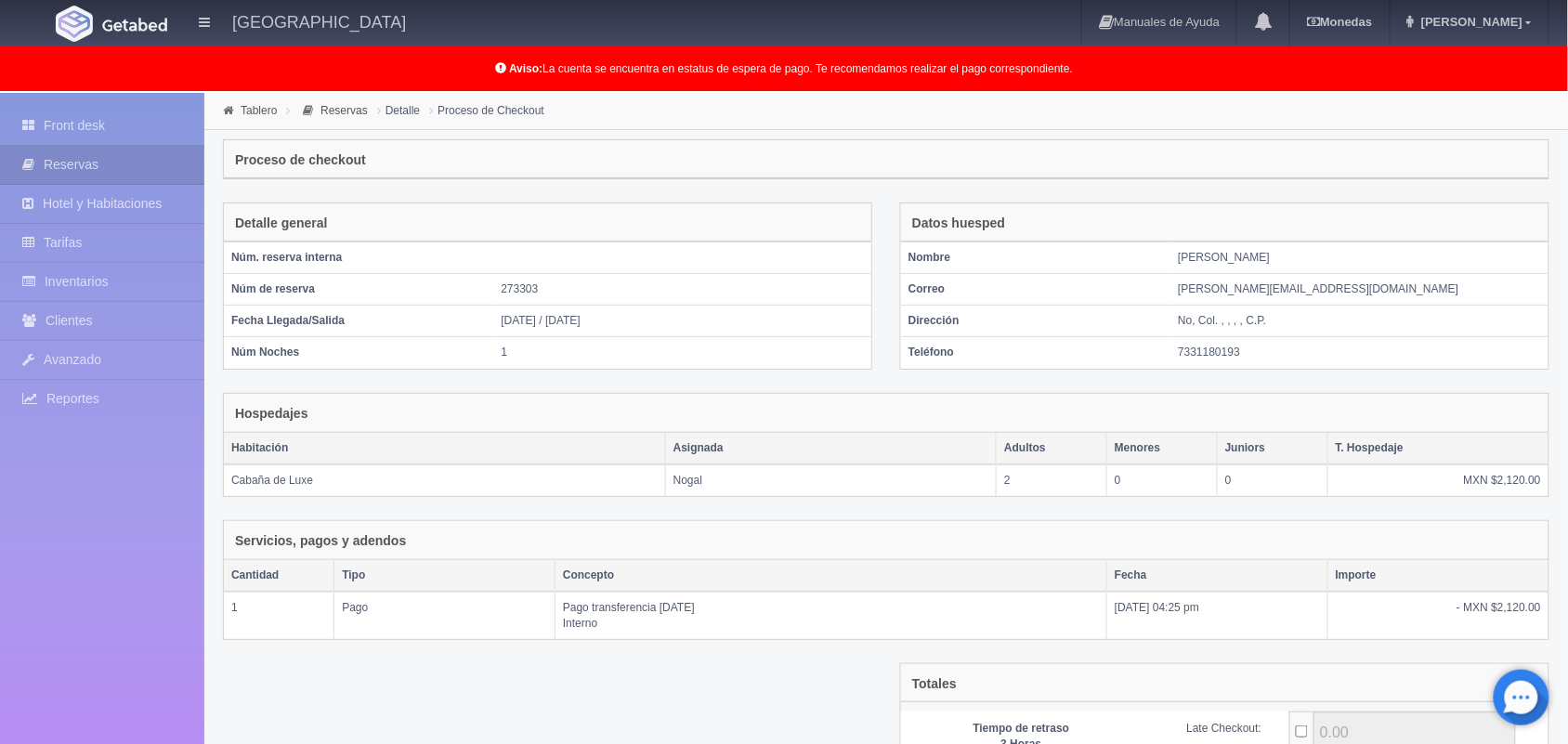
scroll to position [201, 0]
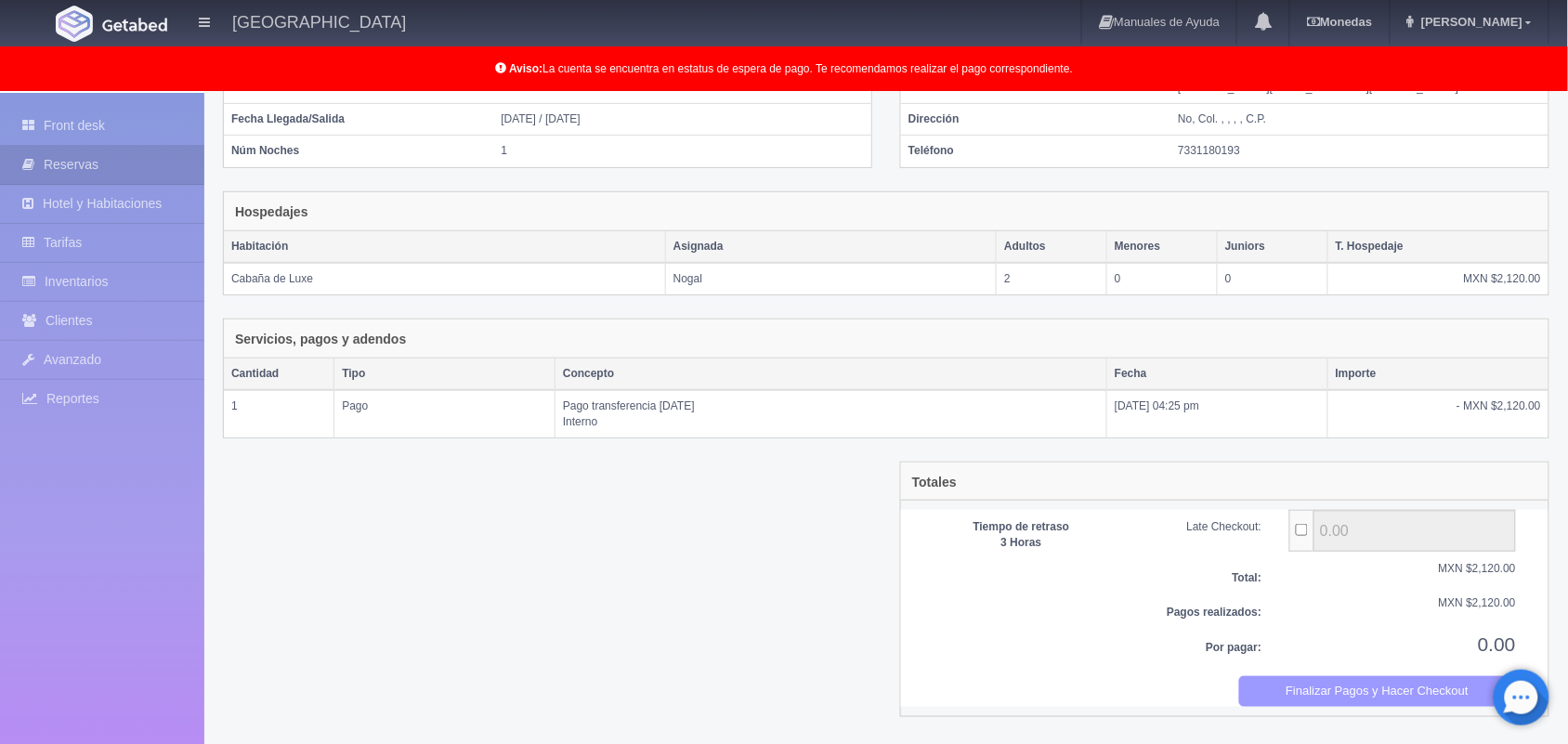
click at [1347, 692] on button "Finalizar Pagos y Hacer Checkout" at bounding box center [1378, 692] width 278 height 30
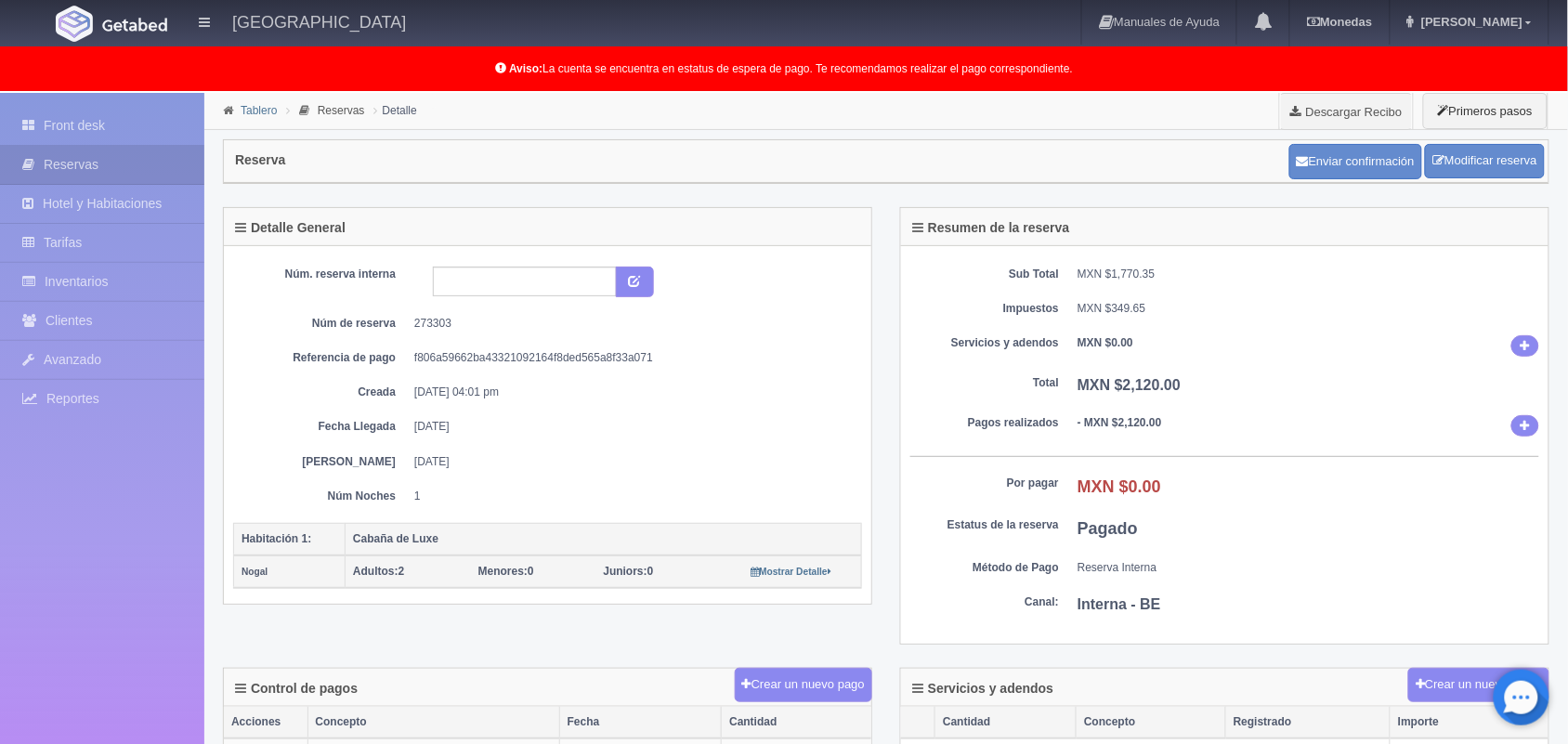
click at [252, 113] on link "Tablero" at bounding box center [259, 111] width 36 height 13
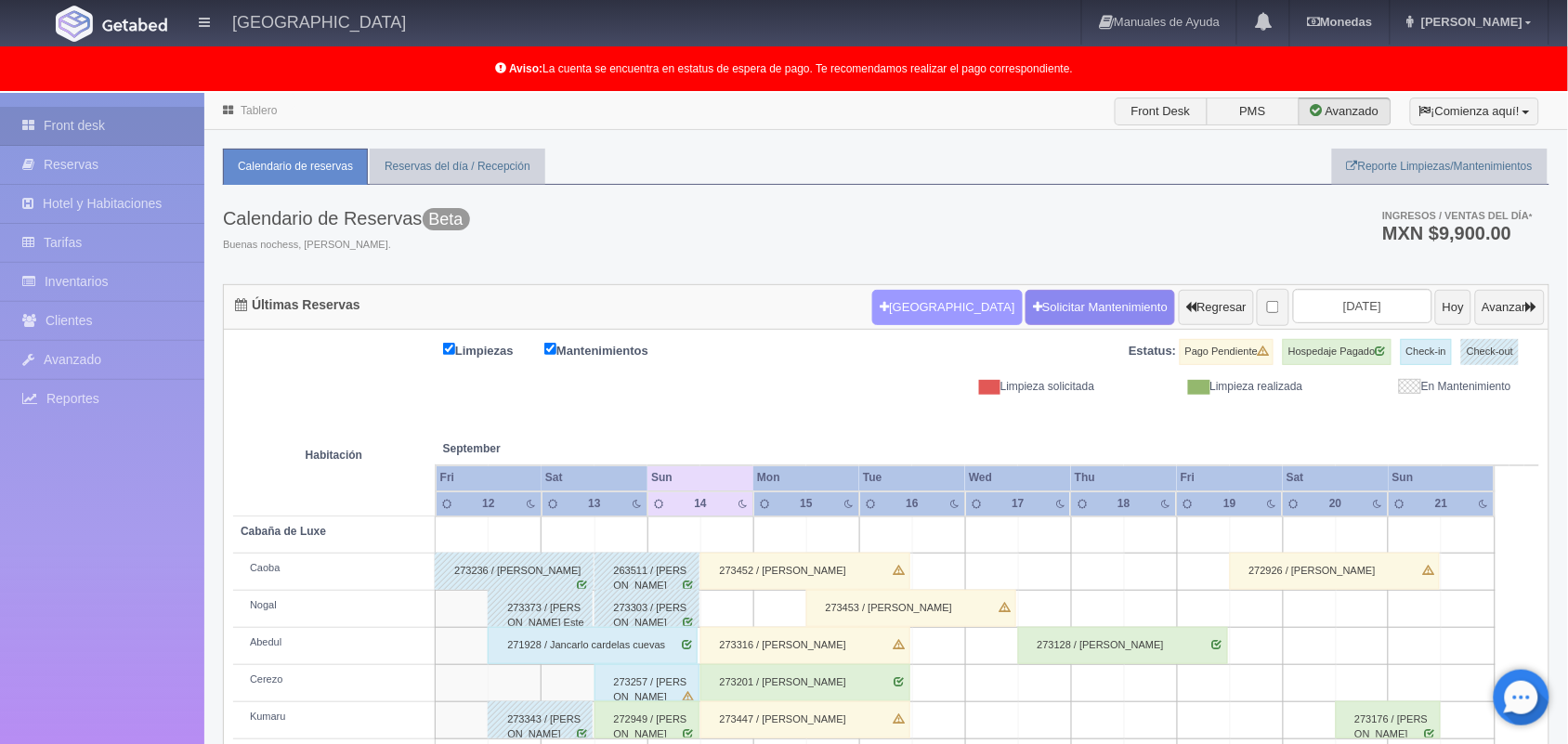
click at [887, 313] on button "Nueva Reserva" at bounding box center [947, 307] width 150 height 35
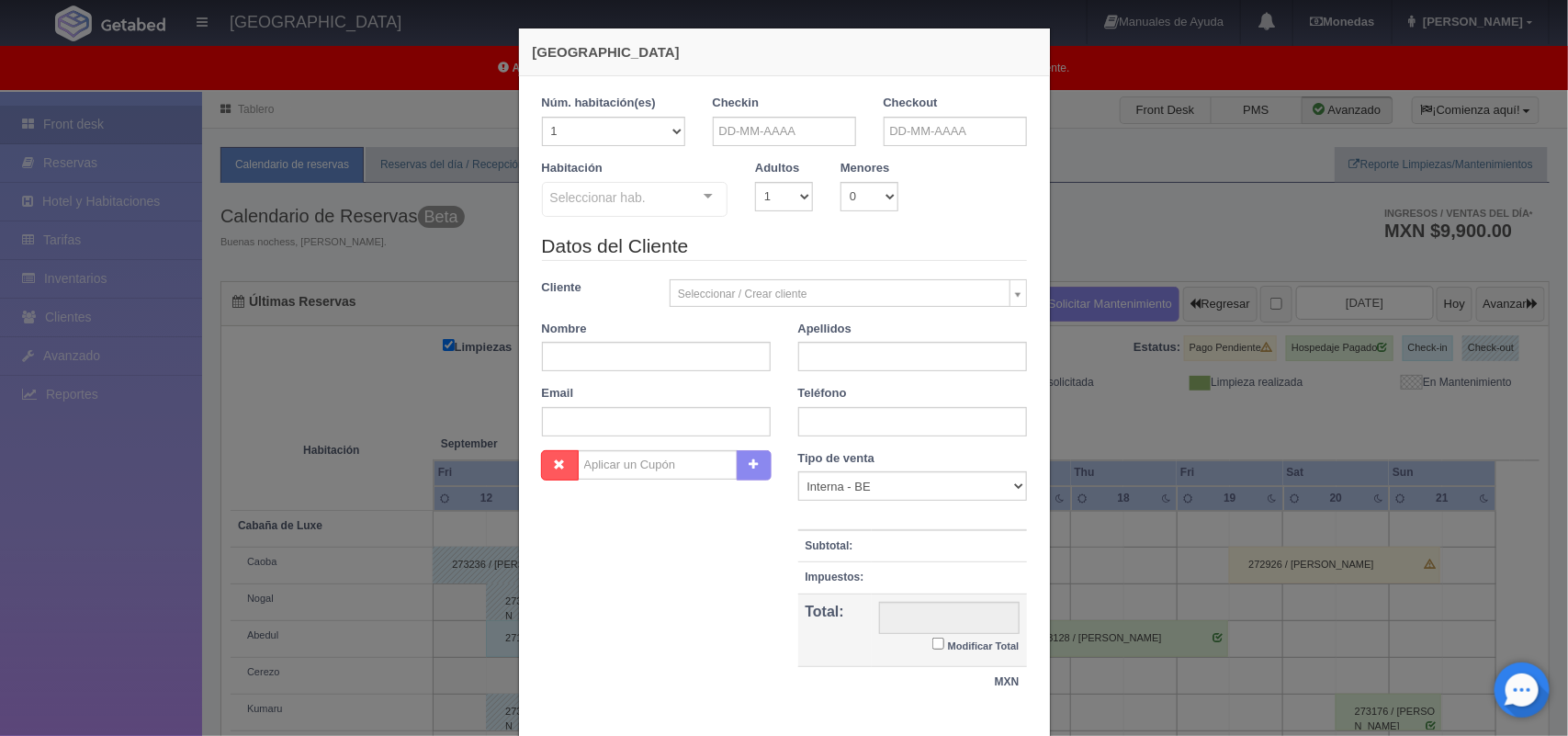
checkbox input "false"
click at [810, 136] on input "text" at bounding box center [784, 130] width 144 height 29
click at [718, 274] on link "14" at bounding box center [720, 274] width 23 height 26
type input "14-09-2025"
checkbox input "false"
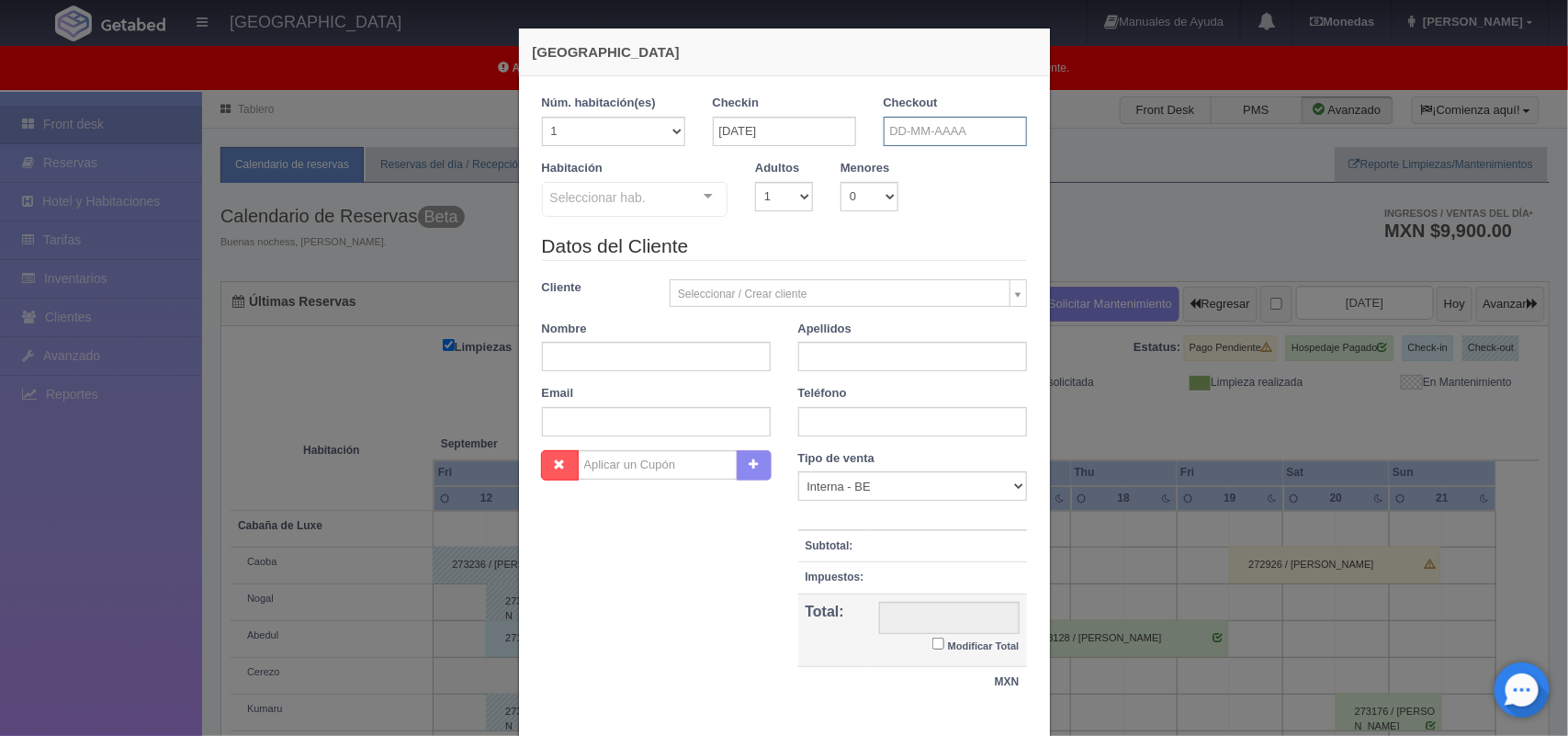
click at [937, 131] on input "text" at bounding box center [955, 130] width 144 height 29
click at [791, 198] on select "1 2 3 4 5 6 7 8 9 10" at bounding box center [784, 196] width 58 height 29
select select "2"
click at [755, 182] on select "1 2 3 4 5 6 7 8 9 10" at bounding box center [784, 196] width 58 height 29
checkbox input "false"
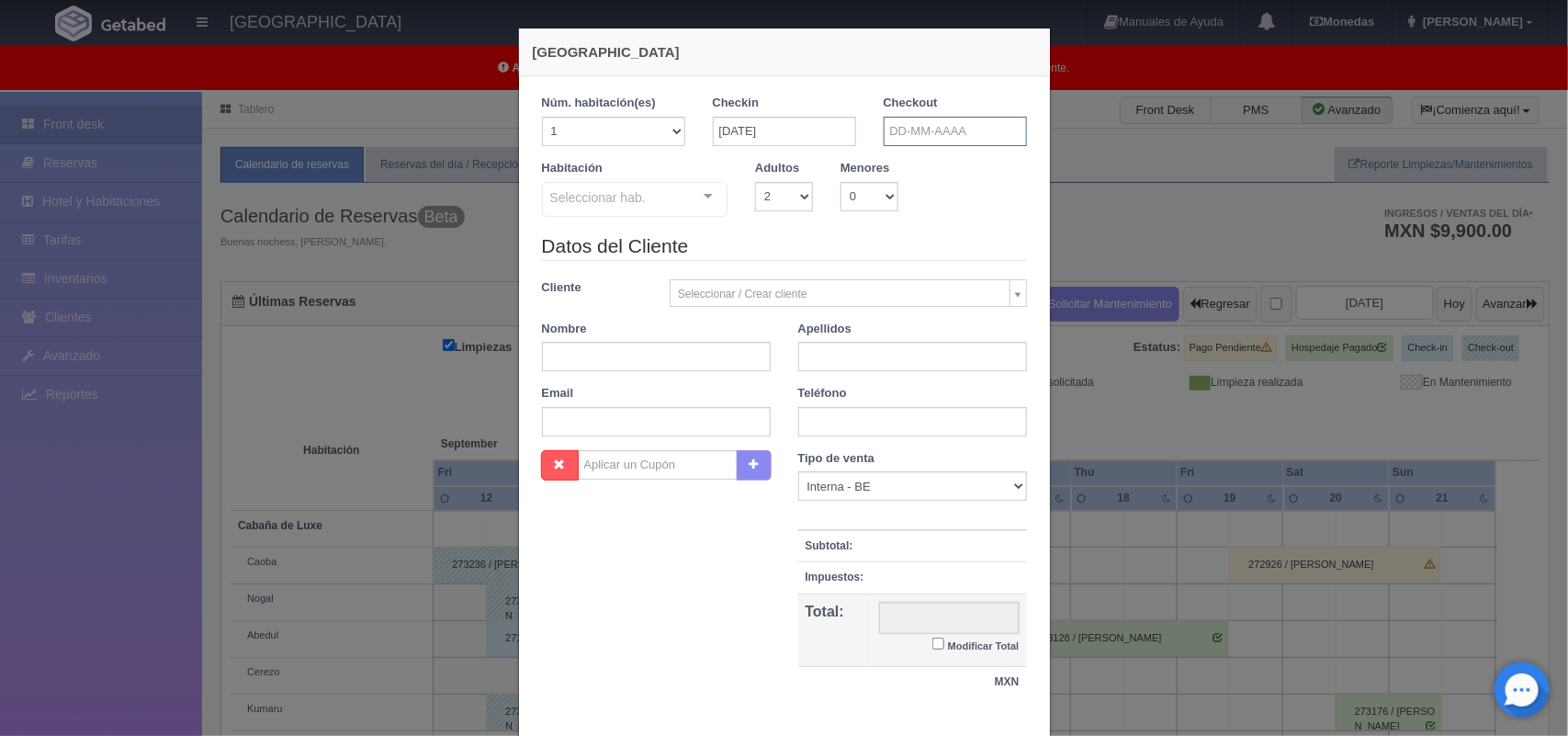
click at [920, 129] on input "text" at bounding box center [955, 130] width 144 height 29
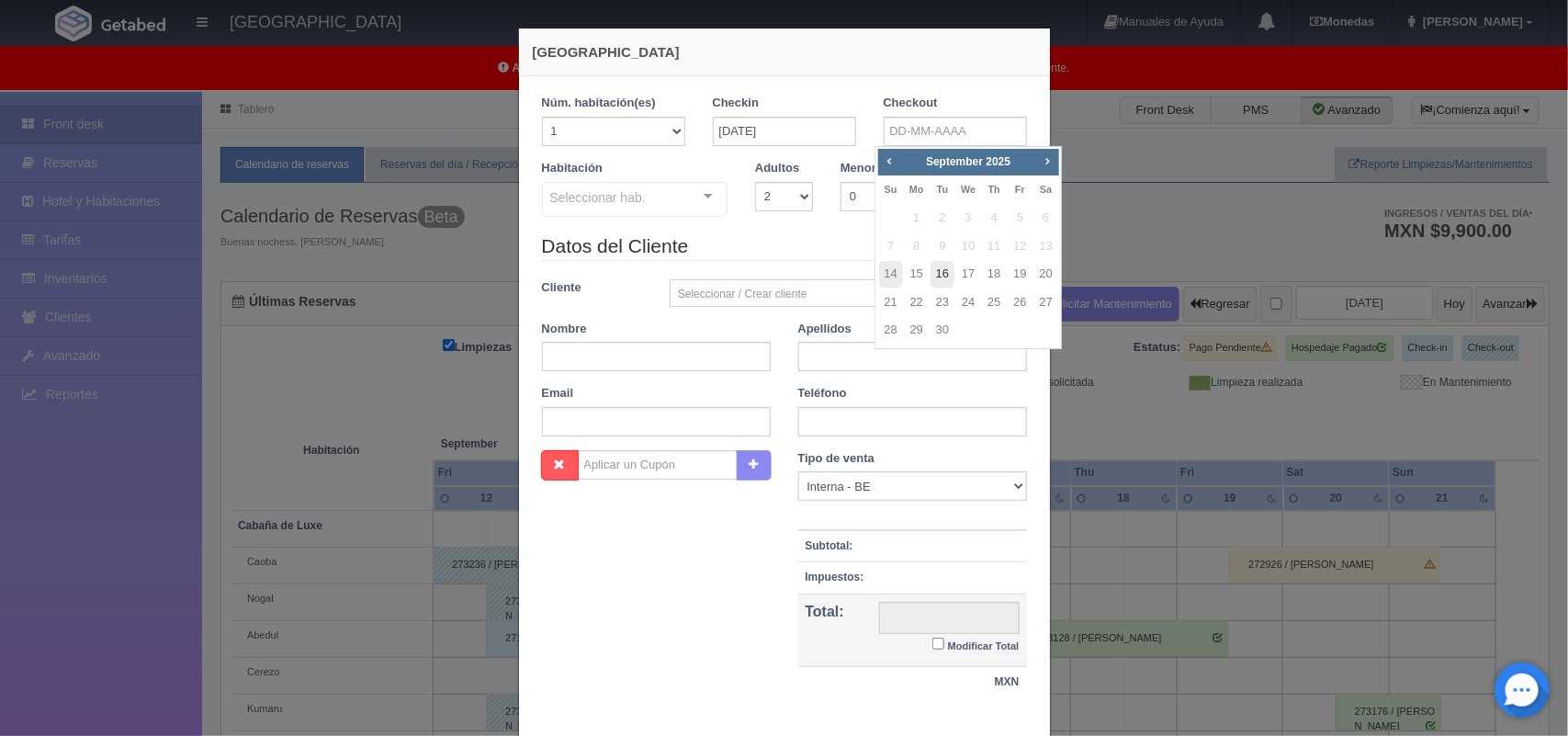
click at [948, 264] on link "16" at bounding box center [942, 274] width 23 height 26
type input "16-09-2025"
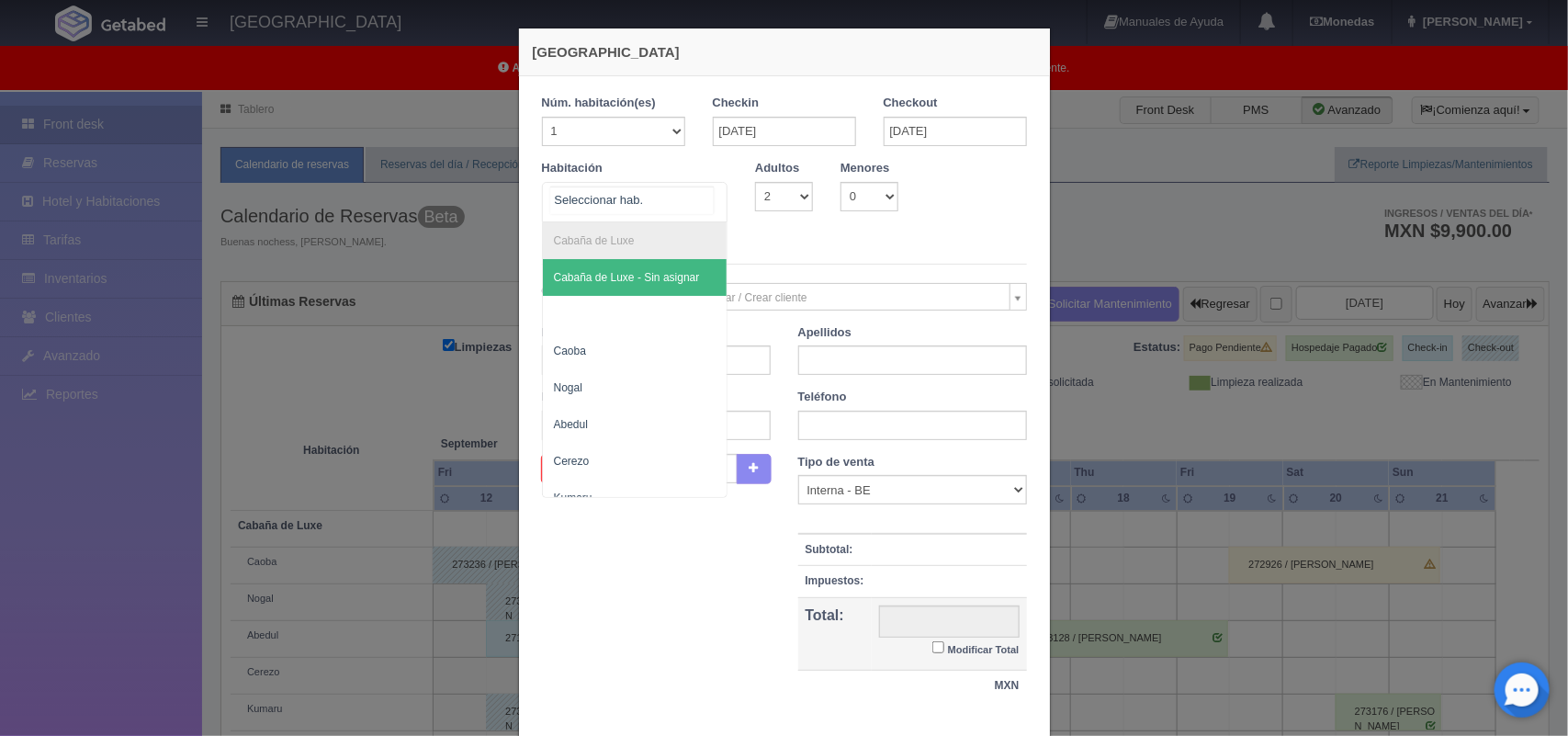
click at [687, 191] on div "Cabaña de Luxe Cabaña de Luxe - Sin asignar Caoba Nogal Abedul Cerezo Kumaru Ca…" at bounding box center [634, 202] width 187 height 40
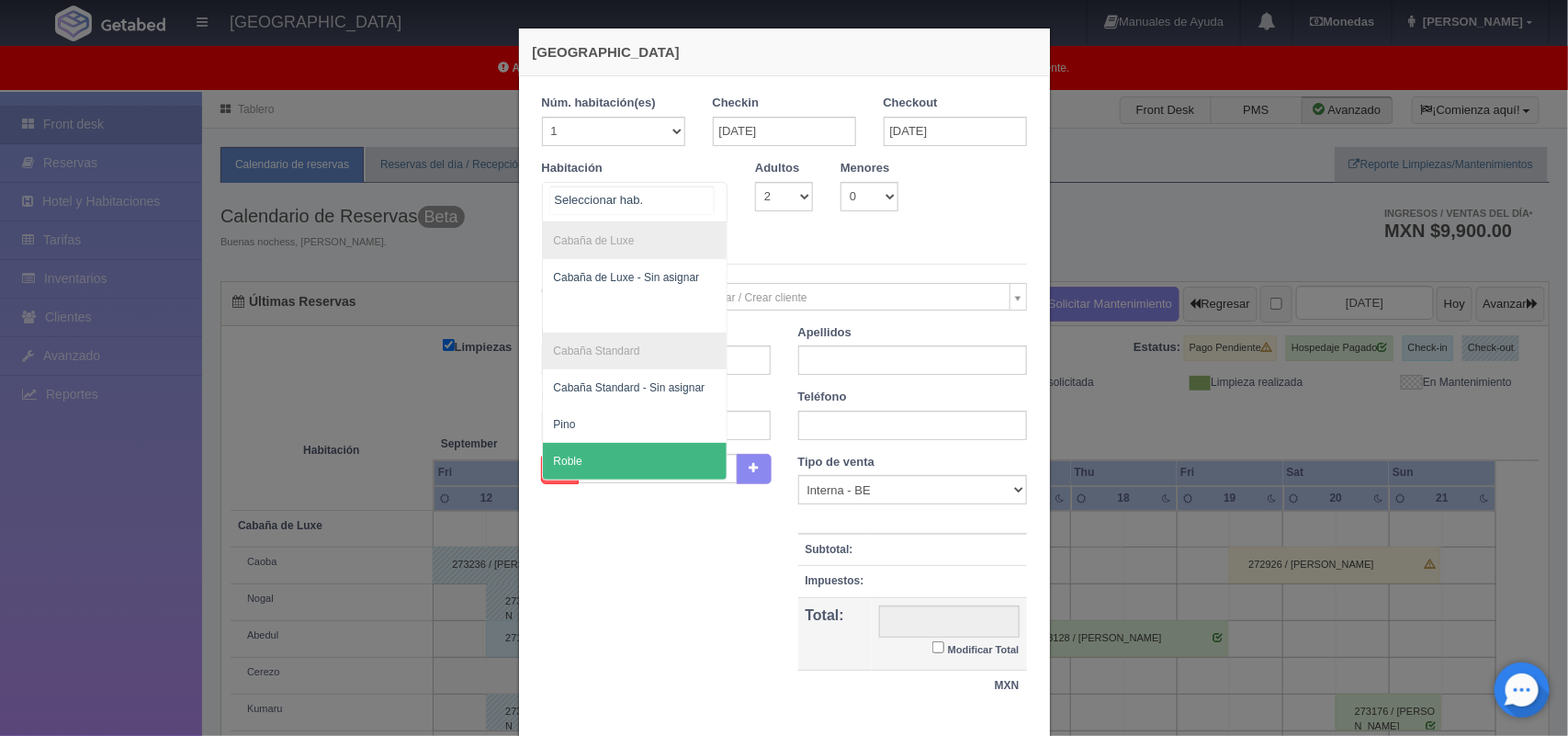
click at [677, 465] on span "Roble" at bounding box center [634, 461] width 185 height 37
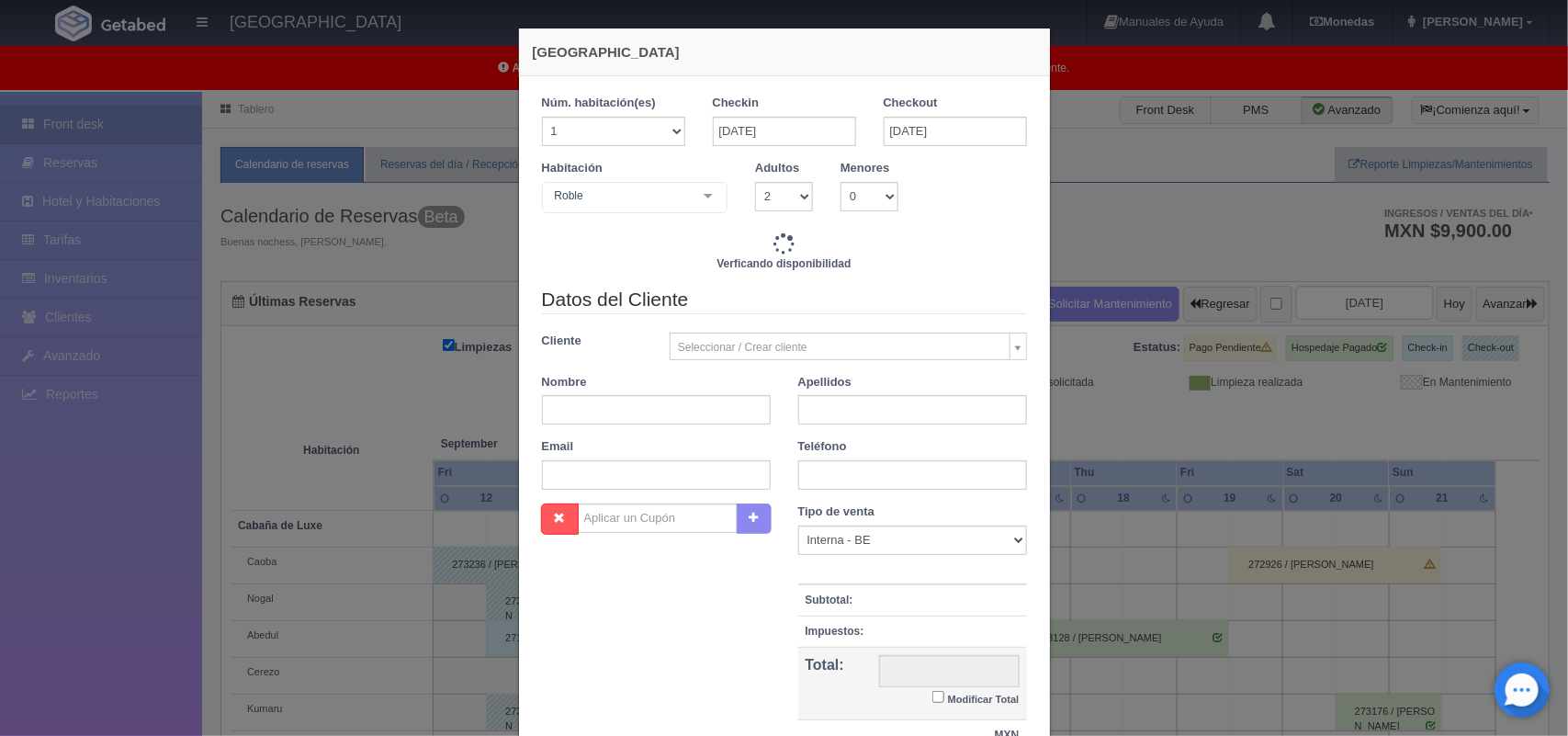
checkbox input "false"
click at [648, 407] on input "text" at bounding box center [656, 409] width 229 height 29
type input "3000.00"
checkbox input "false"
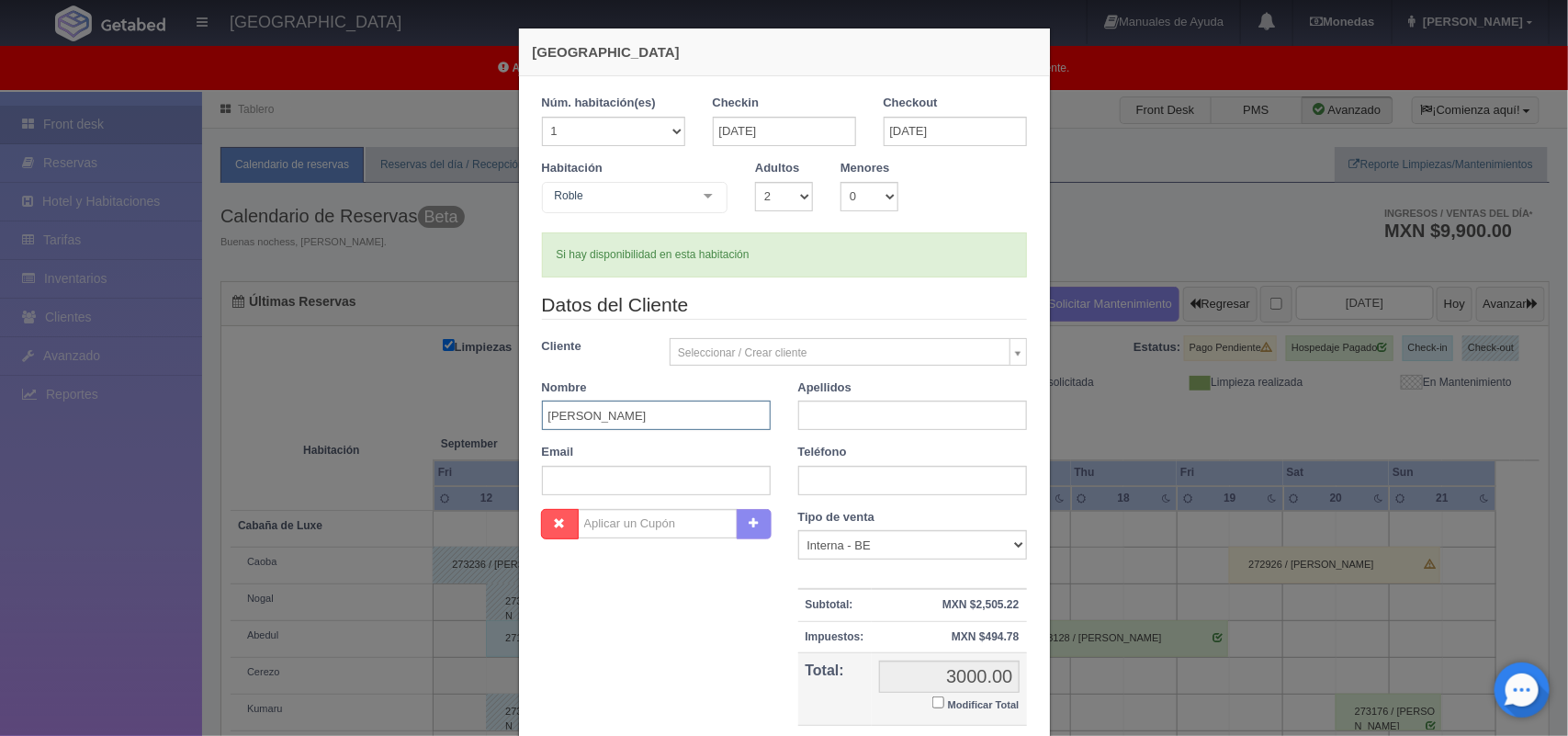
type input "Yaritza"
click at [871, 425] on input "text" at bounding box center [913, 415] width 229 height 29
type input "Gonzalez Perez"
click at [594, 485] on input "text" at bounding box center [656, 480] width 229 height 29
click at [814, 489] on input "text" at bounding box center [913, 480] width 229 height 29
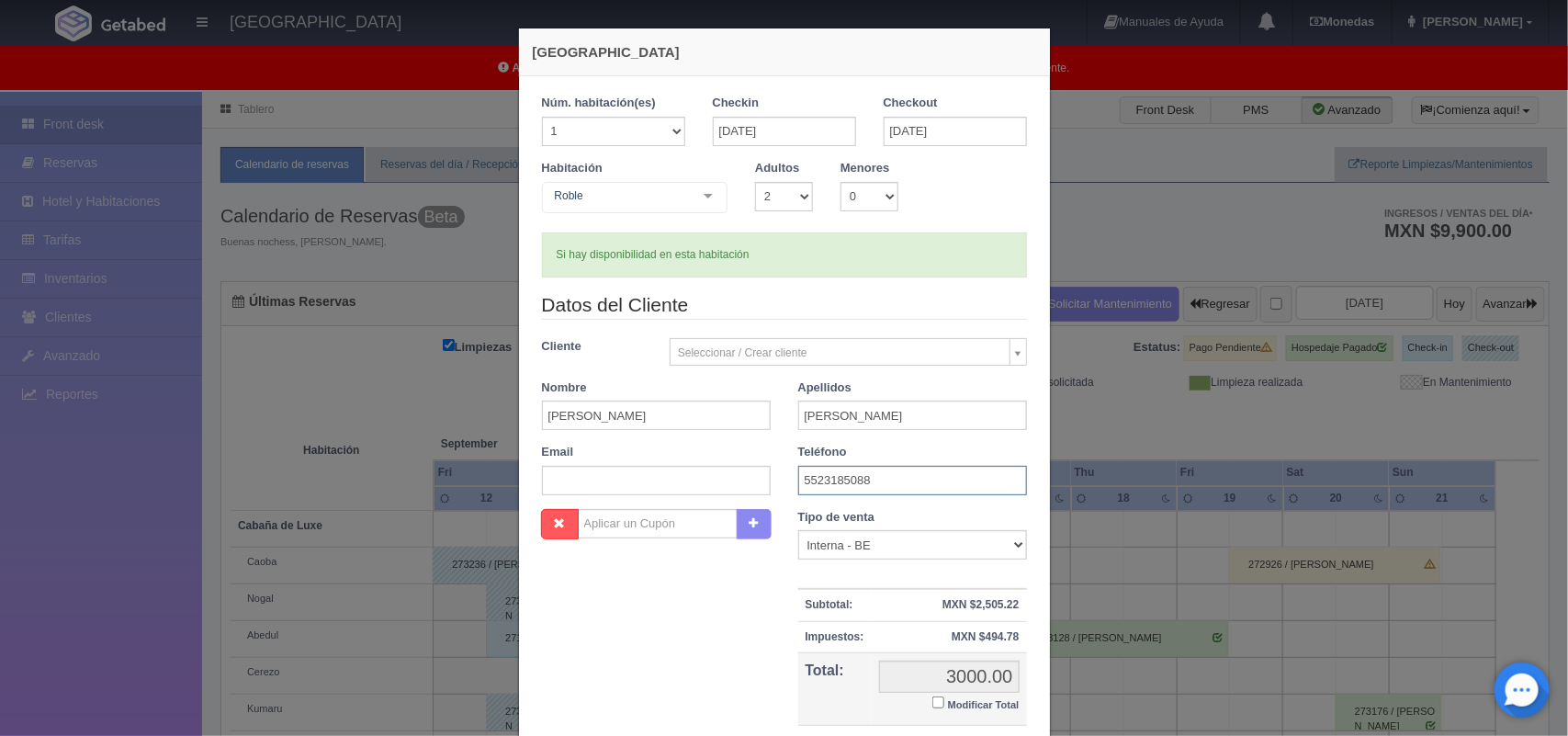
scroll to position [168, 0]
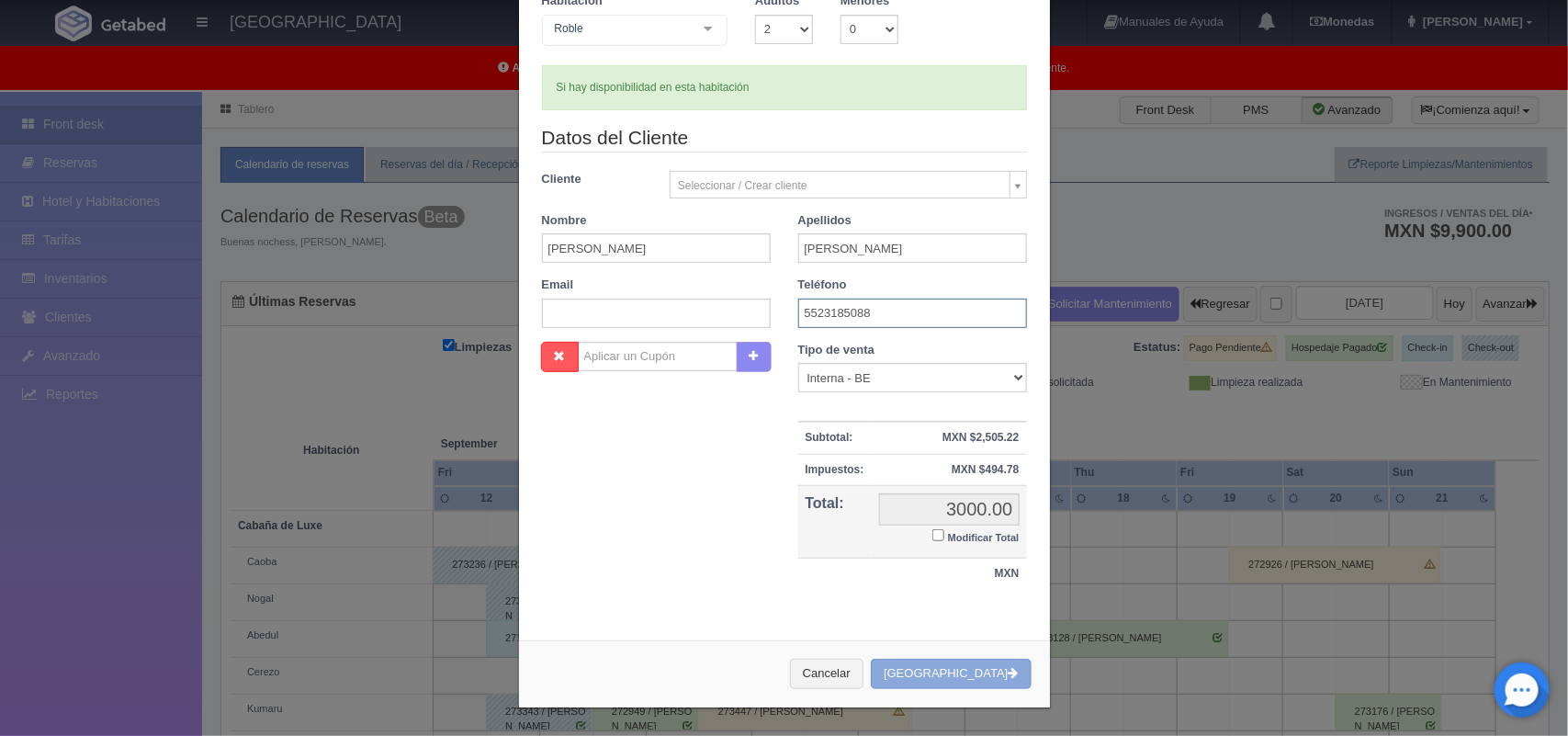
type input "5523185088"
click at [951, 678] on button "[GEOGRAPHIC_DATA]" at bounding box center [951, 674] width 160 height 30
click at [957, 668] on button "[GEOGRAPHIC_DATA]" at bounding box center [951, 674] width 160 height 30
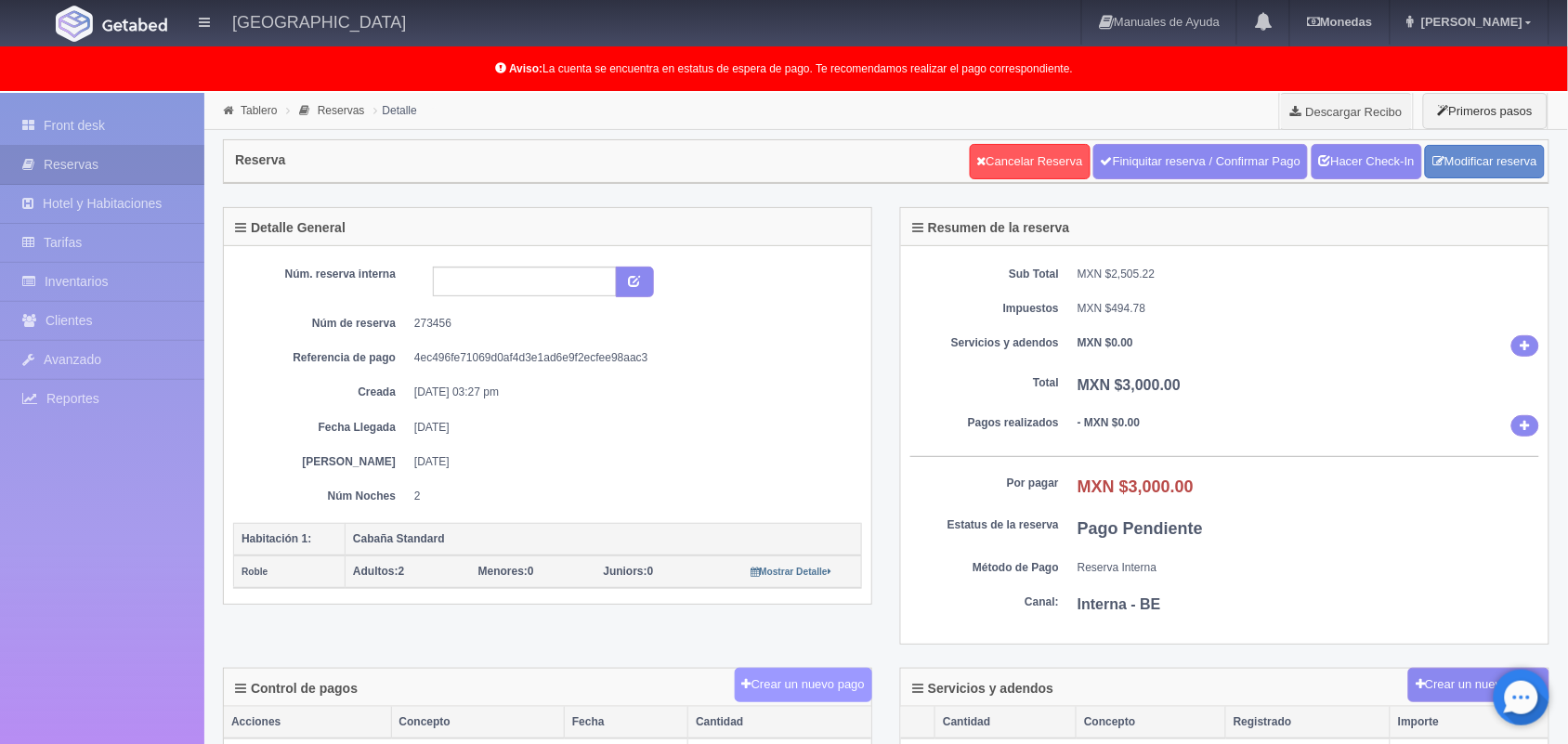
click at [832, 689] on button "Crear un nuevo pago" at bounding box center [803, 685] width 138 height 34
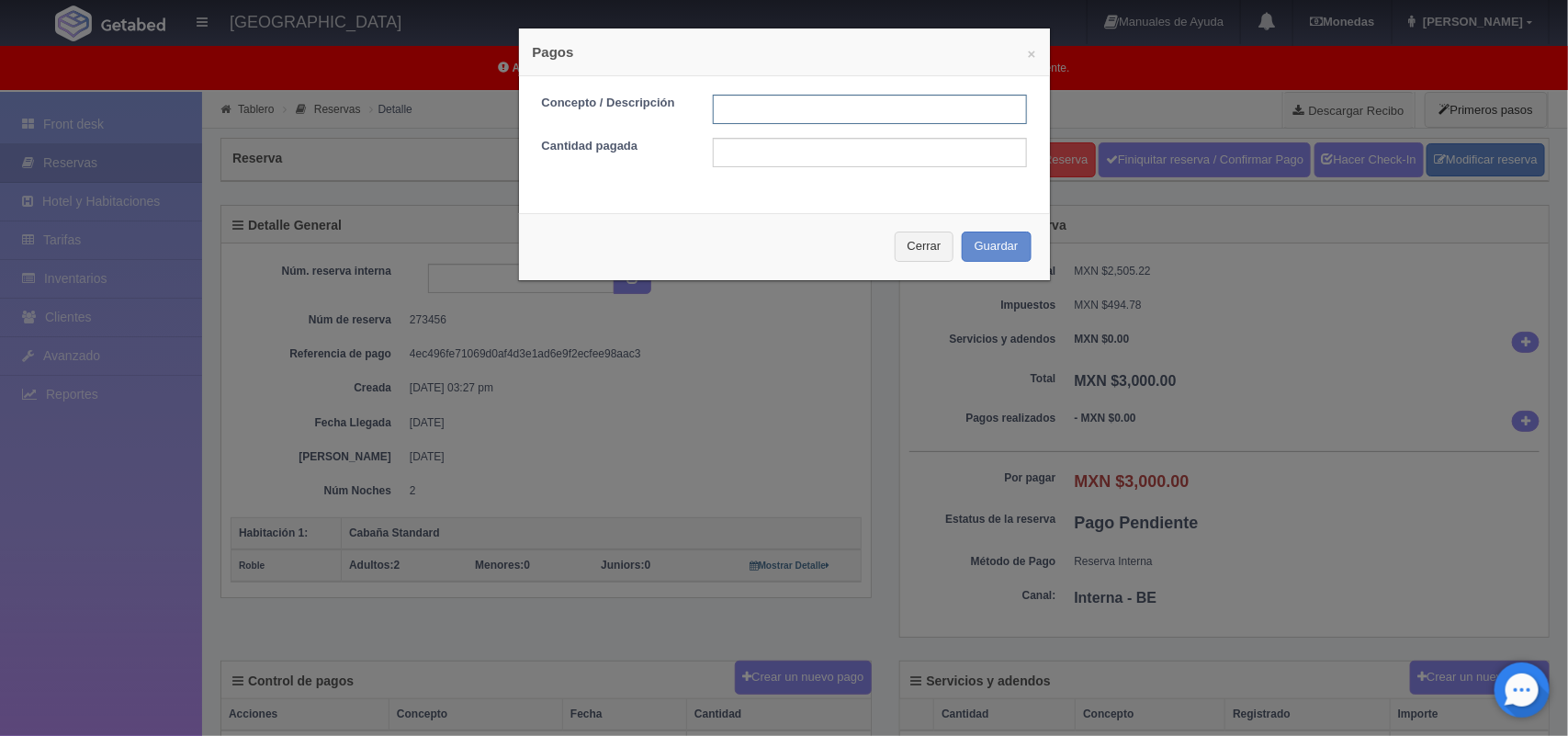
click at [782, 104] on input "text" at bounding box center [870, 109] width 314 height 29
type input "Pago efectivo [DATE]"
click at [844, 152] on input "text" at bounding box center [870, 152] width 314 height 29
type input "1500.00"
click at [979, 250] on button "Guardar" at bounding box center [997, 247] width 69 height 30
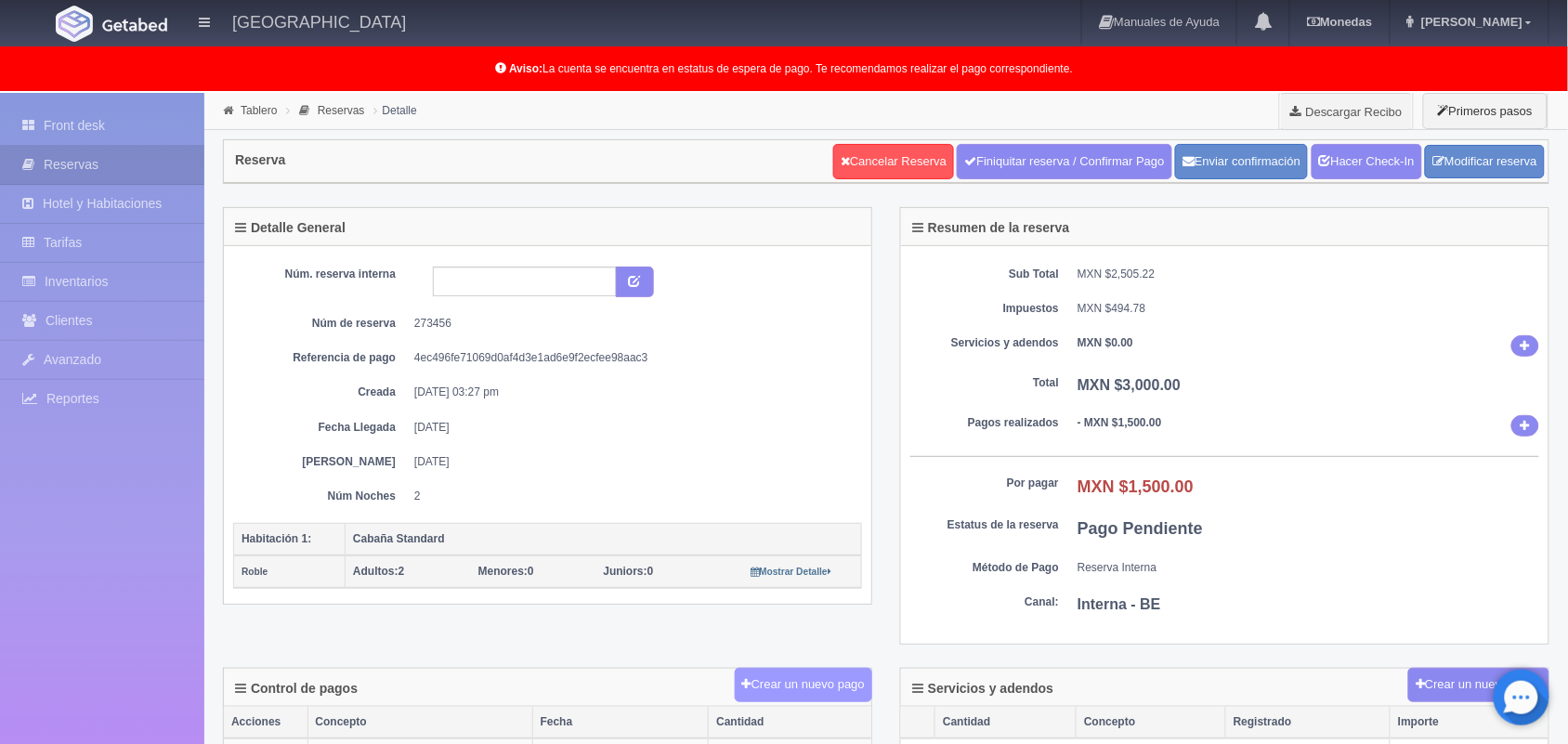
click at [842, 692] on button "Crear un nuevo pago" at bounding box center [803, 685] width 138 height 34
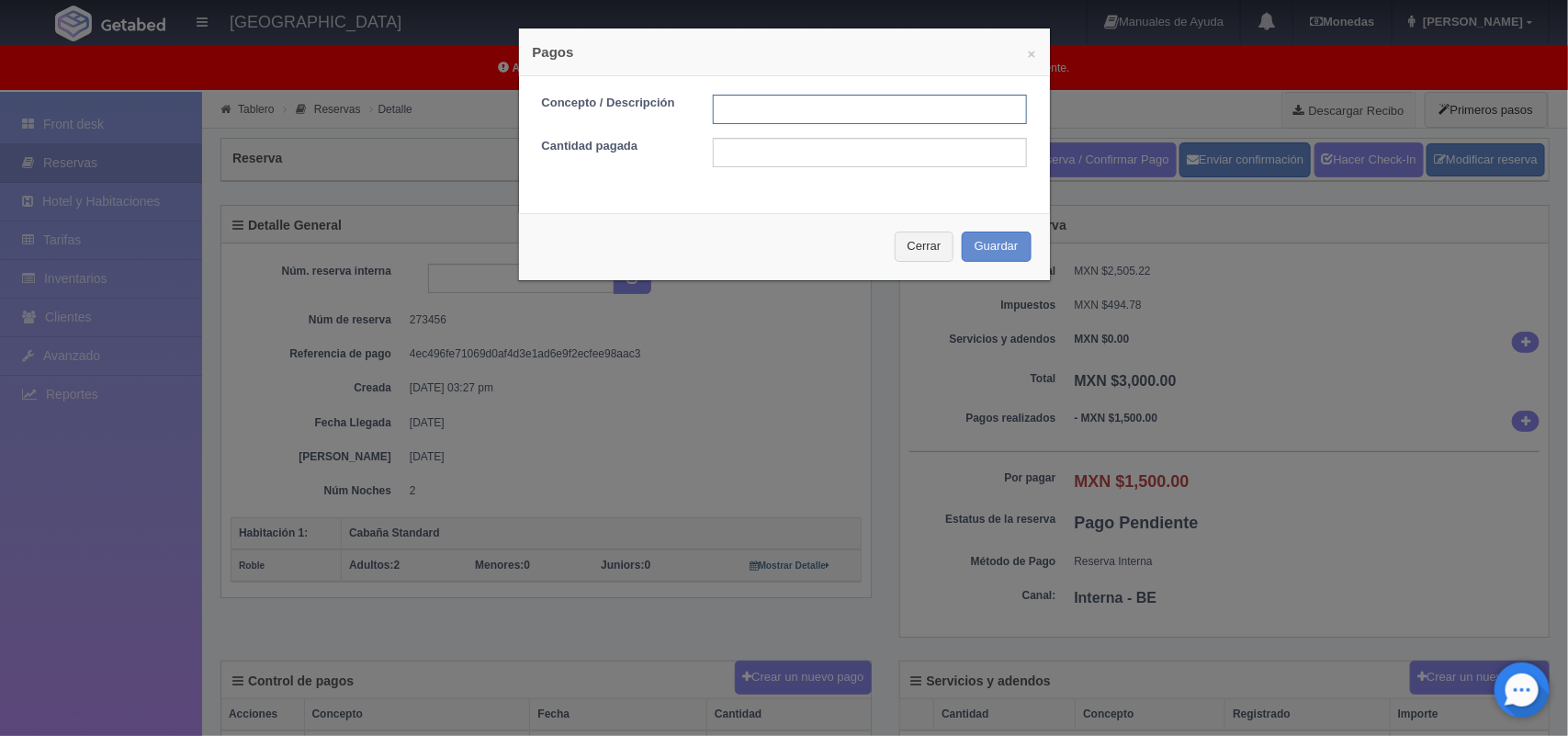
click at [751, 108] on input "text" at bounding box center [870, 109] width 314 height 29
type input "pago con tarjeta [DATE]"
click at [838, 152] on input "text" at bounding box center [870, 152] width 314 height 29
type input "1500.00"
click at [980, 244] on button "Guardar" at bounding box center [997, 247] width 69 height 30
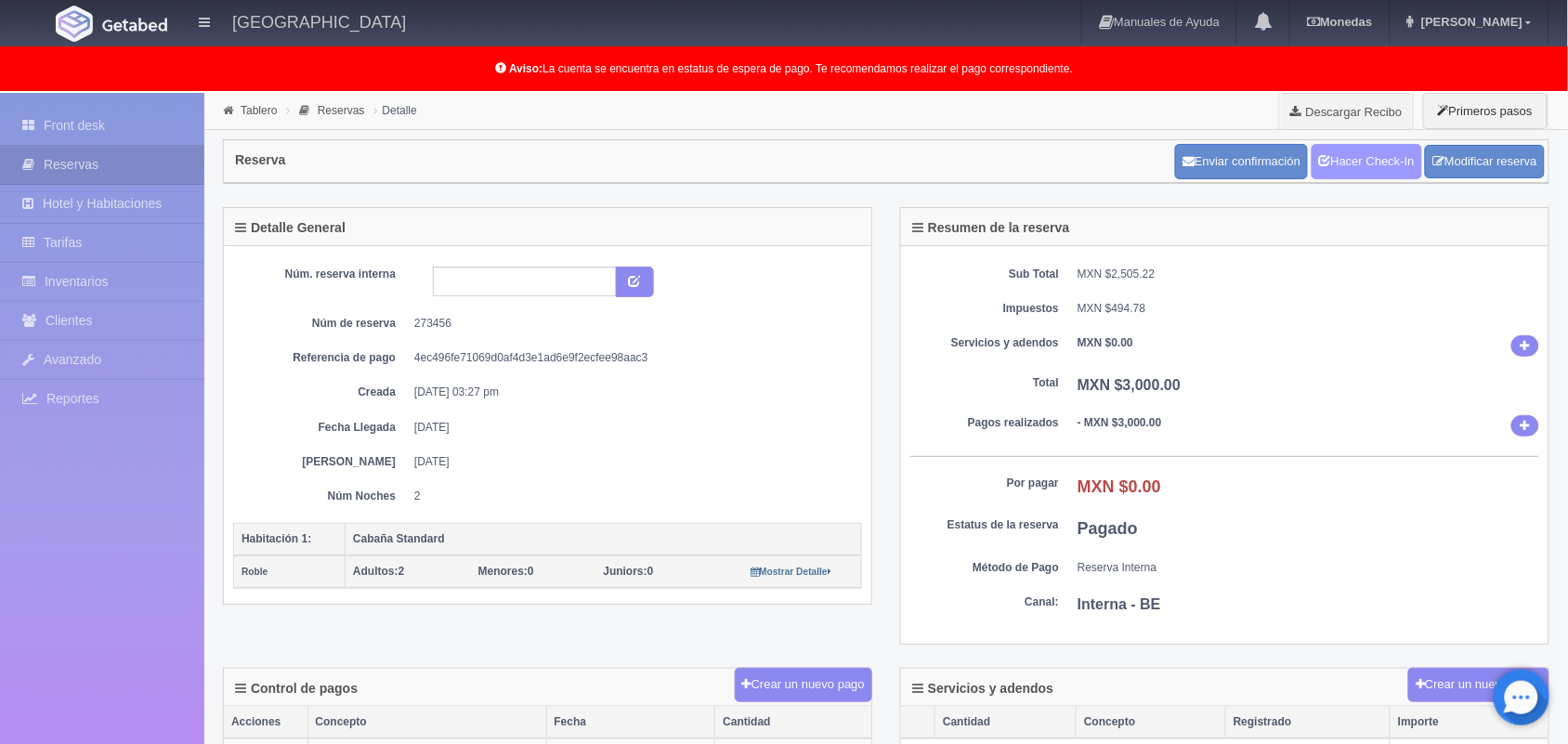
click at [1368, 170] on link "Hacer Check-In" at bounding box center [1367, 161] width 110 height 35
click at [262, 113] on link "Tablero" at bounding box center [259, 111] width 36 height 13
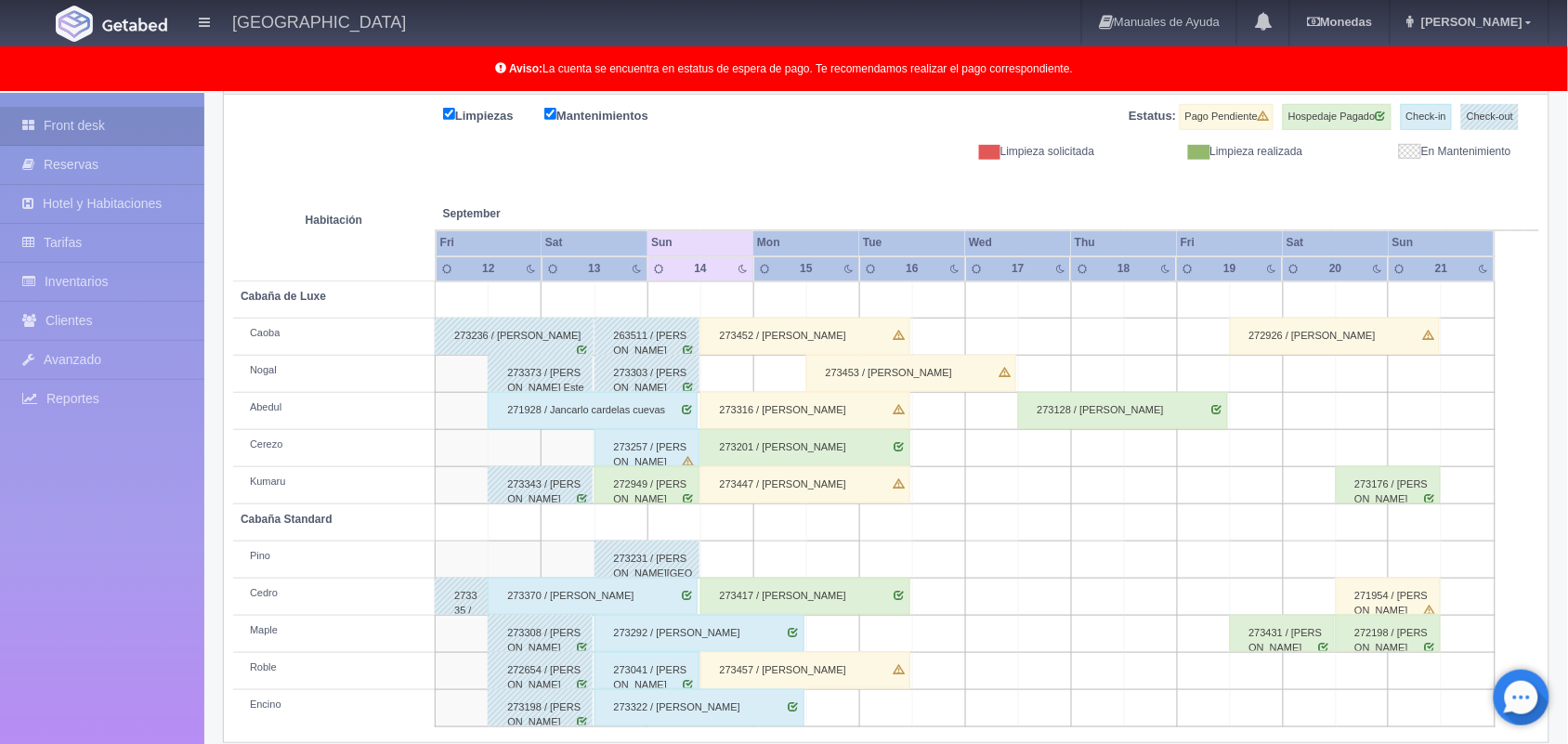
scroll to position [258, 0]
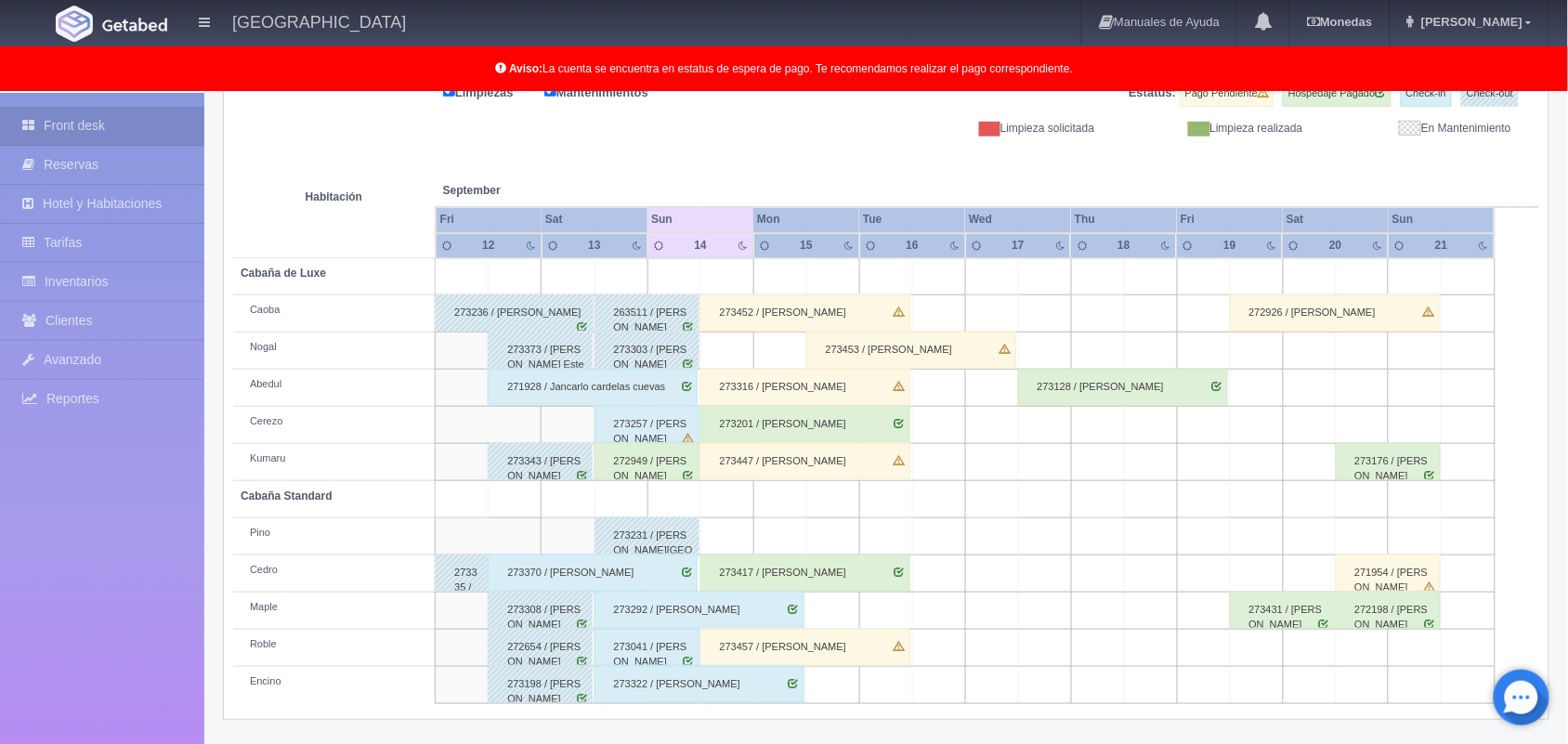
click at [924, 350] on div "273453 / [PERSON_NAME]" at bounding box center [911, 349] width 210 height 37
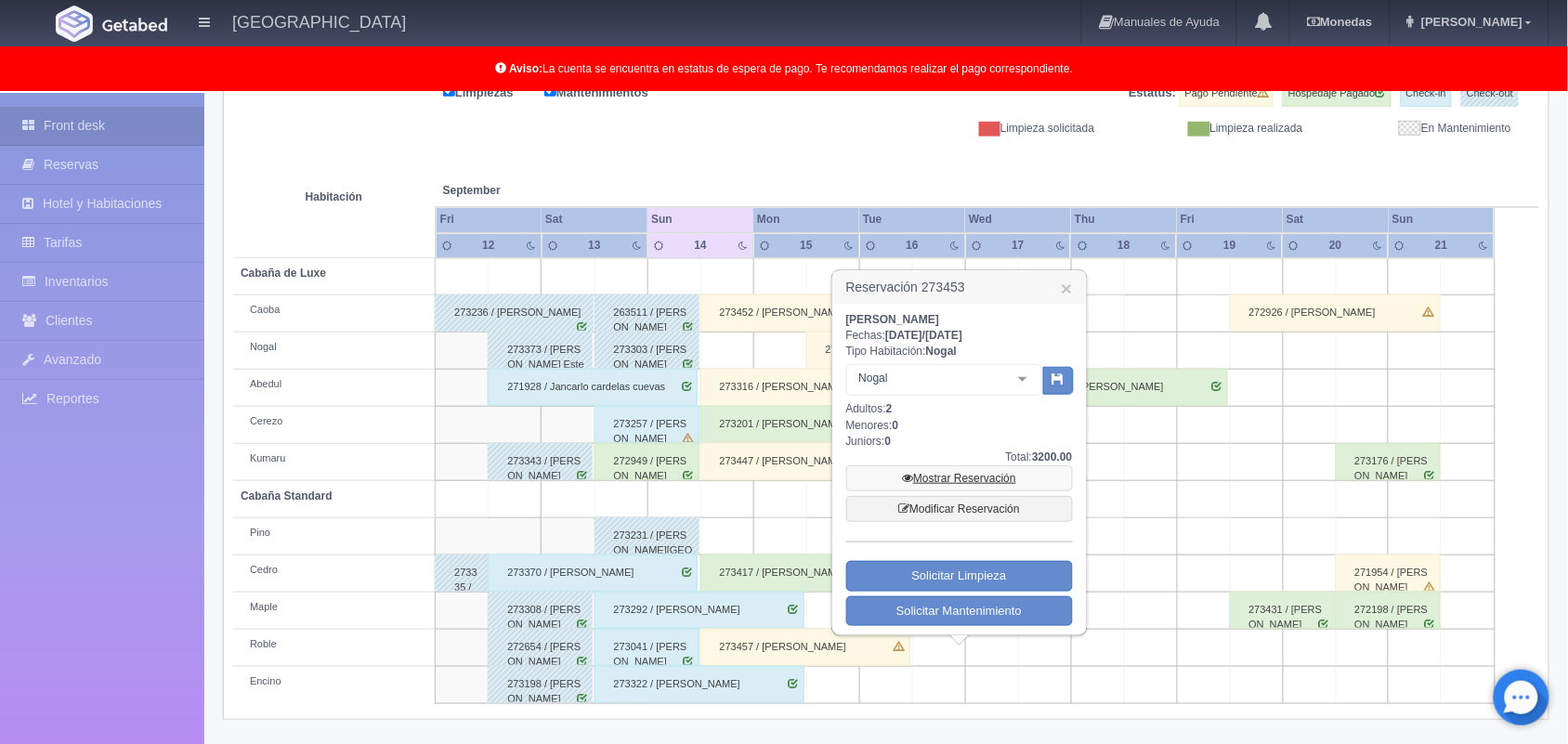
click at [962, 478] on link "Mostrar Reservación" at bounding box center [960, 477] width 227 height 26
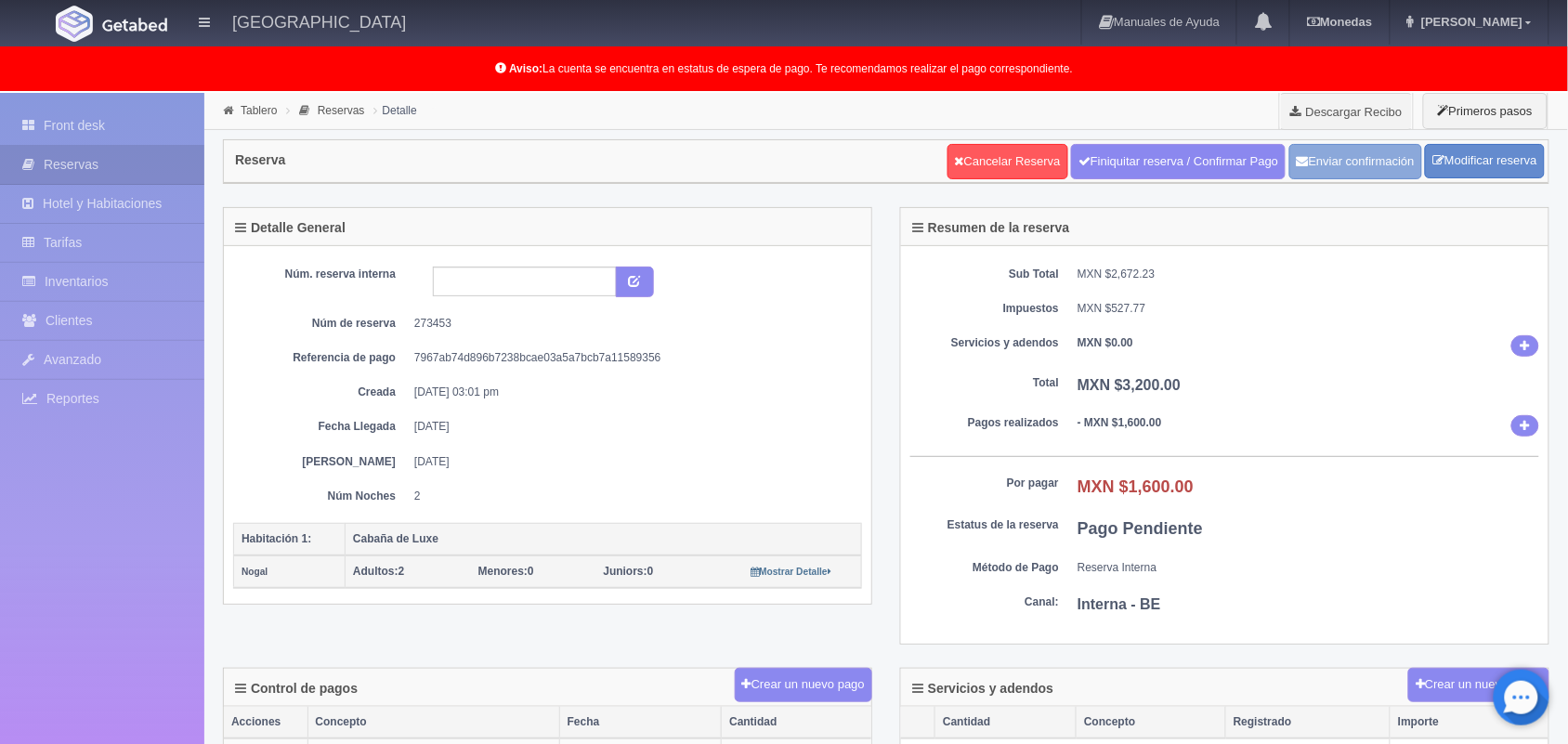
click at [1338, 154] on button "Enviar confirmación" at bounding box center [1356, 161] width 133 height 35
click at [1336, 108] on link "Descargar Recibo" at bounding box center [1347, 111] width 133 height 37
